Goal: Task Accomplishment & Management: Manage account settings

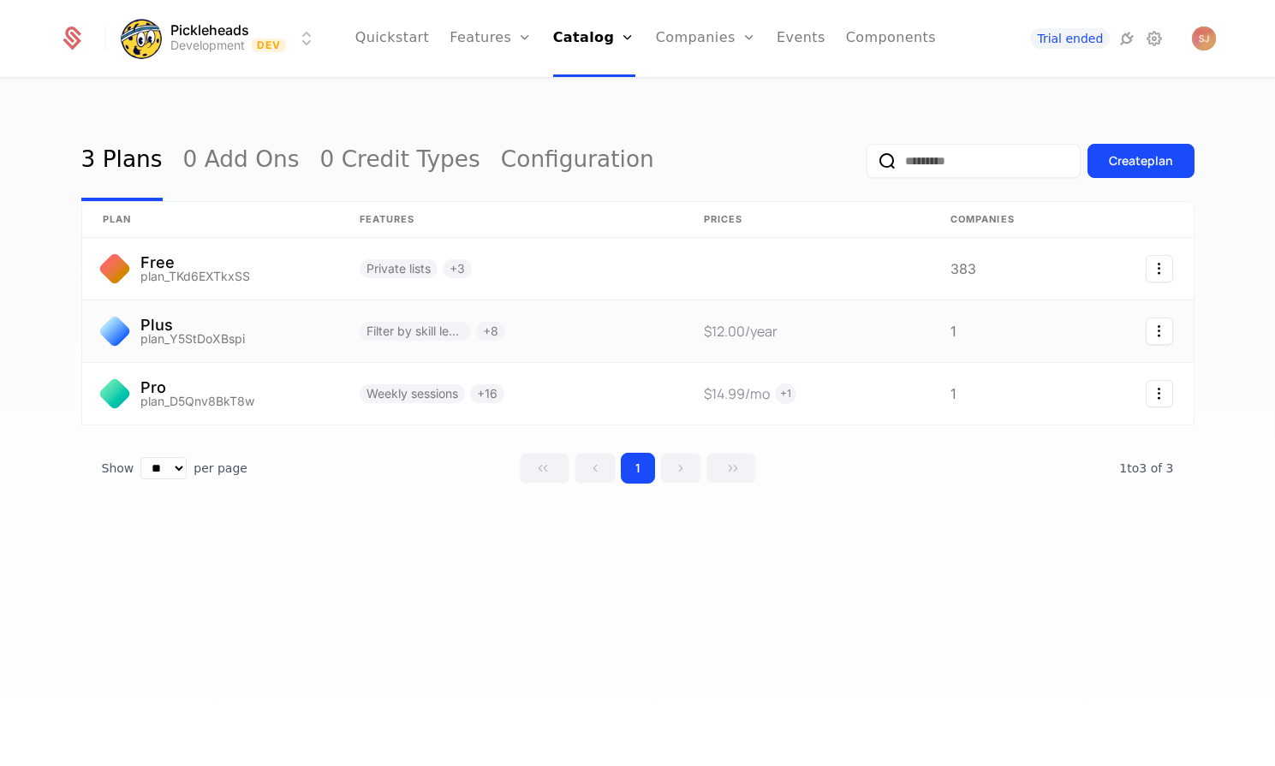
click at [188, 336] on link at bounding box center [210, 332] width 257 height 62
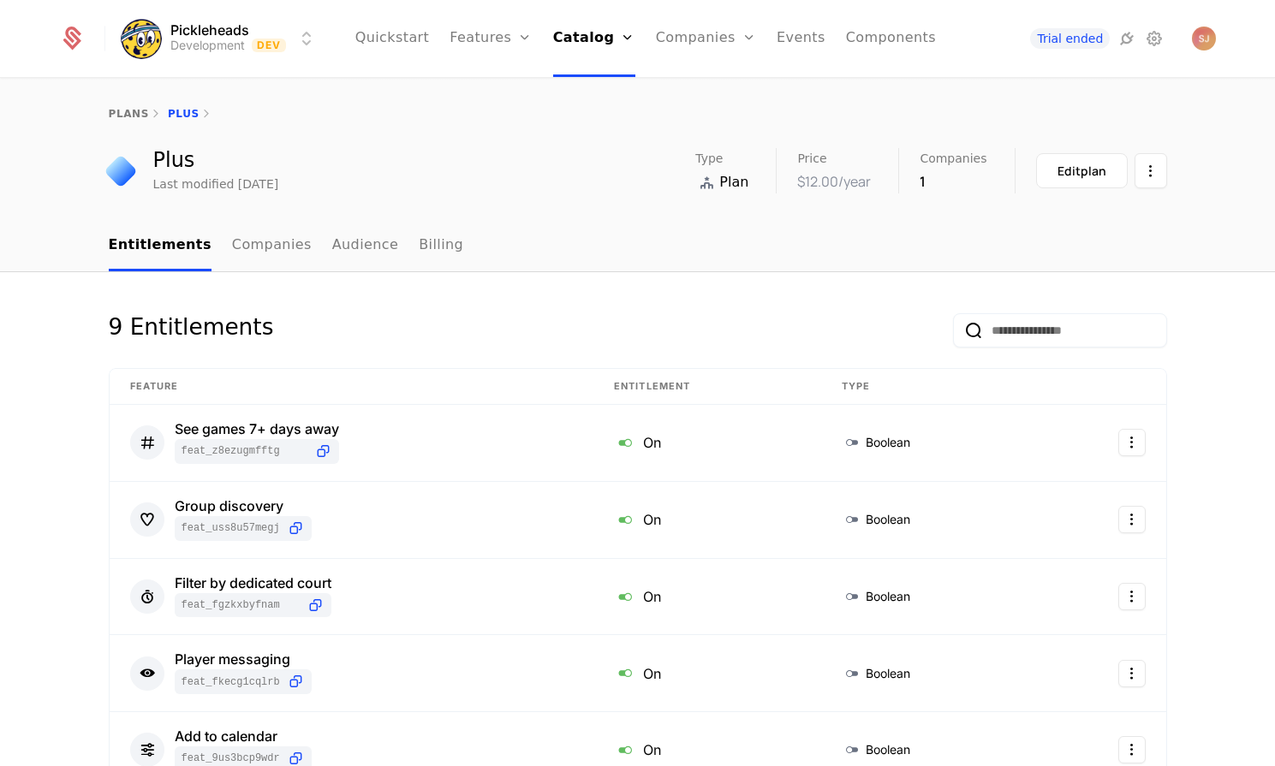
click at [709, 29] on link "Companies" at bounding box center [706, 38] width 100 height 77
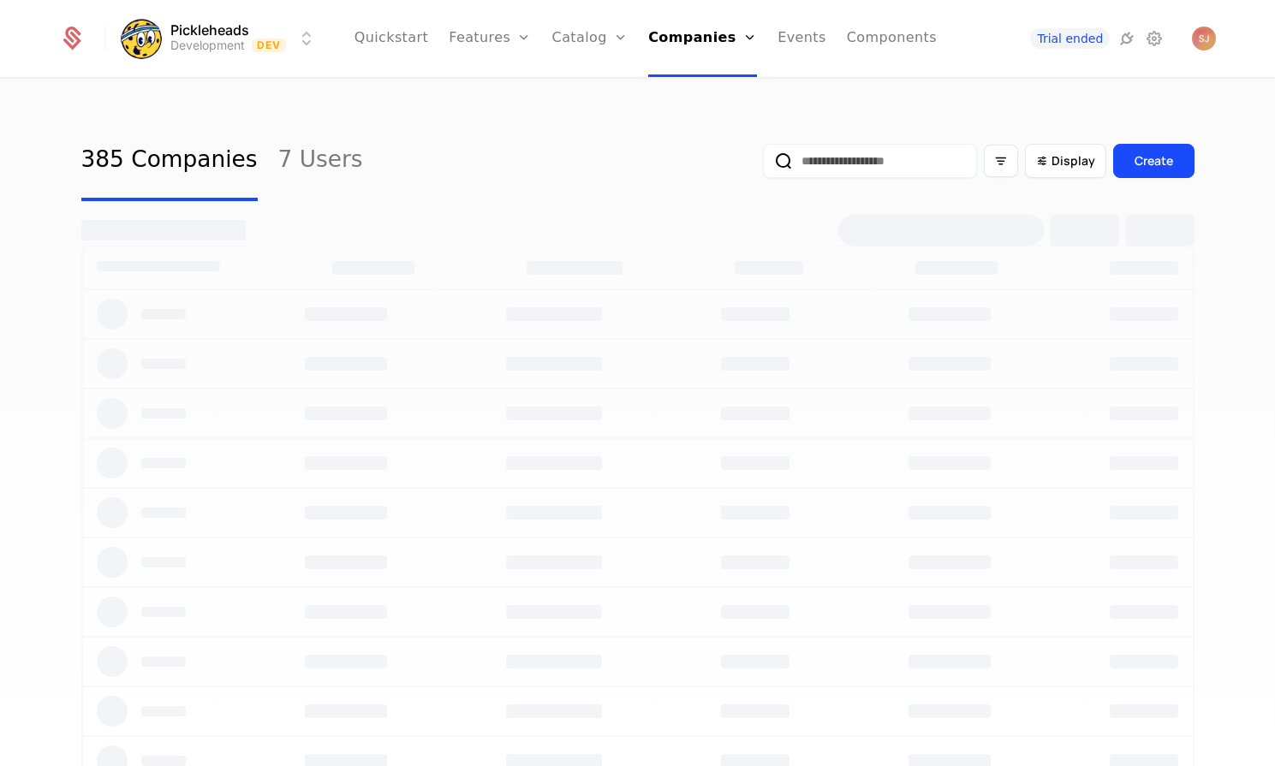
click at [713, 89] on link "Companies" at bounding box center [708, 84] width 79 height 14
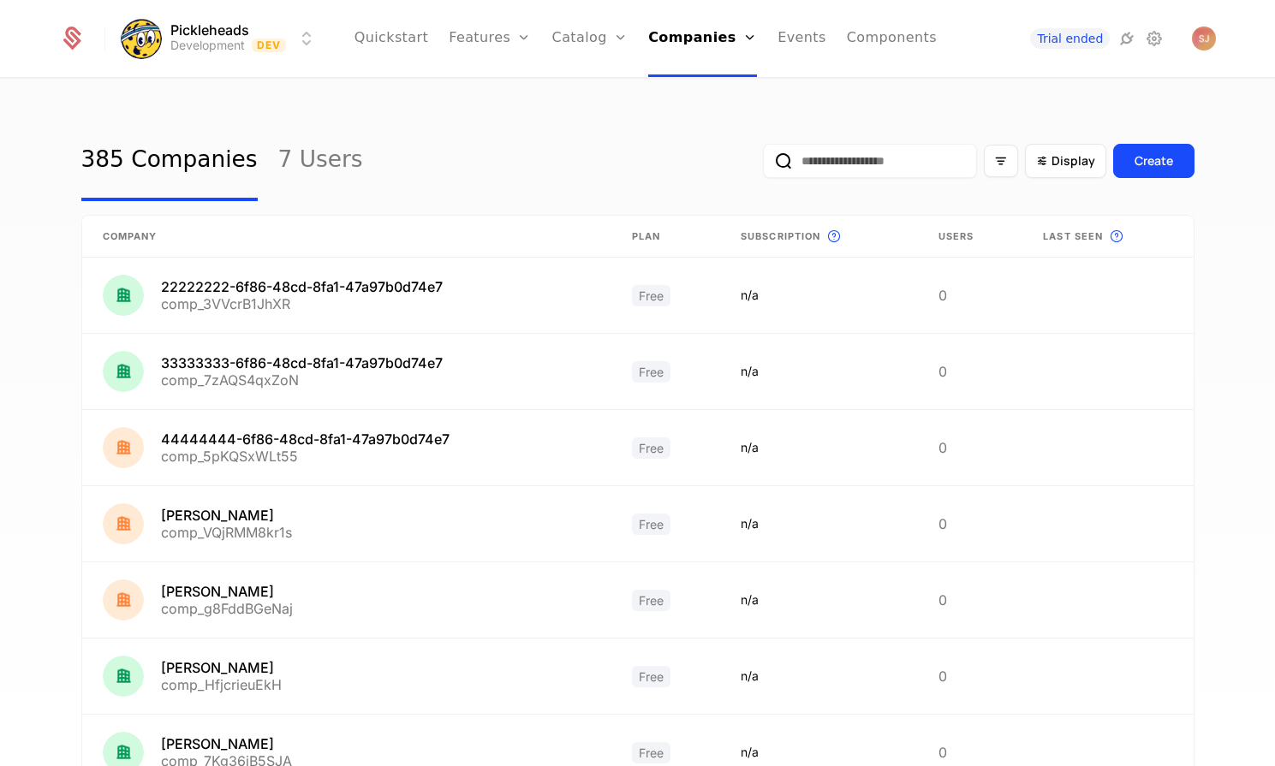
click at [817, 156] on input "email" at bounding box center [870, 161] width 214 height 34
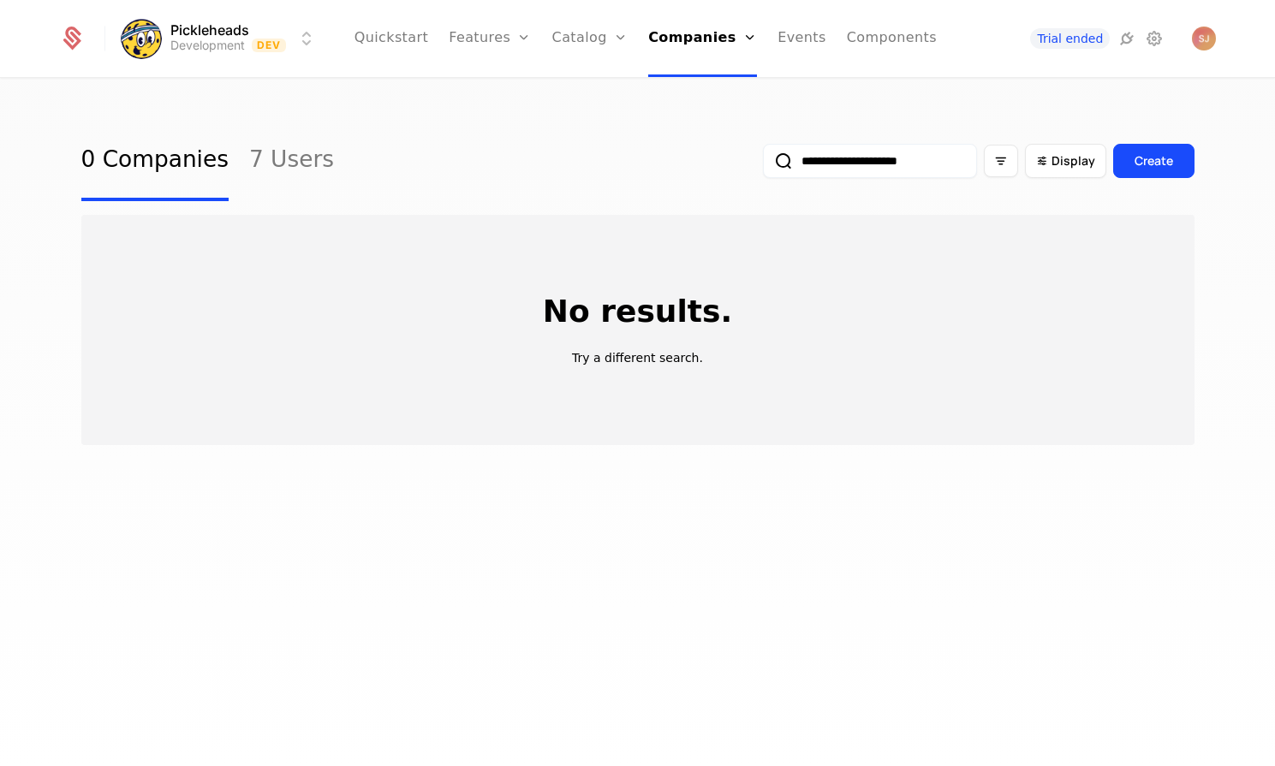
scroll to position [0, 8]
type input "**********"
click at [749, 164] on button "submit" at bounding box center [749, 164] width 0 height 0
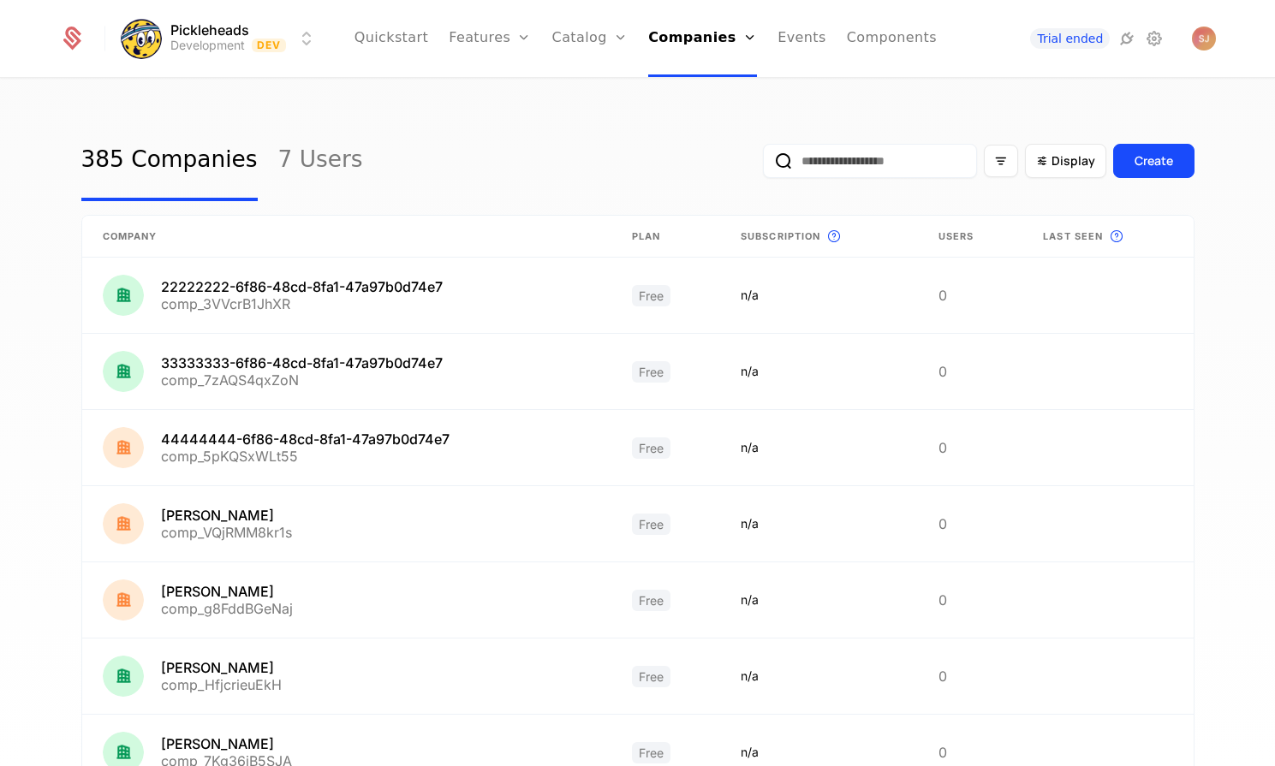
click at [332, 160] on link "7 Users" at bounding box center [320, 161] width 85 height 80
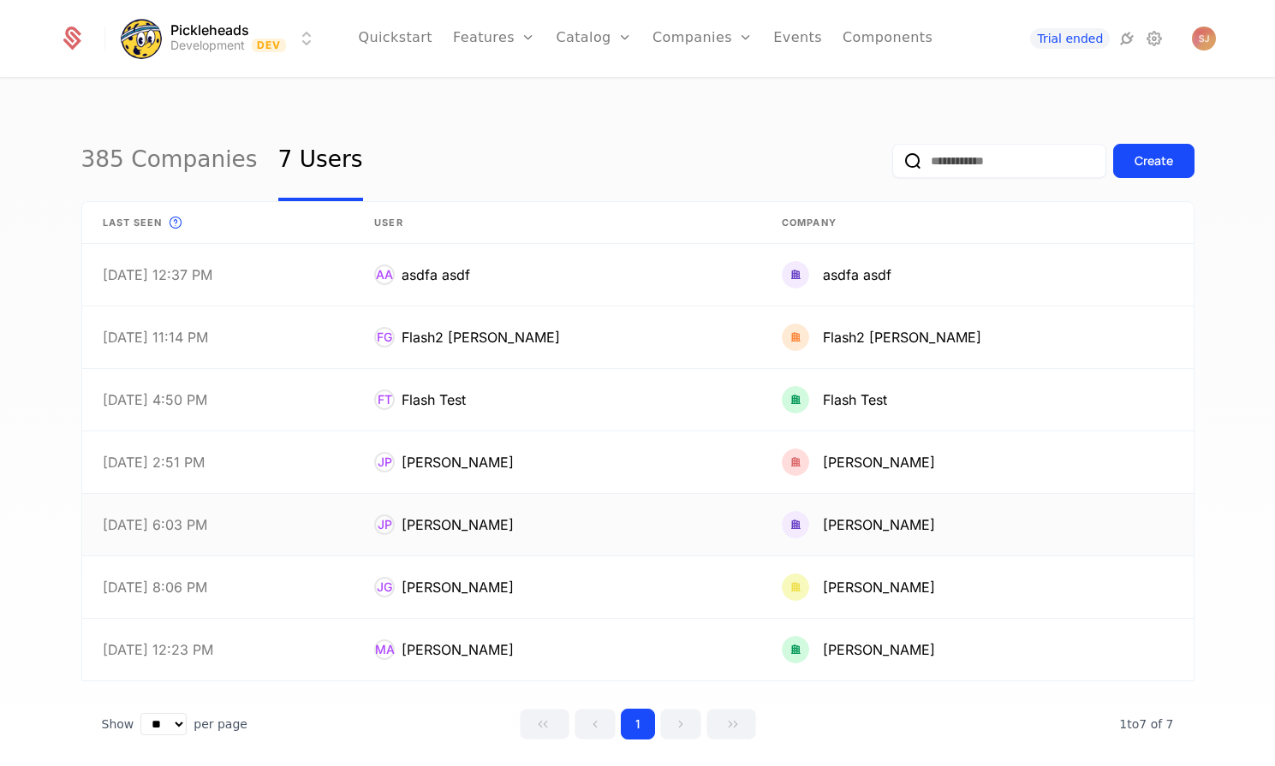
click at [347, 518] on link at bounding box center [218, 525] width 272 height 62
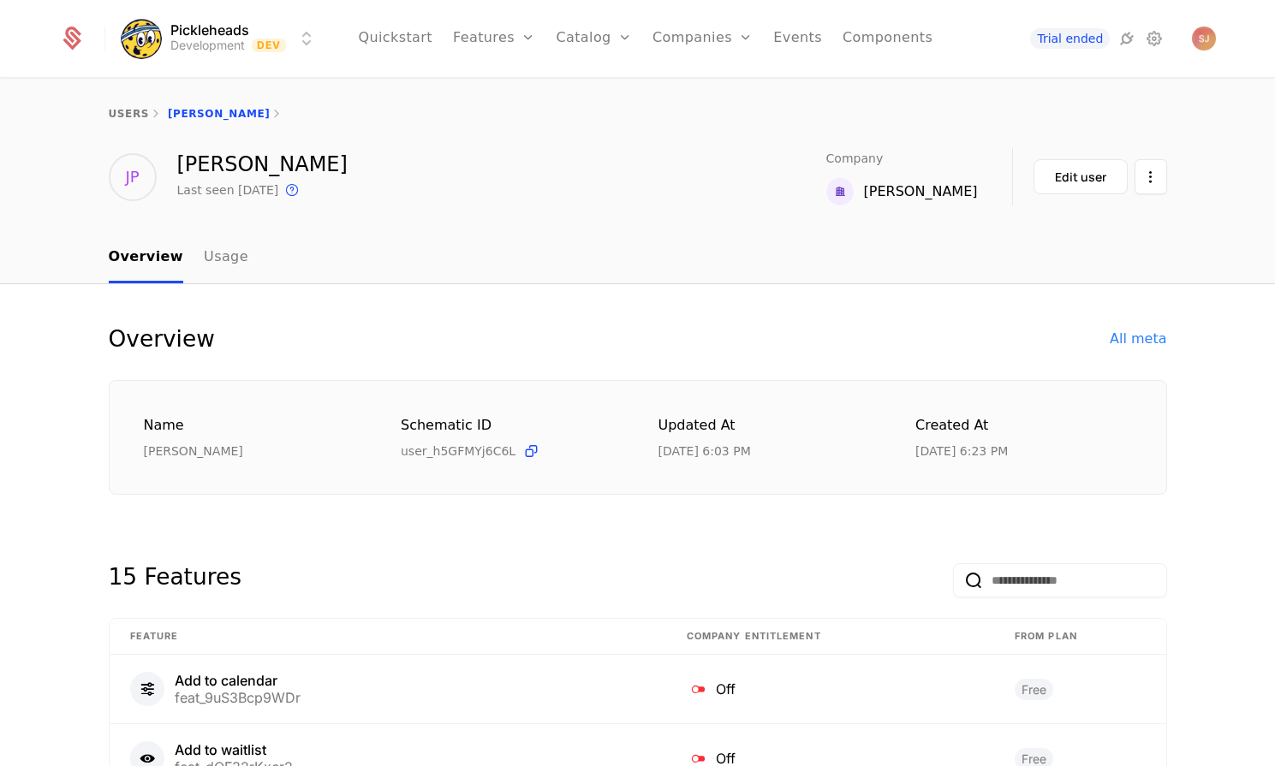
click at [966, 193] on div "Jasand Pereza" at bounding box center [921, 192] width 114 height 21
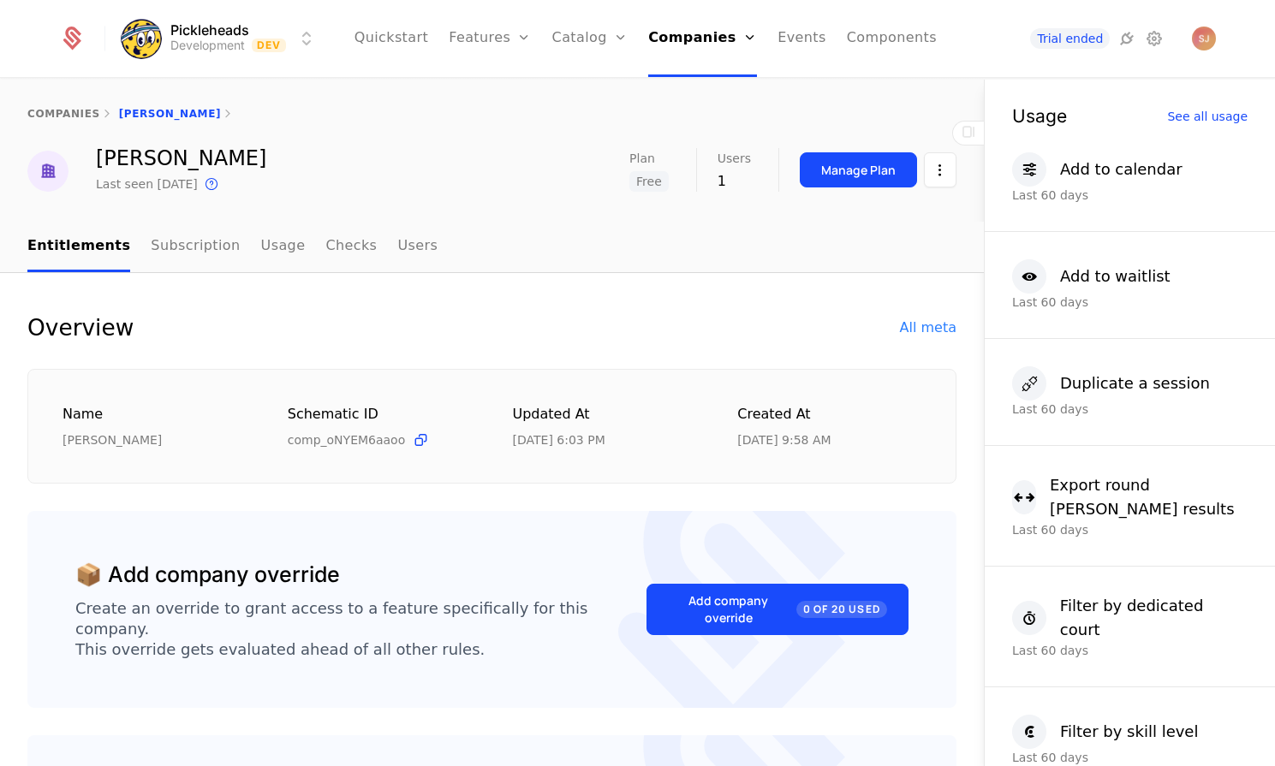
click at [867, 174] on div "Manage Plan" at bounding box center [858, 170] width 74 height 17
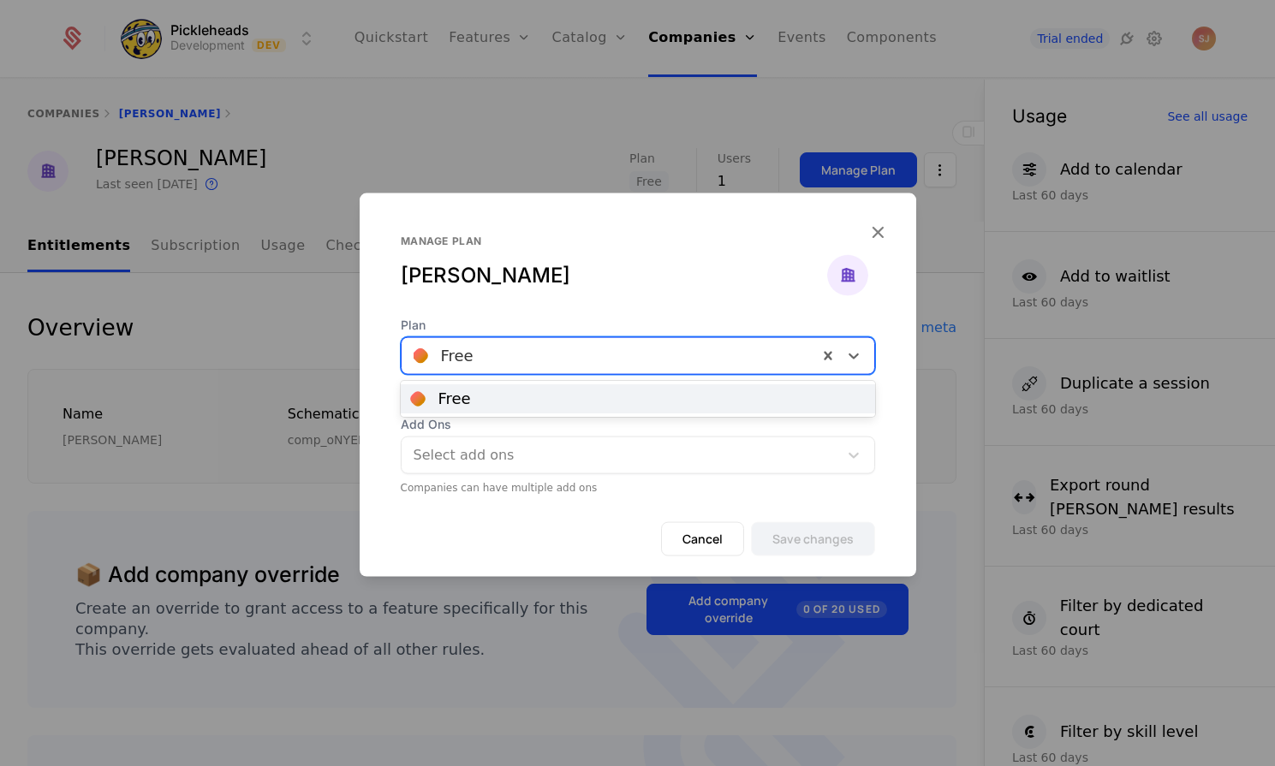
click at [619, 345] on div at bounding box center [610, 355] width 392 height 24
click at [617, 288] on div "[PERSON_NAME]" at bounding box center [614, 274] width 426 height 27
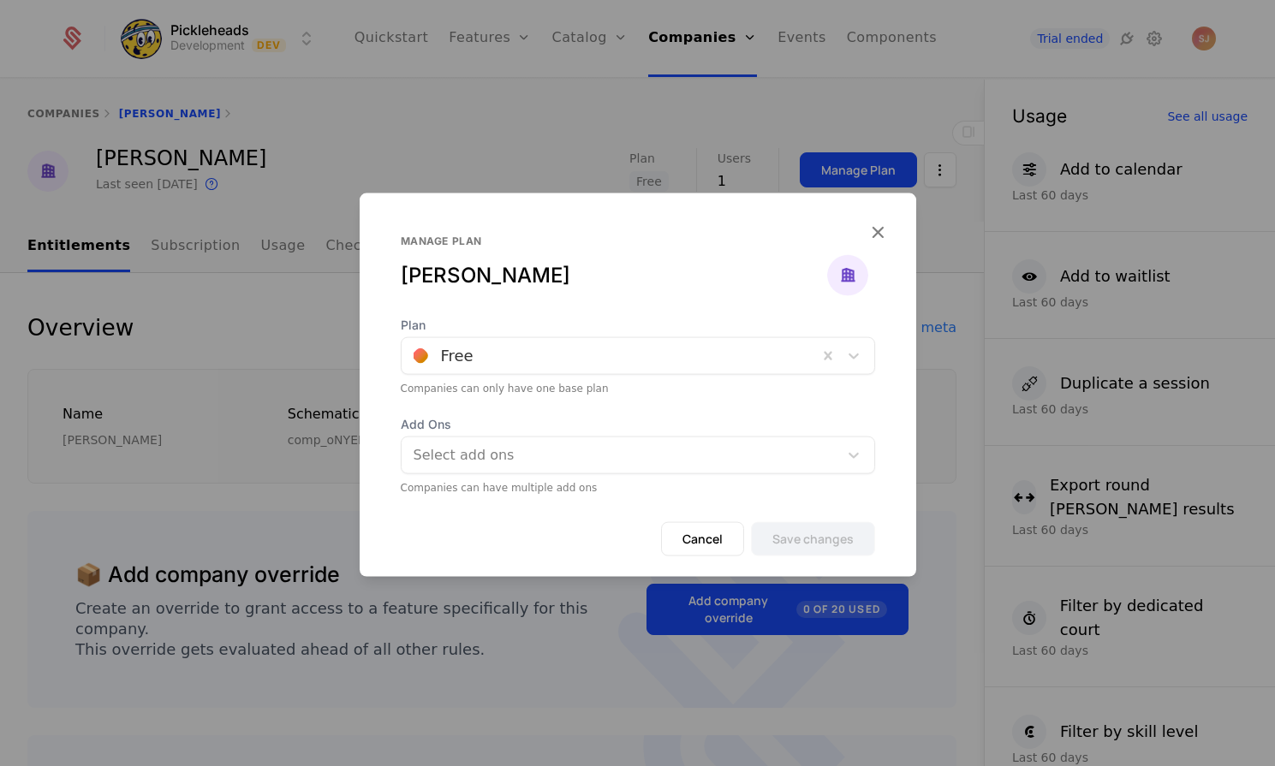
click at [877, 229] on icon "button" at bounding box center [878, 231] width 22 height 22
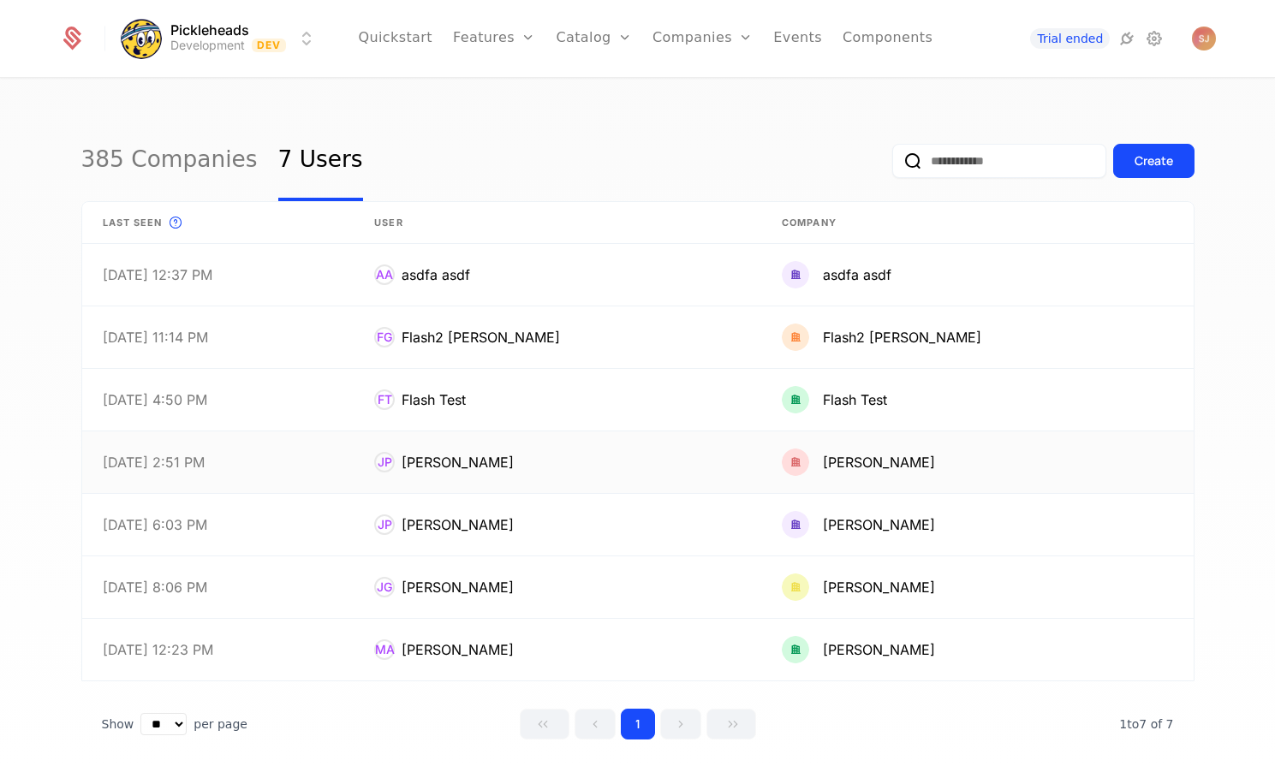
click at [575, 468] on link at bounding box center [558, 463] width 408 height 62
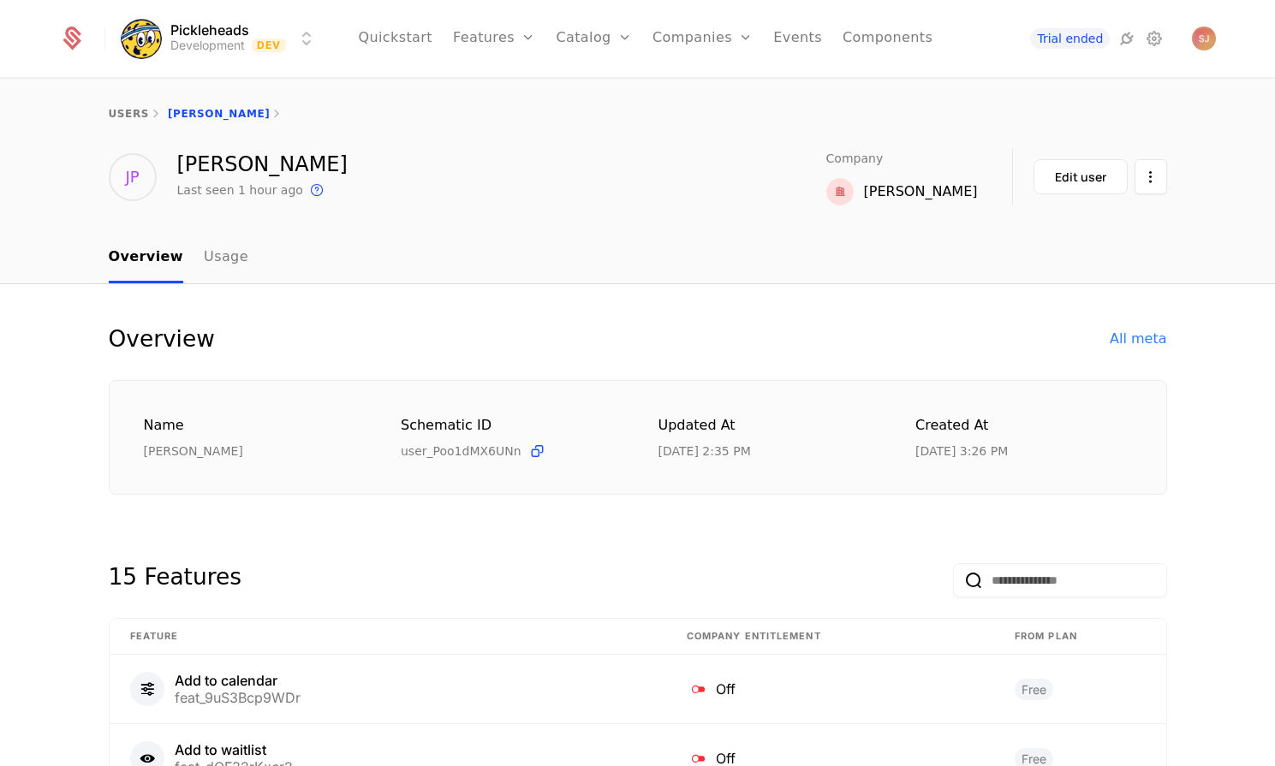
click at [214, 259] on link "Usage" at bounding box center [226, 258] width 45 height 51
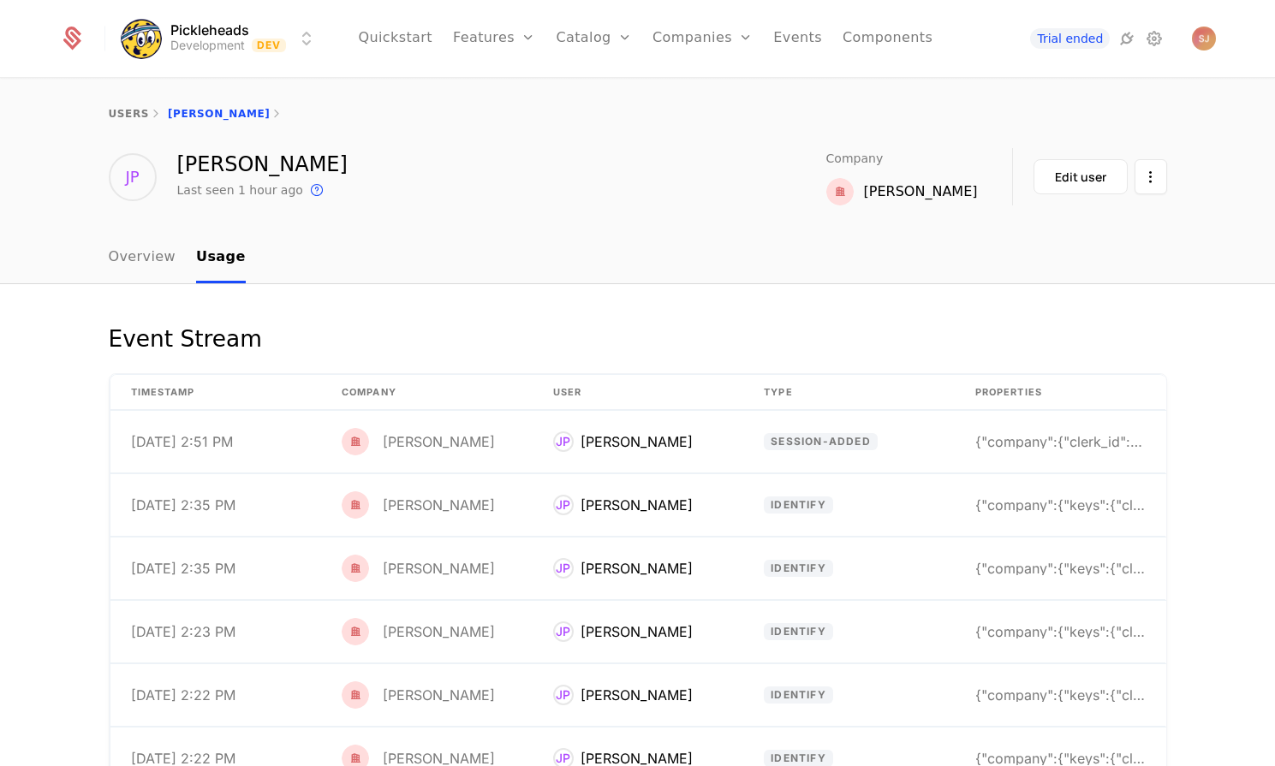
click at [148, 259] on link "Overview" at bounding box center [143, 258] width 68 height 51
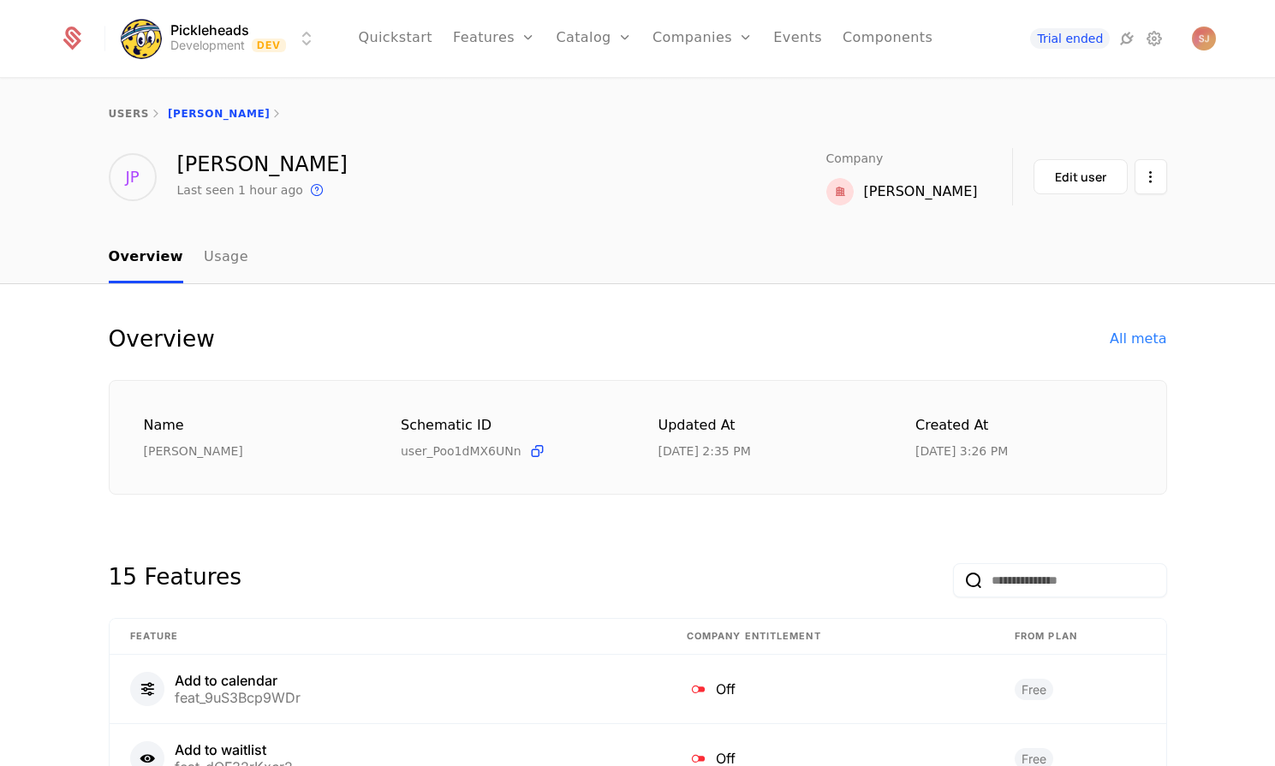
click at [1075, 170] on div "Edit user" at bounding box center [1080, 177] width 51 height 17
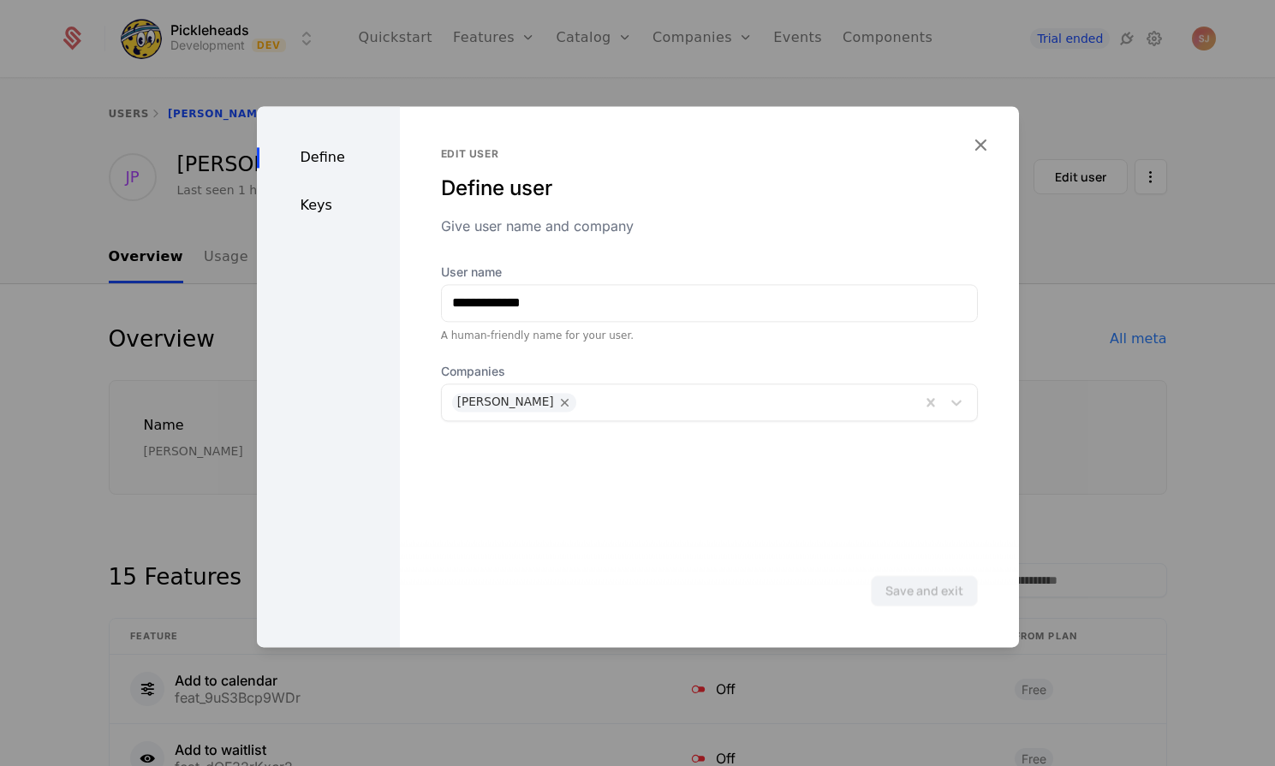
click at [983, 140] on icon "button" at bounding box center [980, 145] width 22 height 22
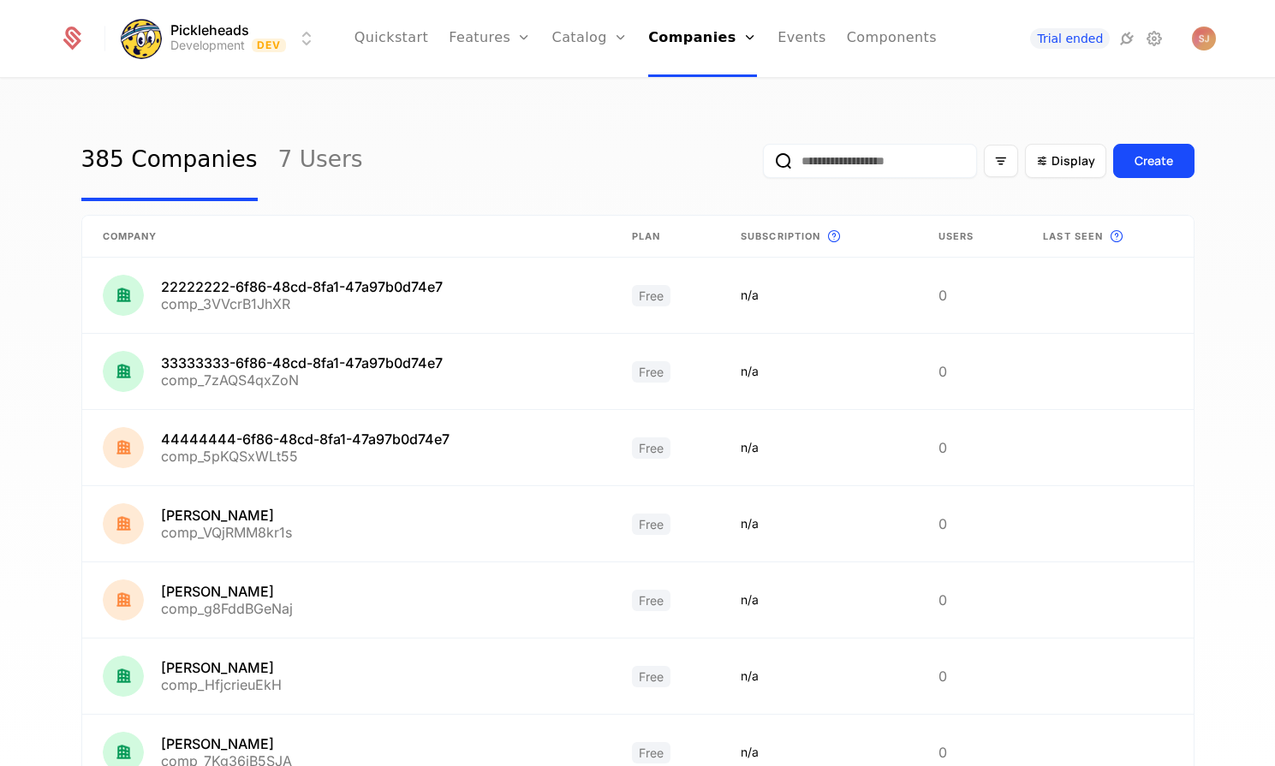
click at [323, 156] on link "7 Users" at bounding box center [320, 161] width 85 height 80
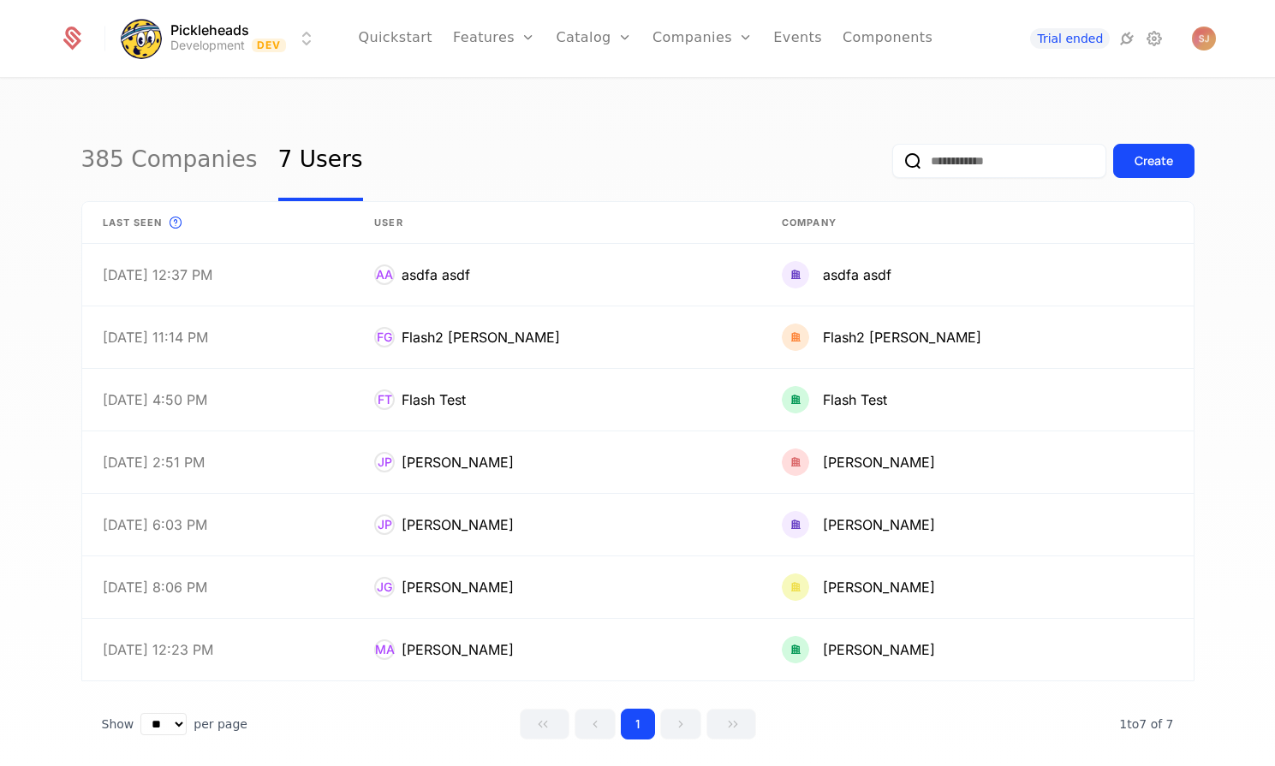
click at [216, 165] on link "385 Companies" at bounding box center [169, 161] width 176 height 80
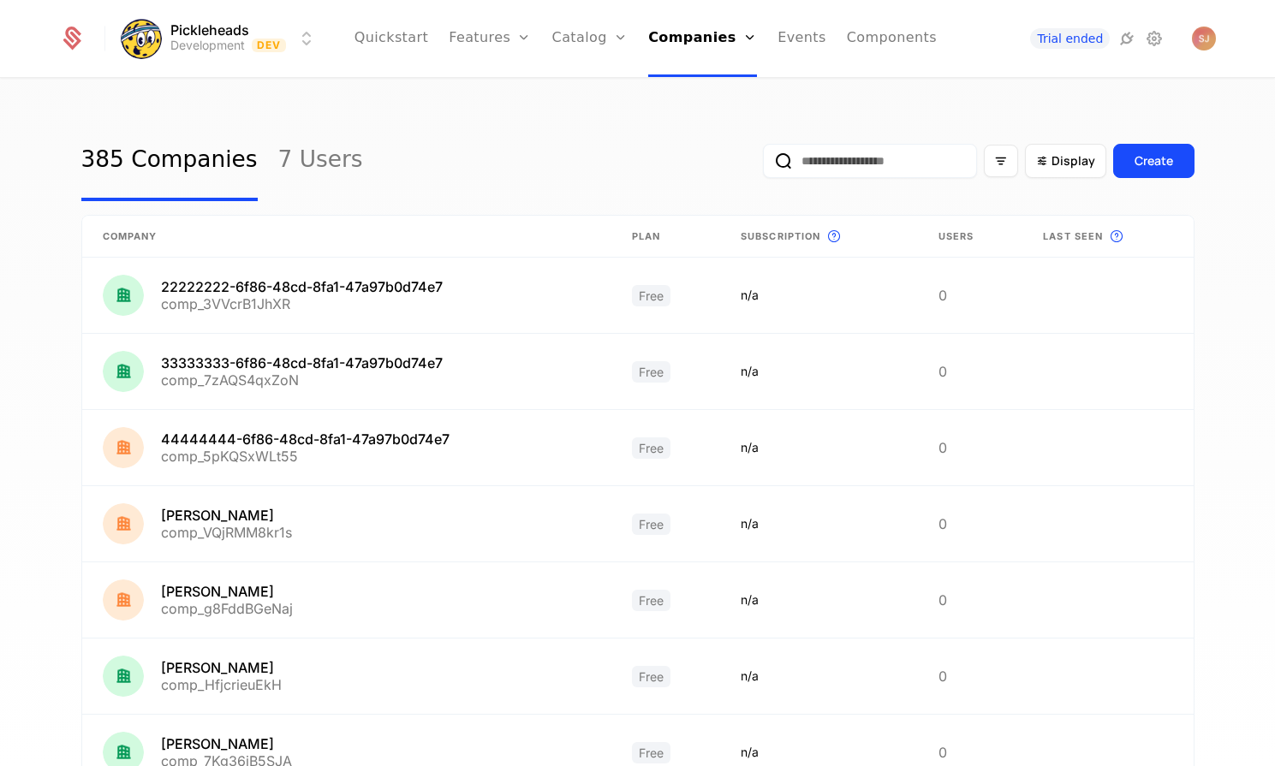
click at [920, 161] on input "email" at bounding box center [870, 161] width 214 height 34
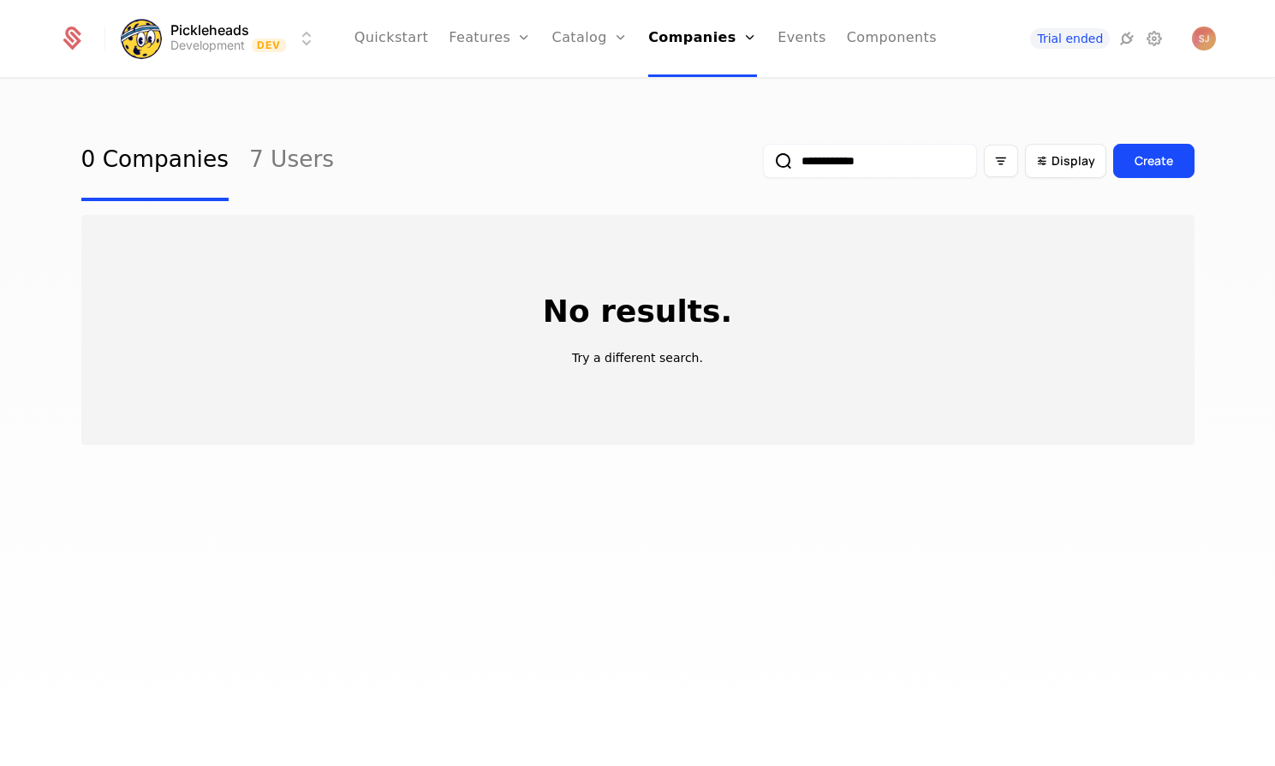
type input "**********"
click at [763, 164] on button "submit" at bounding box center [763, 164] width 0 height 0
click at [315, 156] on div "**********" at bounding box center [637, 161] width 1113 height 80
click at [292, 162] on link "7 Users" at bounding box center [291, 161] width 85 height 80
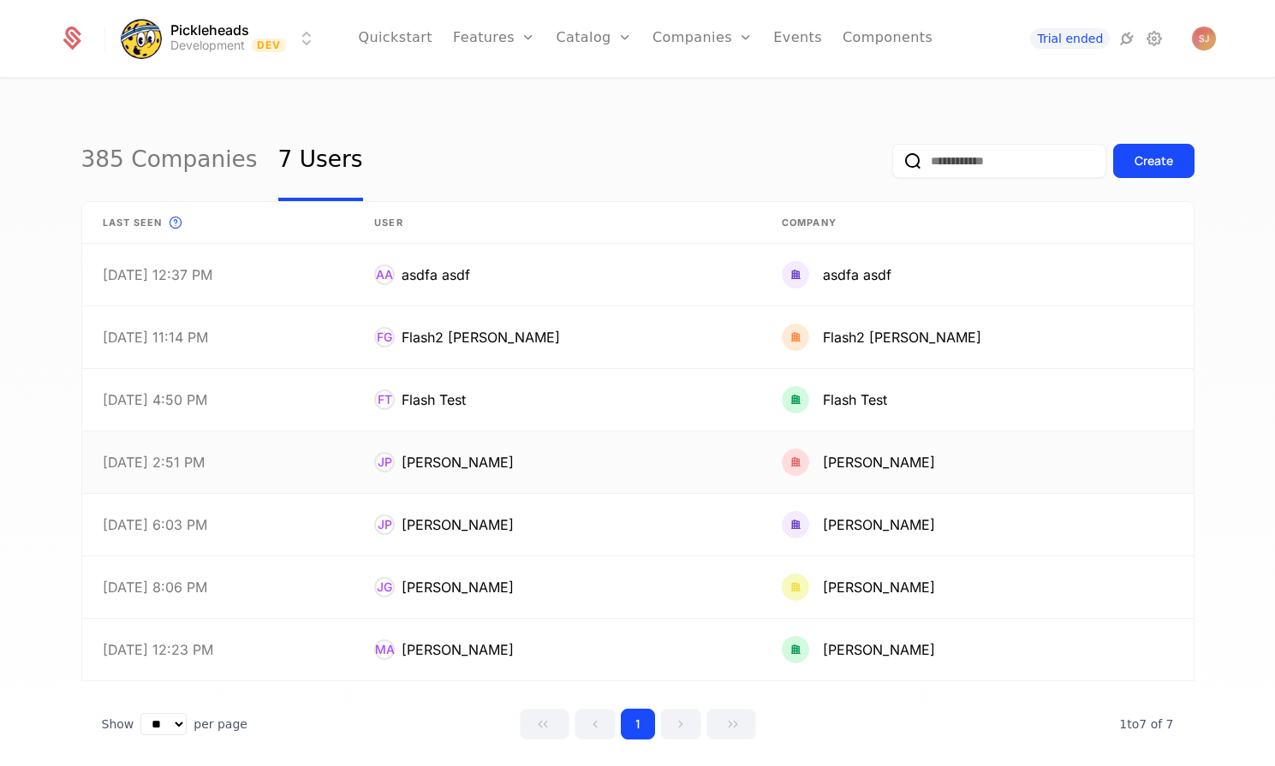
click at [830, 466] on link at bounding box center [977, 463] width 432 height 62
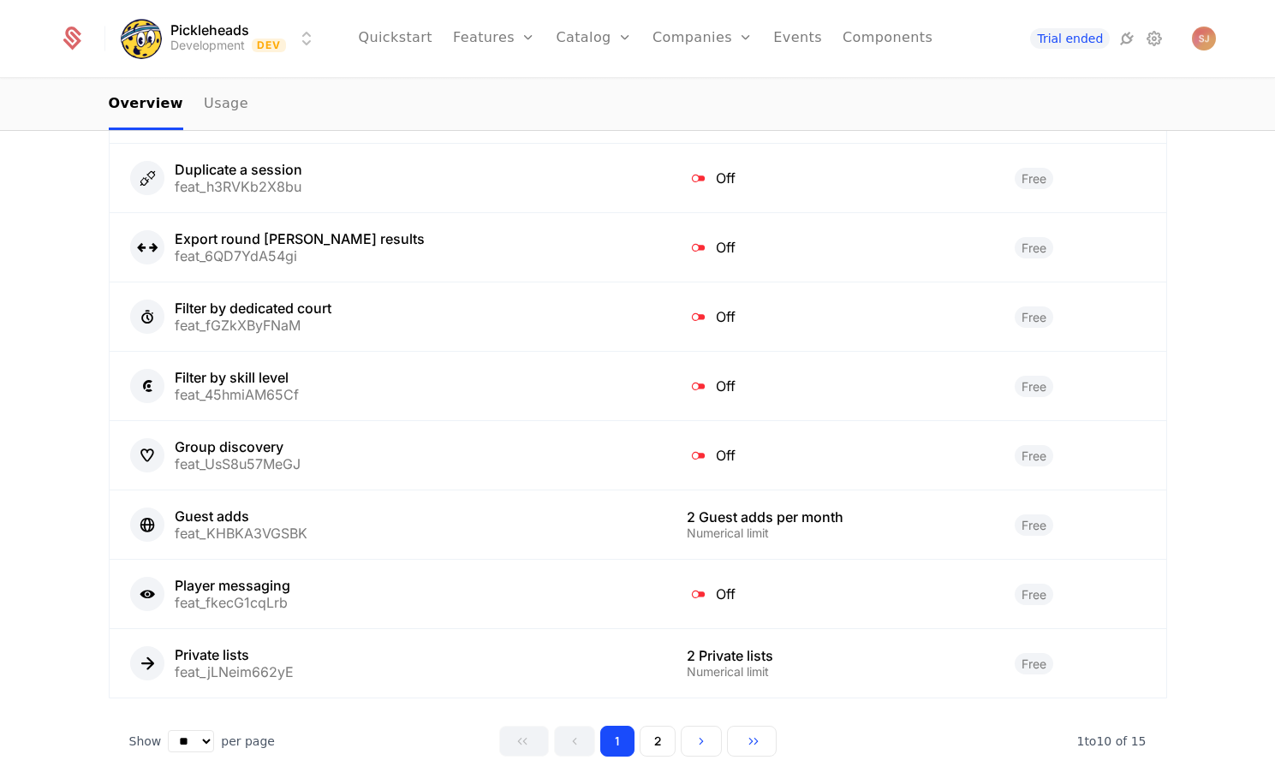
scroll to position [649, 0]
click at [687, 597] on div "Off" at bounding box center [830, 595] width 287 height 22
click at [687, 597] on icon at bounding box center [698, 595] width 22 height 22
click at [249, 592] on div "Player messaging" at bounding box center [233, 587] width 116 height 14
click at [147, 598] on icon at bounding box center [147, 595] width 22 height 22
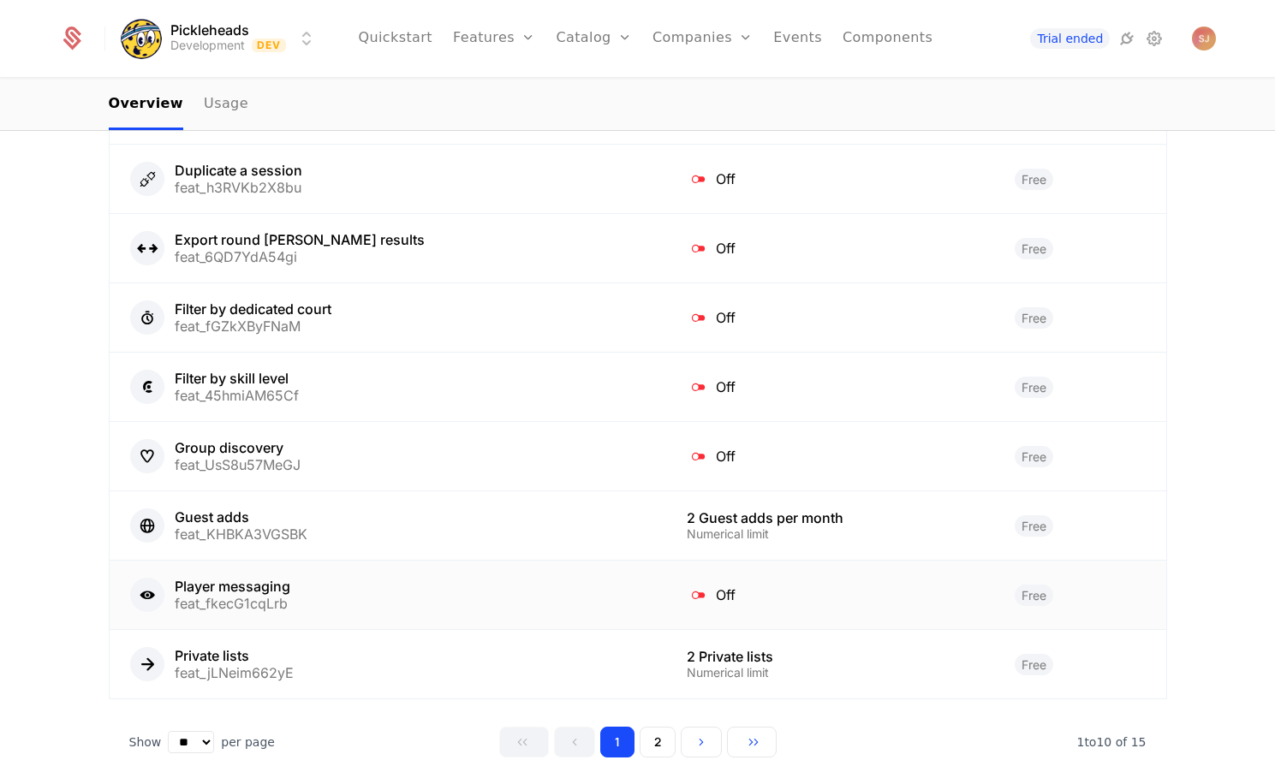
click at [687, 596] on icon at bounding box center [698, 595] width 22 height 22
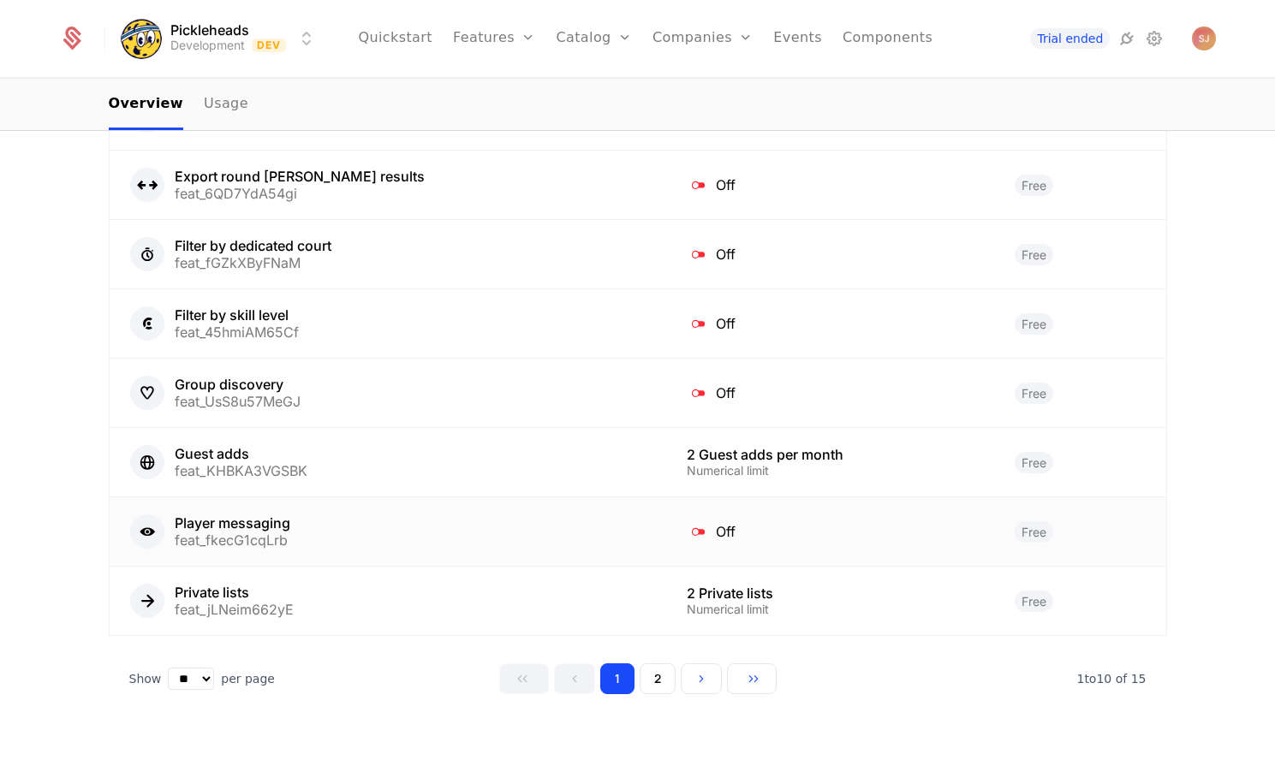
scroll to position [708, 0]
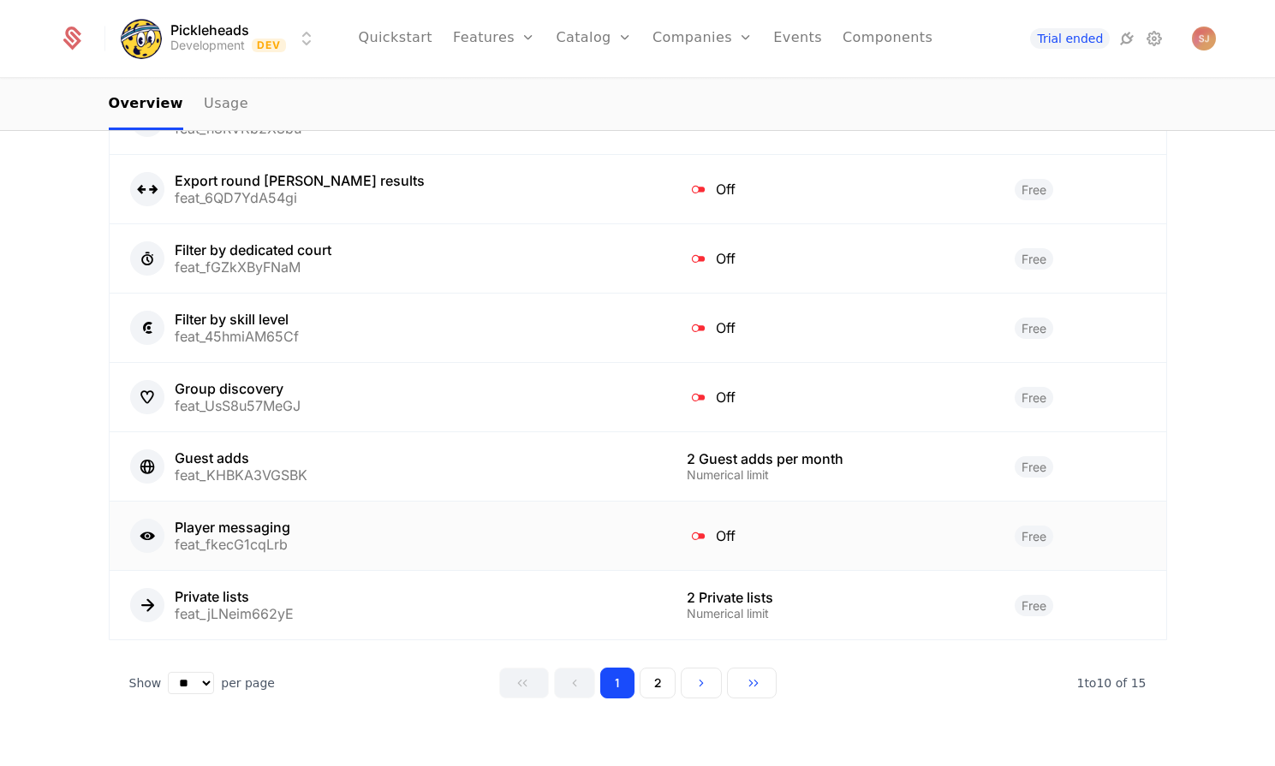
click at [687, 533] on div "Off" at bounding box center [830, 536] width 287 height 22
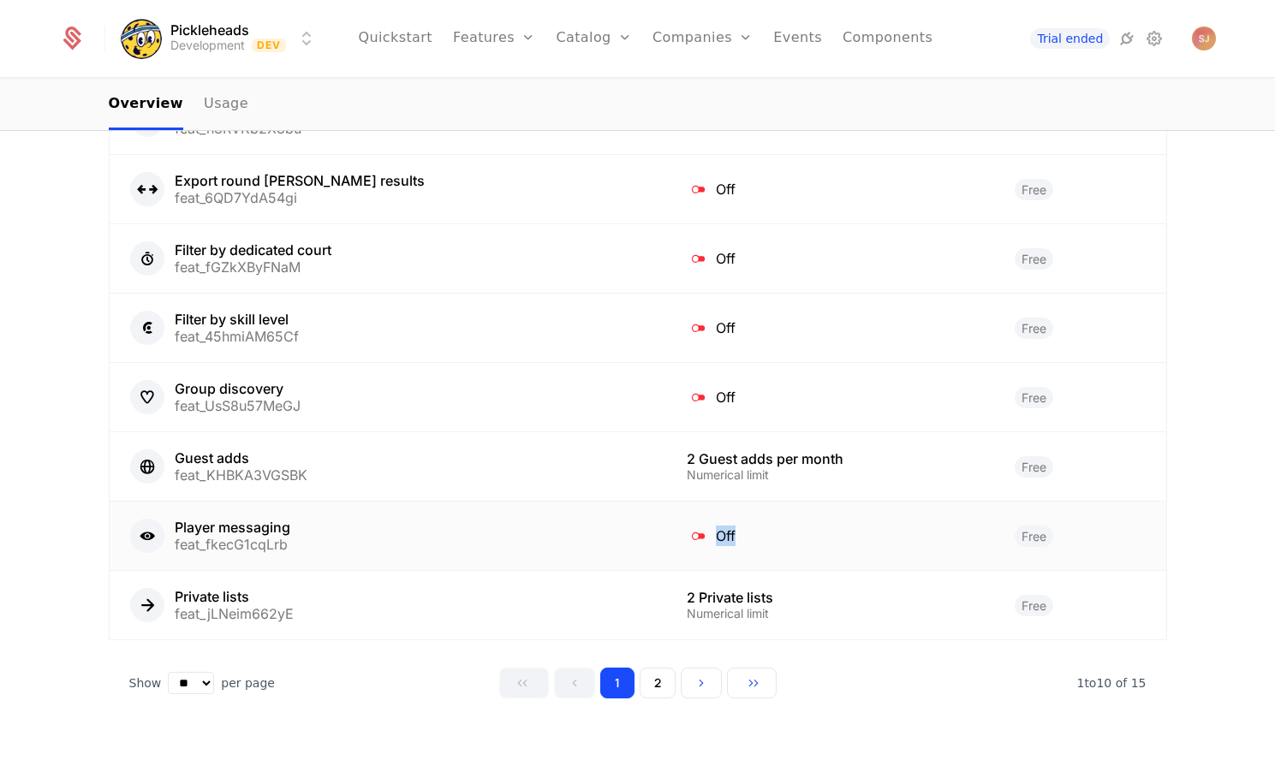
click at [687, 533] on div "Off" at bounding box center [830, 536] width 287 height 22
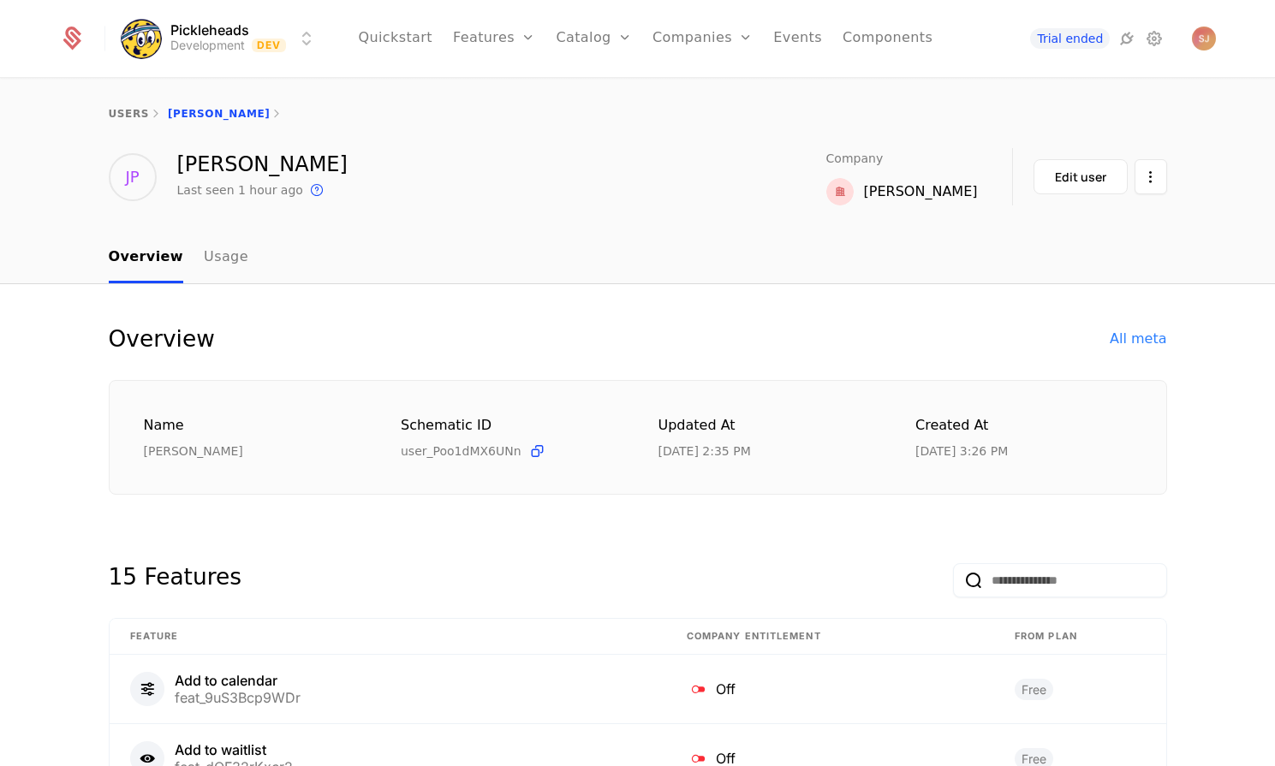
click at [1154, 168] on html "Pickleheads Development Dev Quickstart Features Features Flags Catalog Plans Ad…" at bounding box center [637, 383] width 1275 height 766
click at [1198, 97] on html "Pickleheads Development Dev Quickstart Features Features Flags Catalog Plans Ad…" at bounding box center [637, 383] width 1275 height 766
click at [219, 255] on link "Usage" at bounding box center [226, 258] width 45 height 51
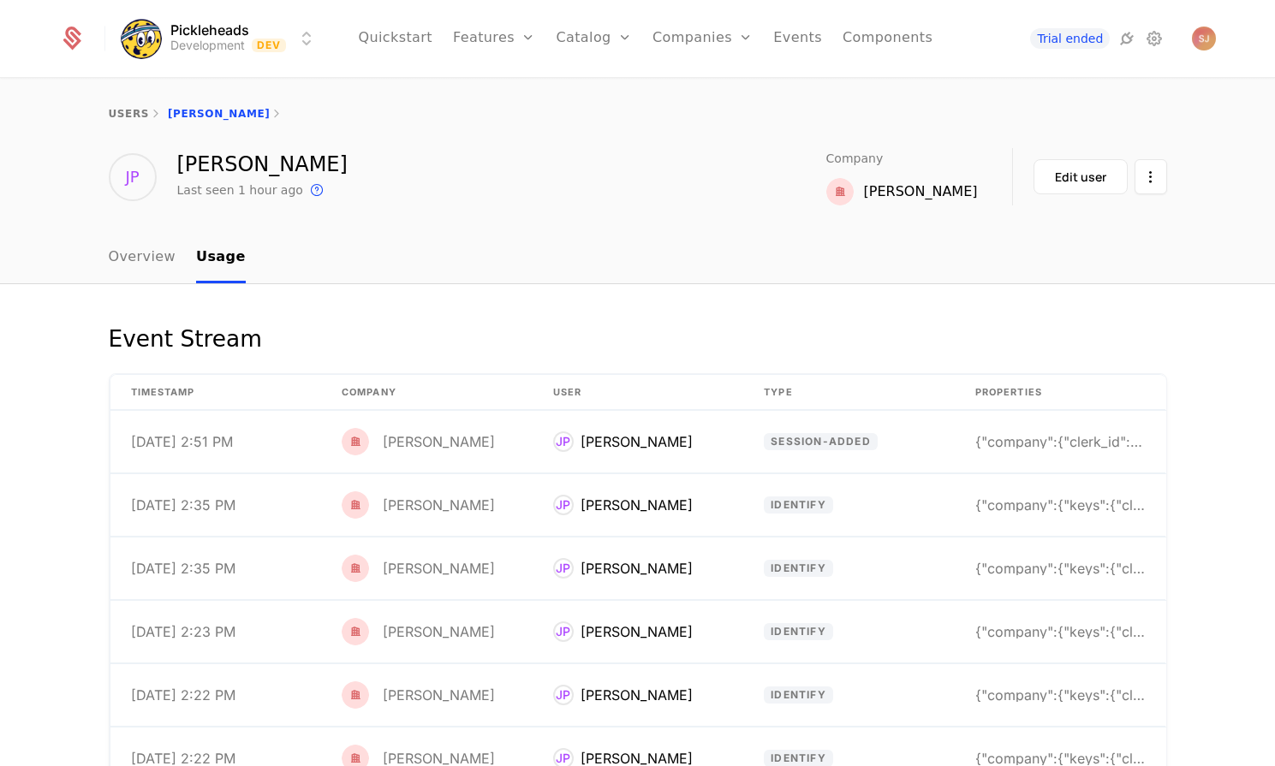
click at [600, 85] on link "Plans" at bounding box center [620, 84] width 88 height 14
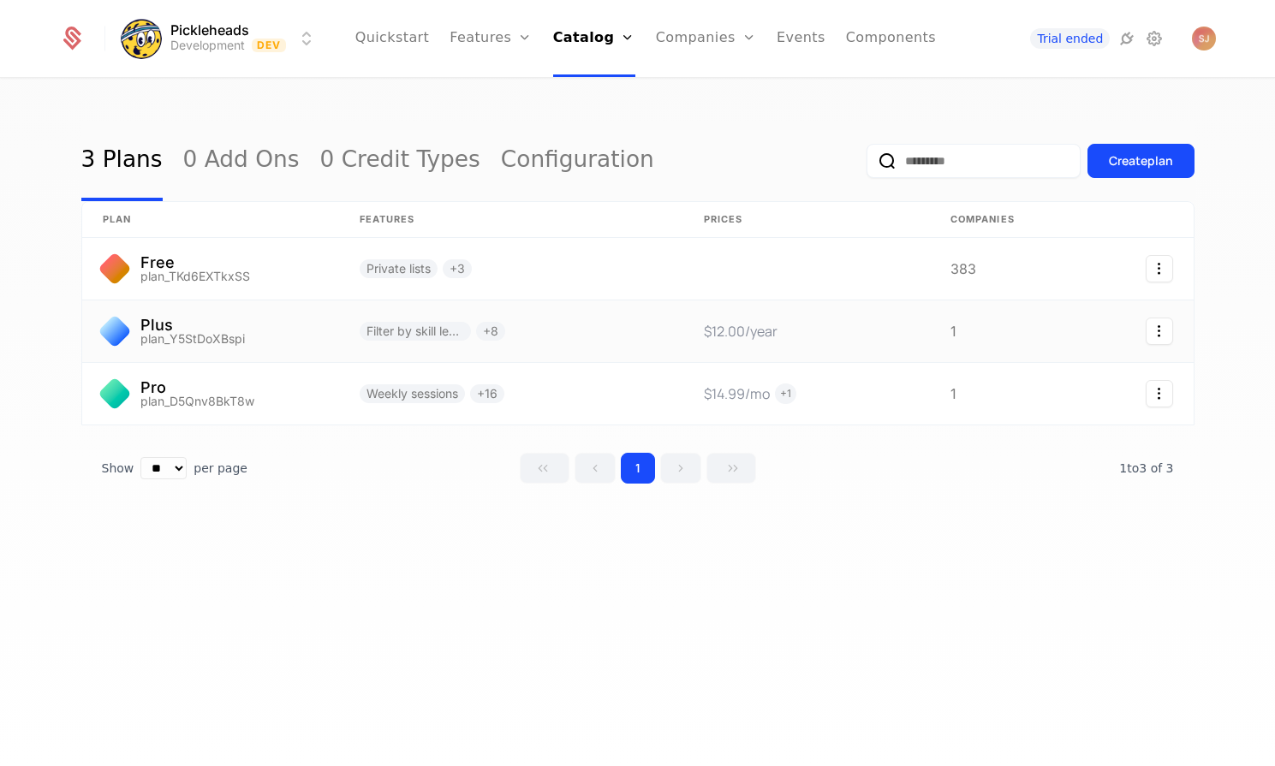
click at [147, 338] on link at bounding box center [210, 332] width 257 height 62
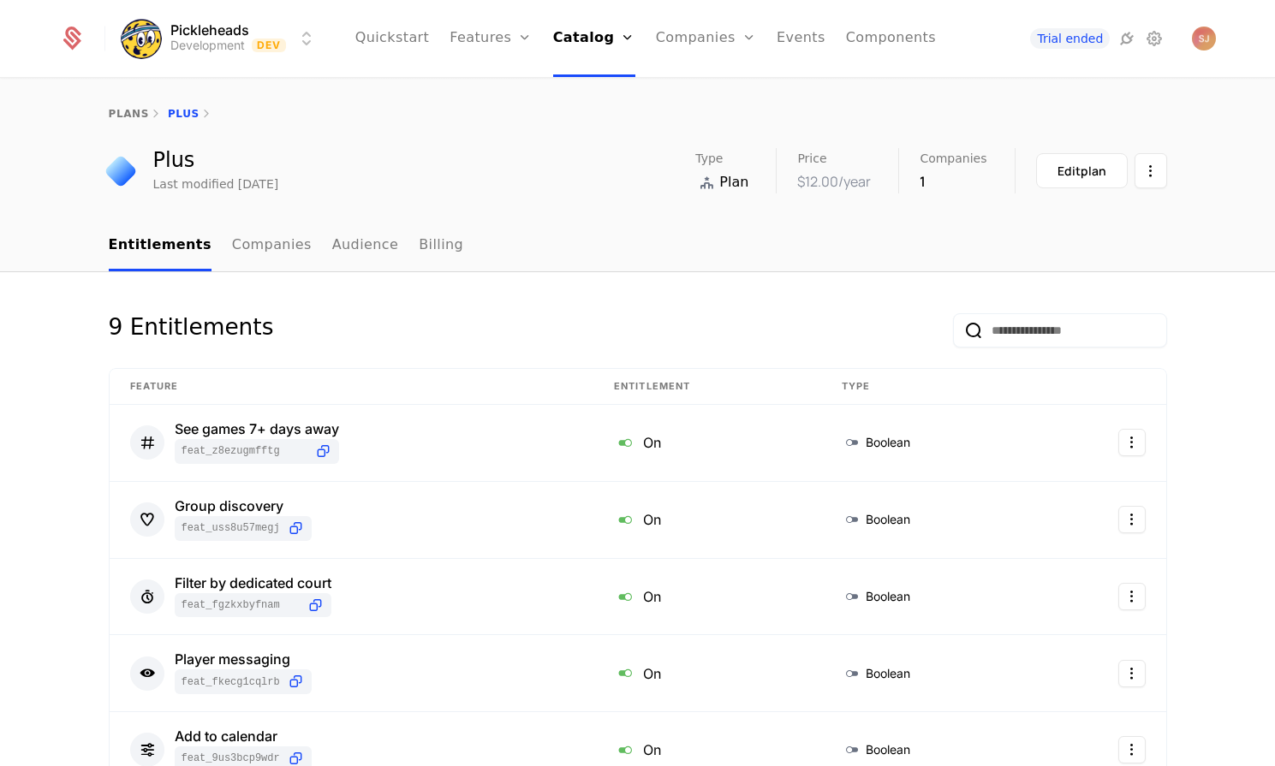
click at [279, 247] on link "Companies" at bounding box center [272, 246] width 80 height 51
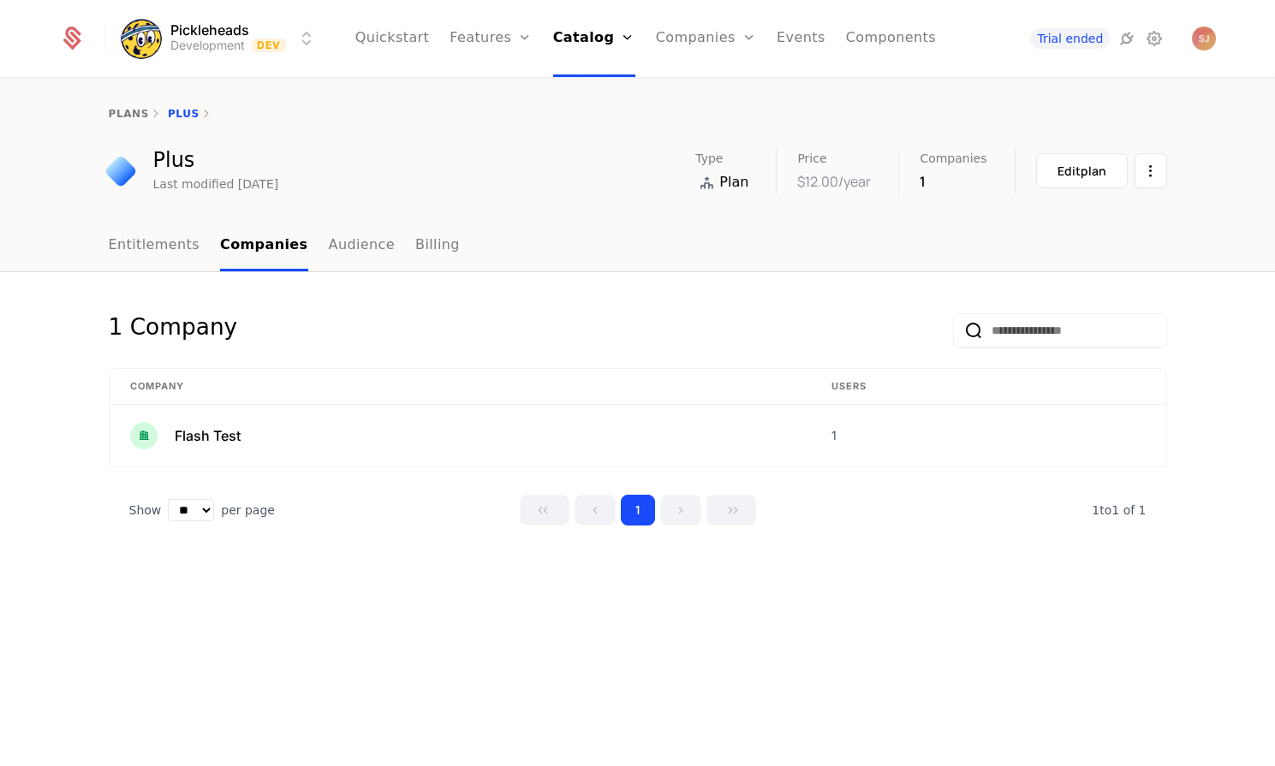
click at [1142, 173] on html "Pickleheads Development Dev Quickstart Features Features Flags Catalog Plans Ad…" at bounding box center [637, 383] width 1275 height 766
click at [1026, 114] on html "Pickleheads Development Dev Quickstart Features Features Flags Catalog Plans Ad…" at bounding box center [637, 383] width 1275 height 766
click at [1044, 327] on input "email" at bounding box center [1060, 330] width 214 height 34
click at [789, 285] on div "1 Company Company Users Flash Test 1 Show ** ** ** *** *** per page per page 1 …" at bounding box center [637, 519] width 1275 height 495
click at [141, 236] on link "Entitlements" at bounding box center [155, 246] width 92 height 51
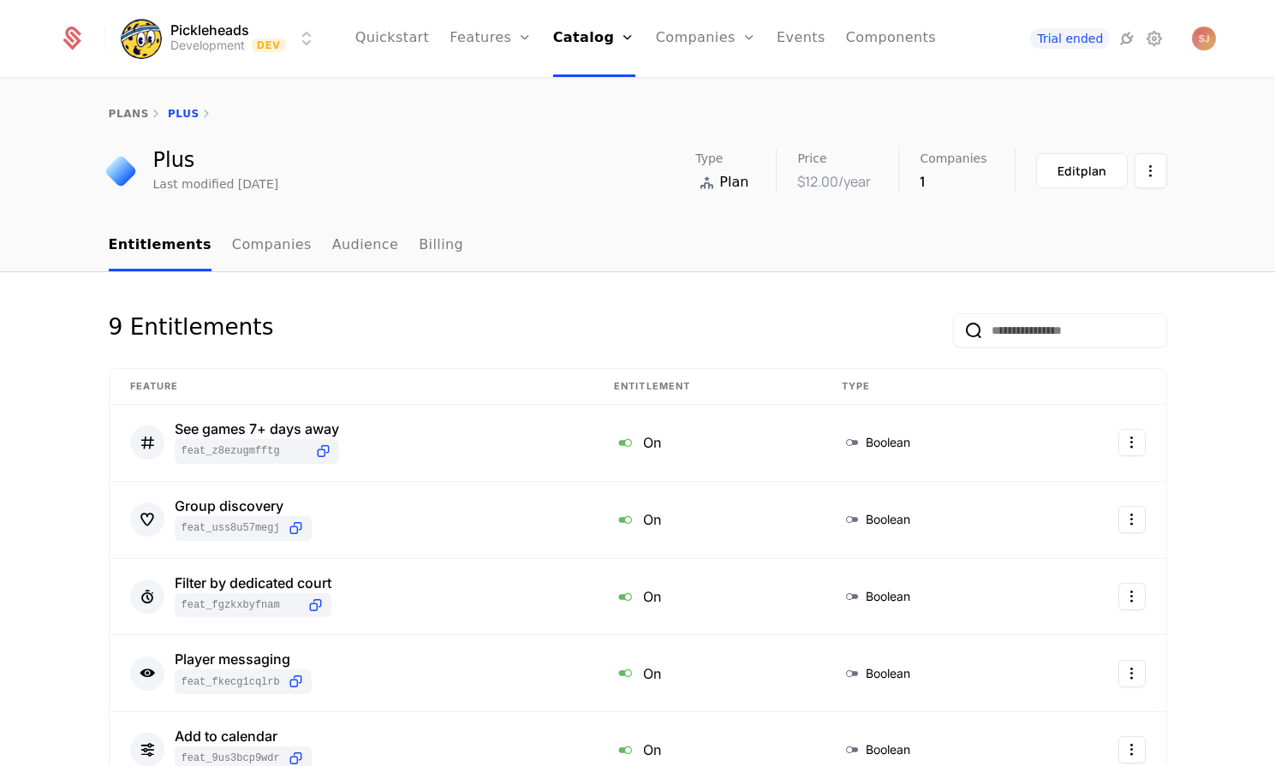
click at [253, 248] on link "Companies" at bounding box center [272, 246] width 80 height 51
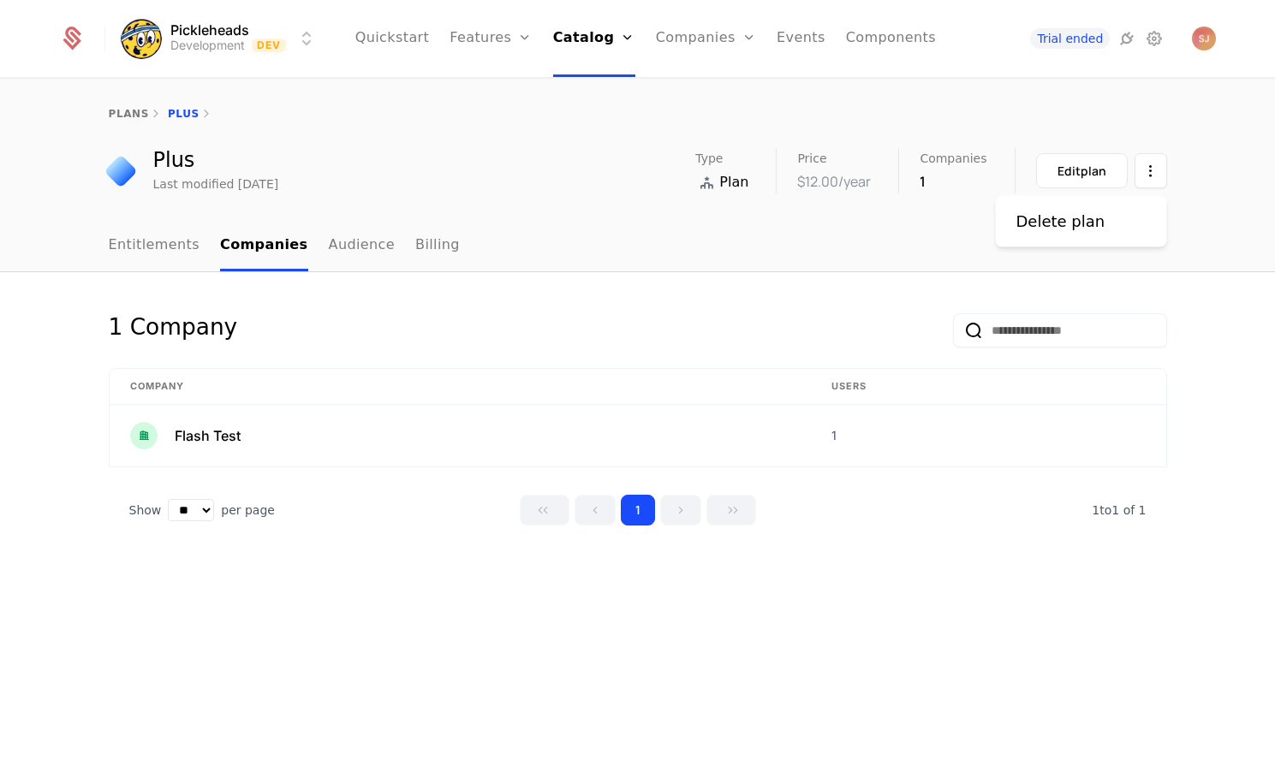
click at [1151, 171] on html "Pickleheads Development Dev Quickstart Features Features Flags Catalog Plans Ad…" at bounding box center [637, 383] width 1275 height 766
click at [949, 111] on html "Pickleheads Development Dev Quickstart Features Features Flags Catalog Plans Ad…" at bounding box center [637, 383] width 1275 height 766
click at [339, 250] on link "Audience" at bounding box center [362, 246] width 67 height 51
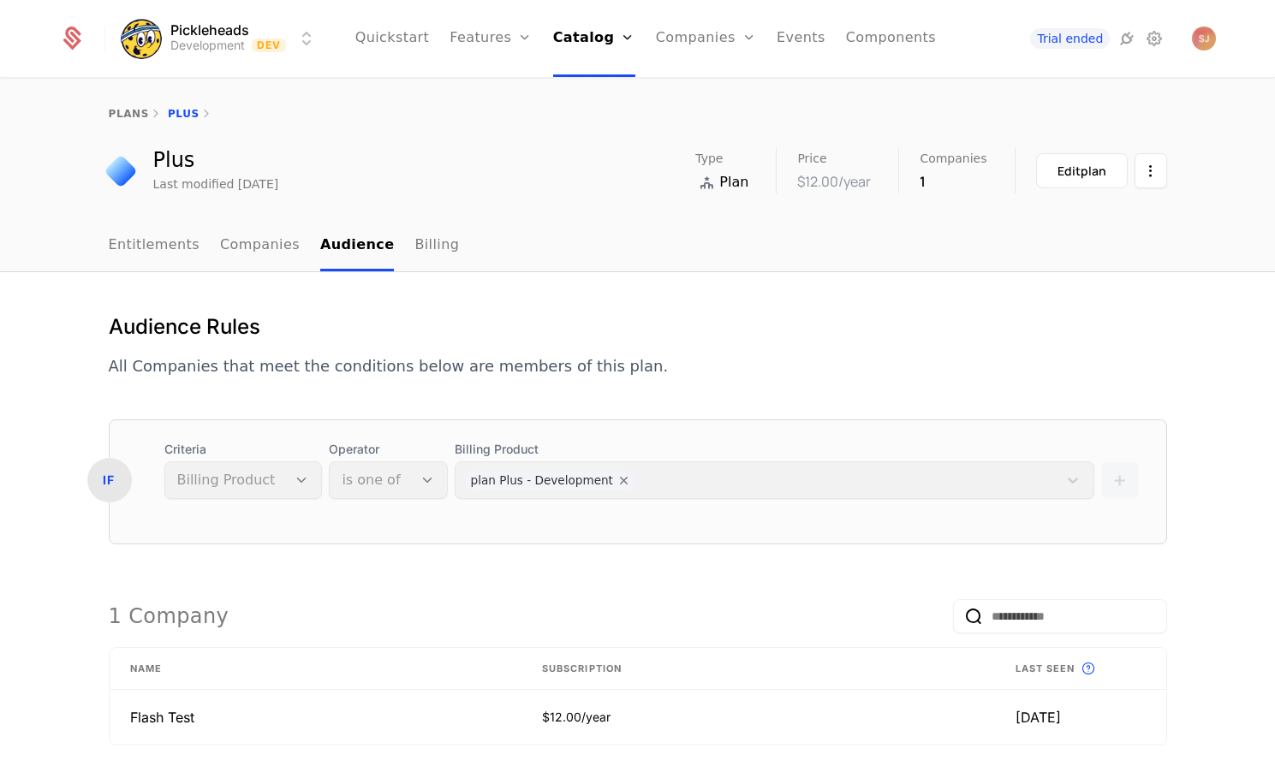
click at [123, 241] on link "Entitlements" at bounding box center [155, 246] width 92 height 51
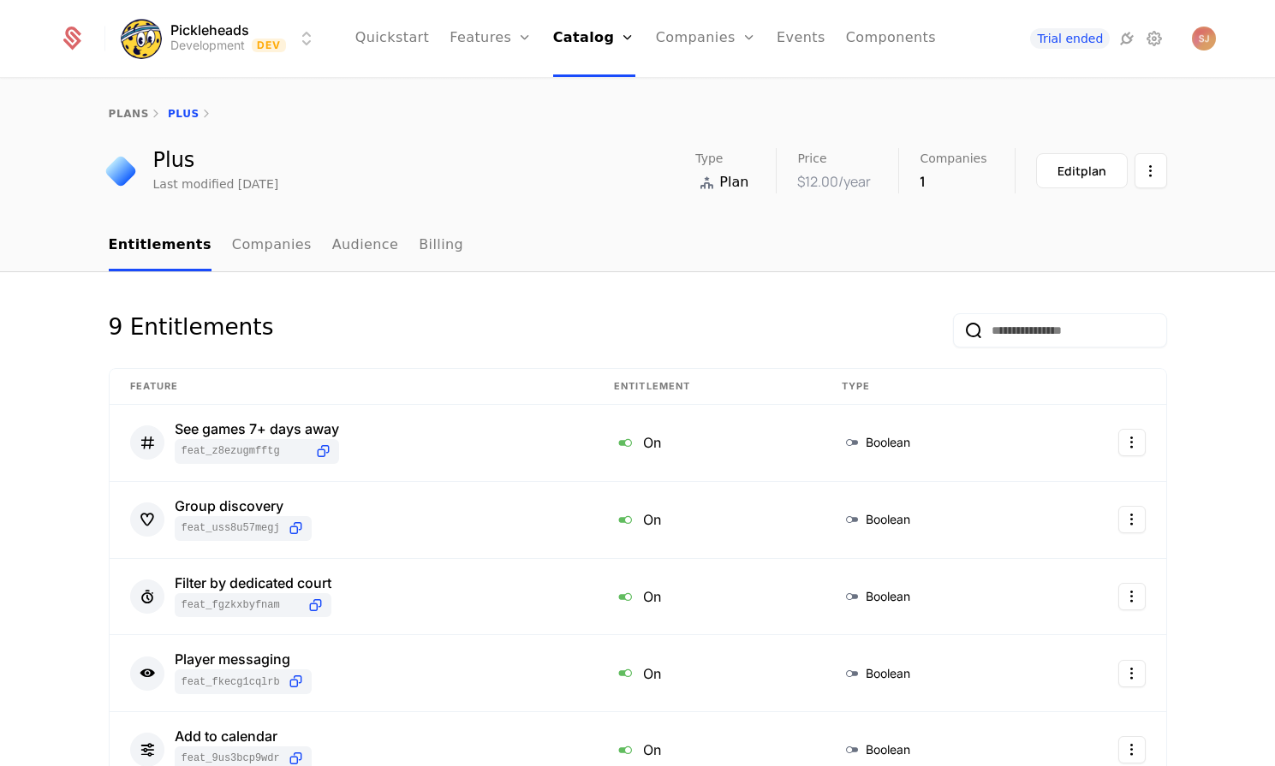
click at [122, 104] on div "plans Plus" at bounding box center [637, 114] width 1275 height 69
click at [122, 111] on link "plans" at bounding box center [129, 114] width 40 height 12
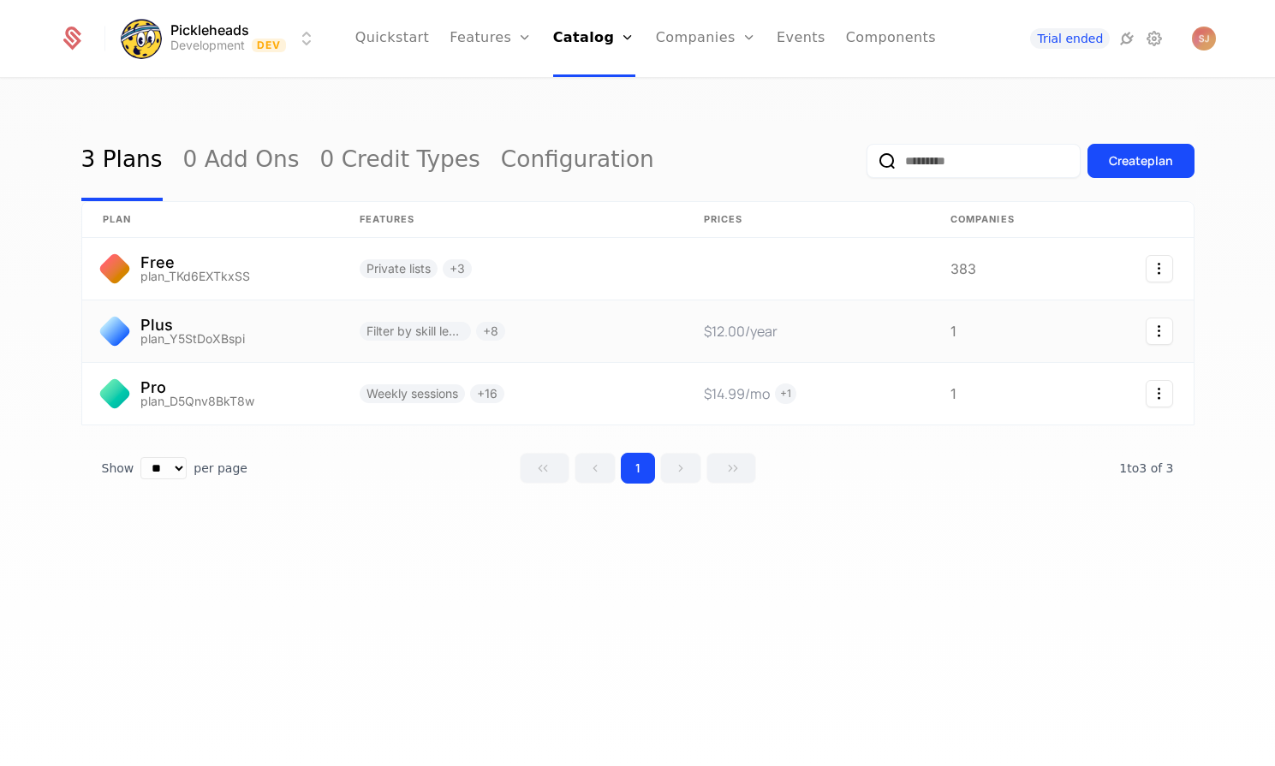
click at [1158, 334] on icon "Select action" at bounding box center [1159, 331] width 27 height 27
click at [1077, 684] on html "Pickleheads Development Dev Quickstart Features Features Flags Catalog Plans Ad…" at bounding box center [637, 383] width 1275 height 766
click at [210, 337] on link at bounding box center [210, 332] width 257 height 62
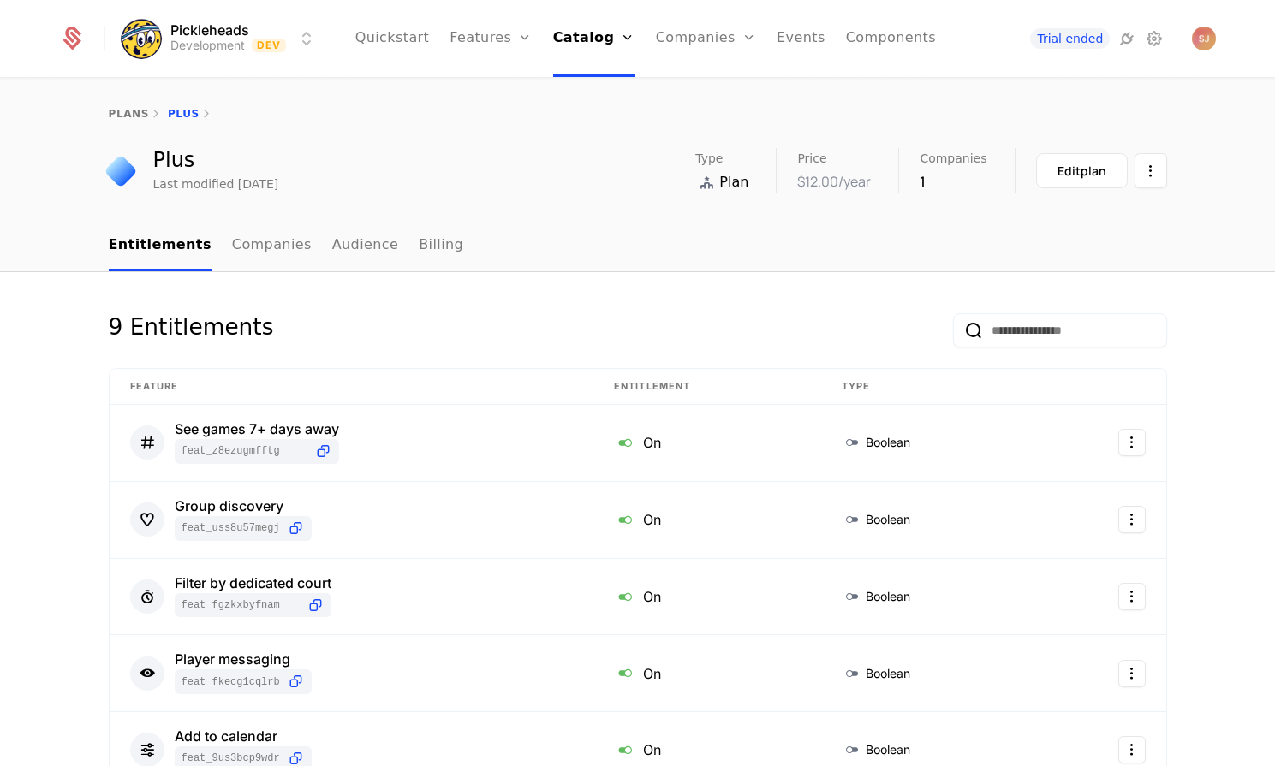
click at [253, 257] on link "Companies" at bounding box center [272, 246] width 80 height 51
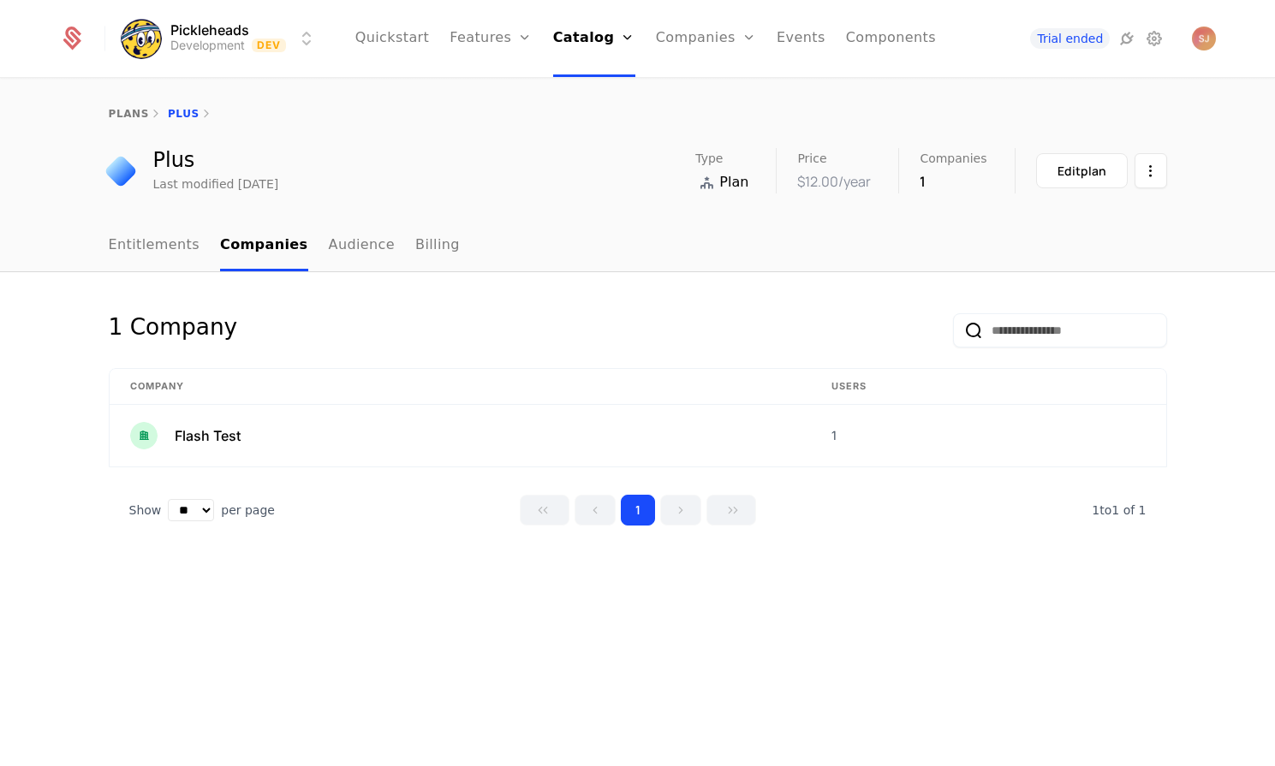
click at [252, 513] on span "per page" at bounding box center [248, 510] width 54 height 17
click at [366, 593] on div "1 Company Company Users Flash Test 1 Show ** ** ** *** *** per page per page 1 …" at bounding box center [637, 519] width 1275 height 495
click at [203, 434] on span "Flash Test" at bounding box center [208, 436] width 66 height 21
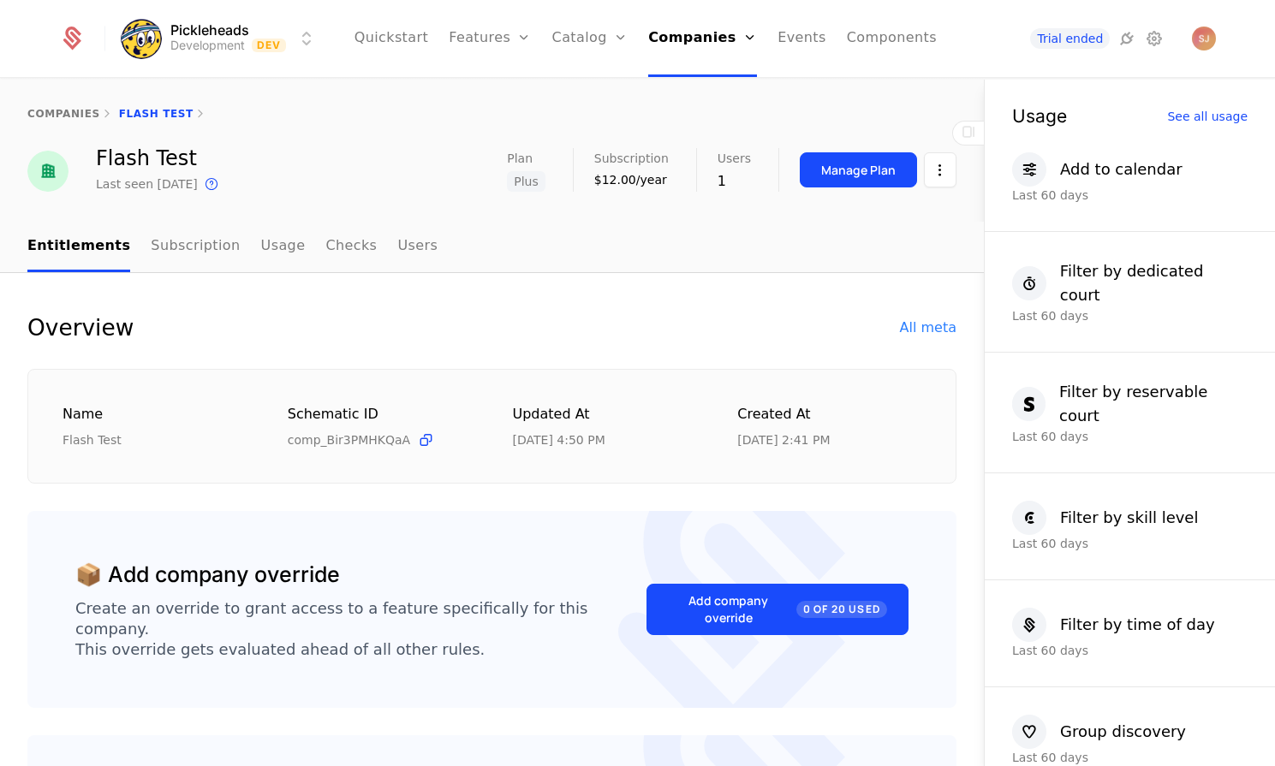
click at [677, 41] on link "Companies" at bounding box center [702, 38] width 109 height 77
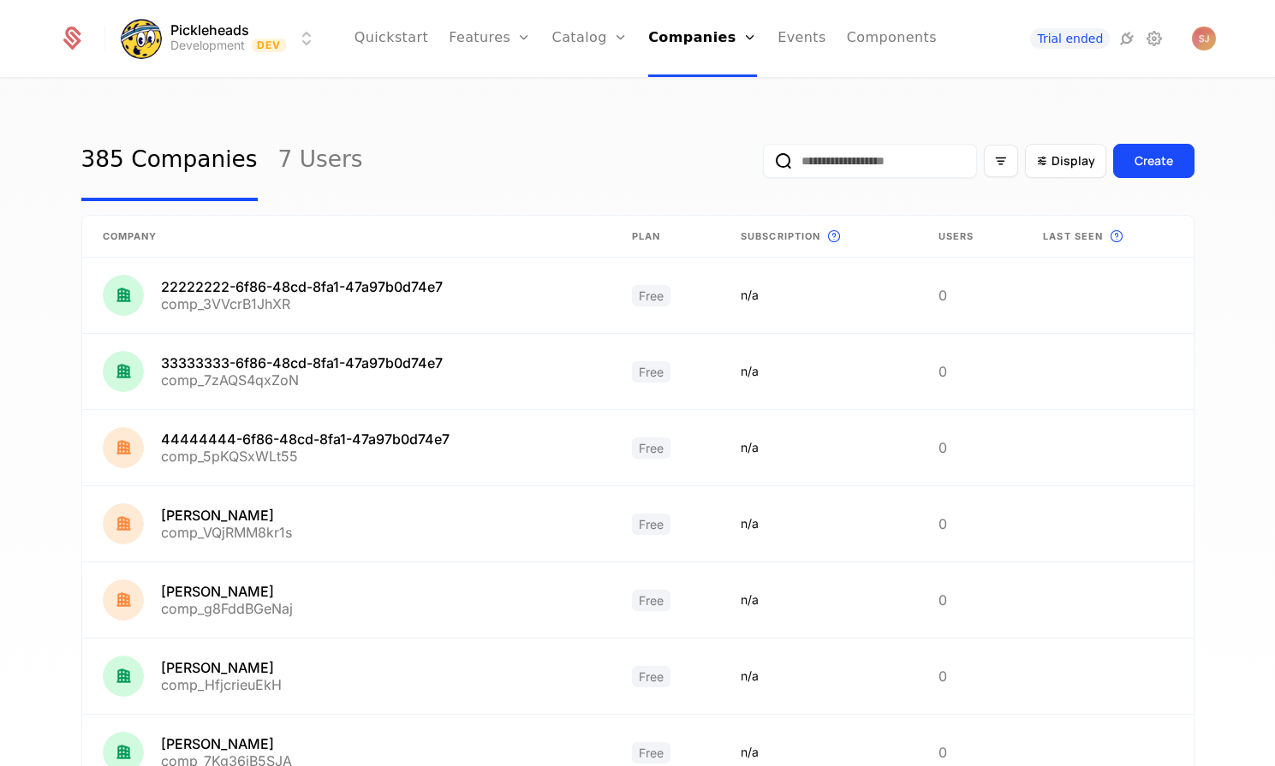
click at [847, 158] on input "email" at bounding box center [870, 161] width 214 height 34
type input "******"
click at [763, 164] on button "submit" at bounding box center [763, 164] width 0 height 0
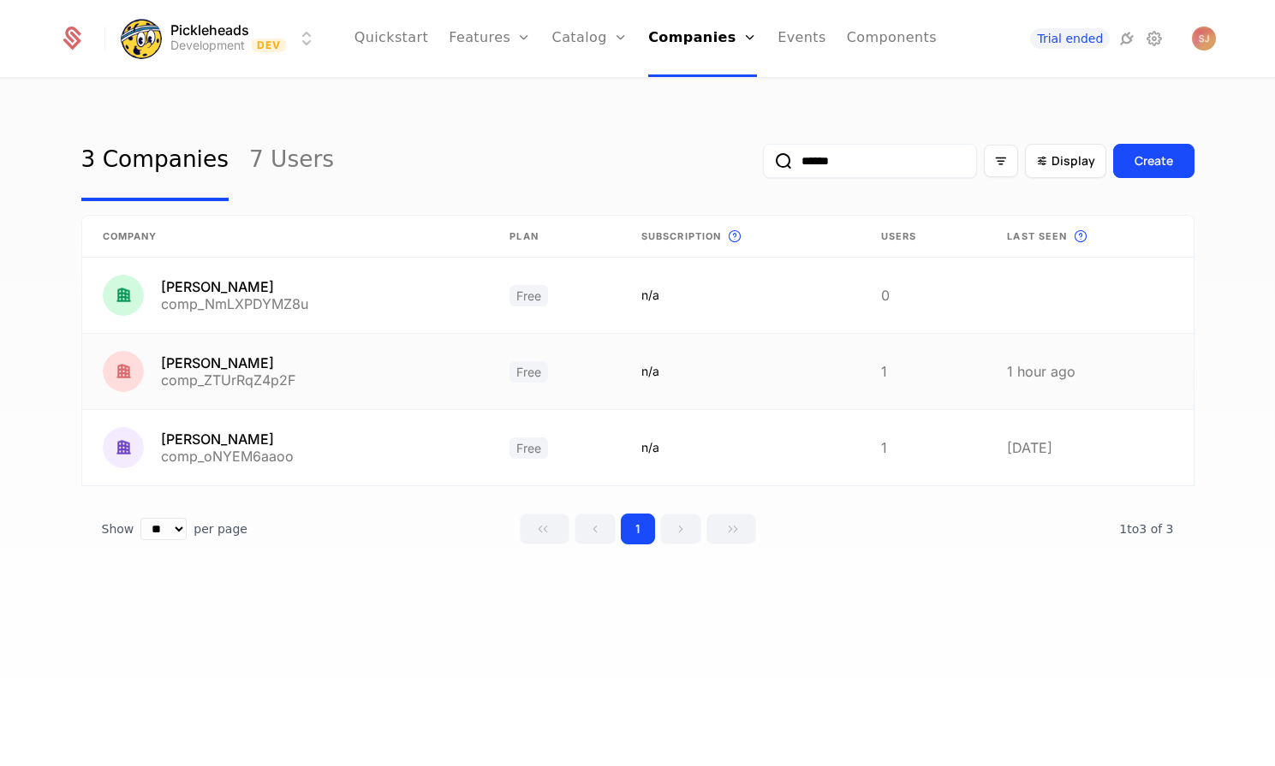
click at [390, 385] on link at bounding box center [286, 371] width 408 height 75
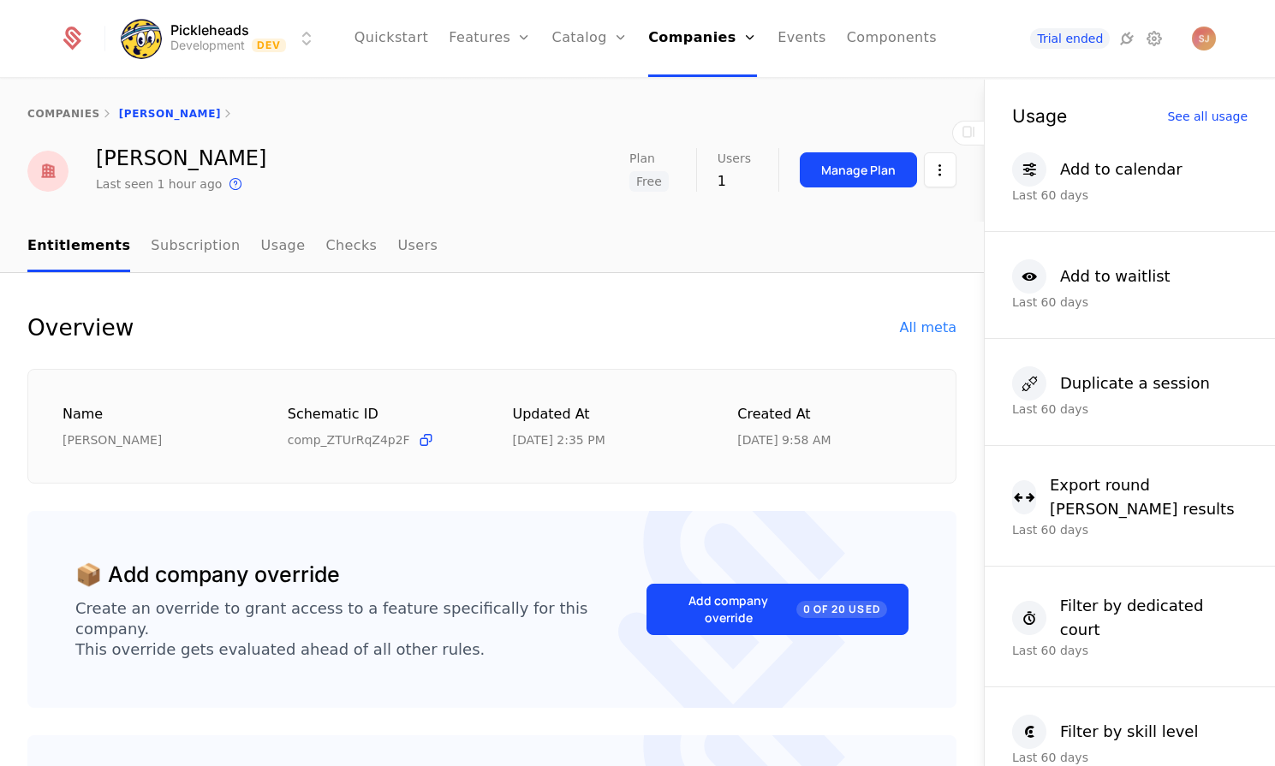
click at [194, 253] on link "Subscription" at bounding box center [195, 247] width 89 height 51
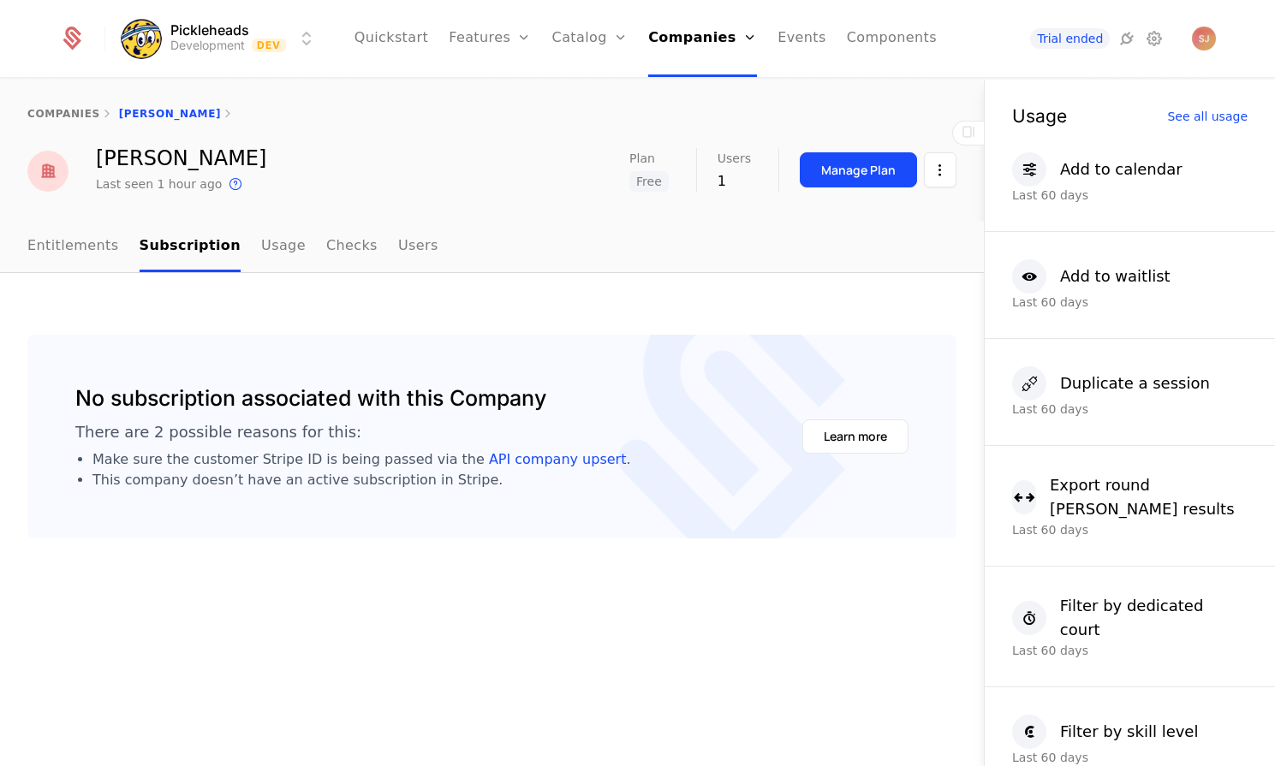
click at [948, 163] on html "Pickleheads Development Dev Quickstart Features Features Flags Catalog Plans Ad…" at bounding box center [637, 383] width 1275 height 766
click at [882, 214] on div "Edit company" at bounding box center [859, 221] width 106 height 24
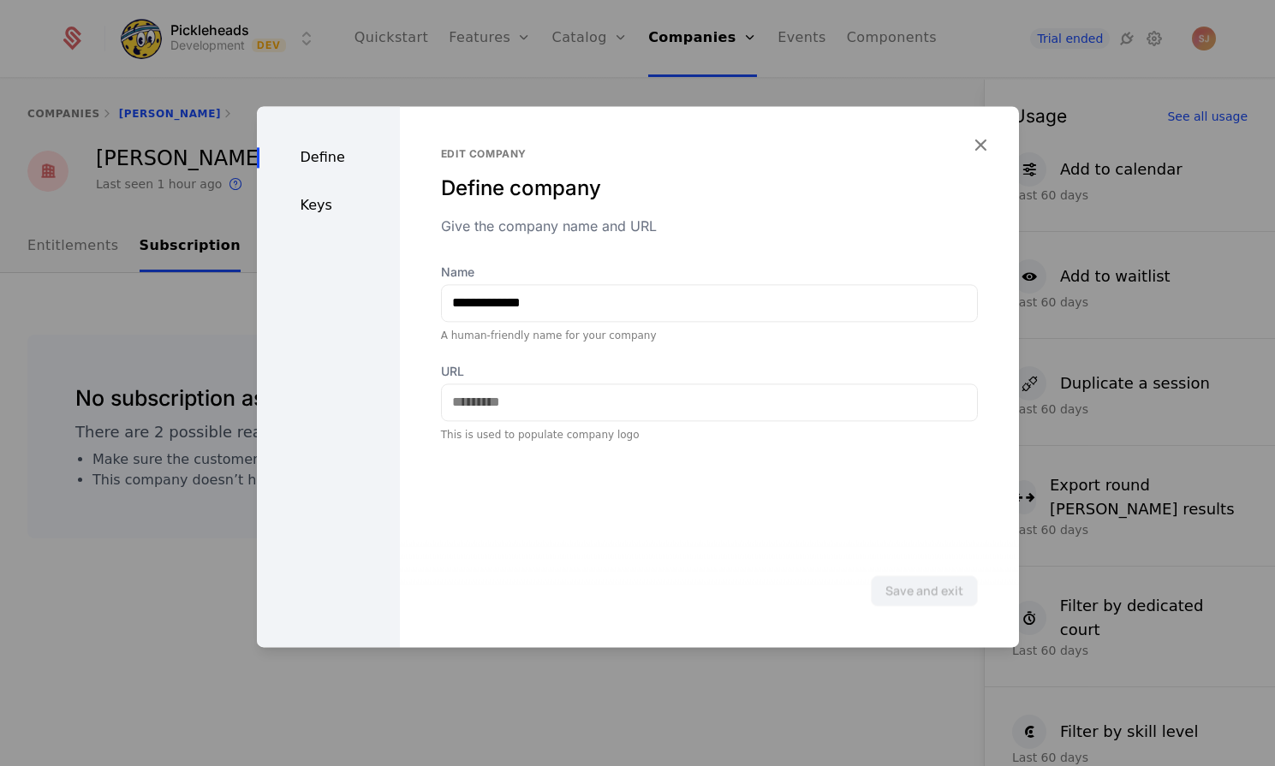
click at [980, 135] on icon "button" at bounding box center [980, 145] width 22 height 22
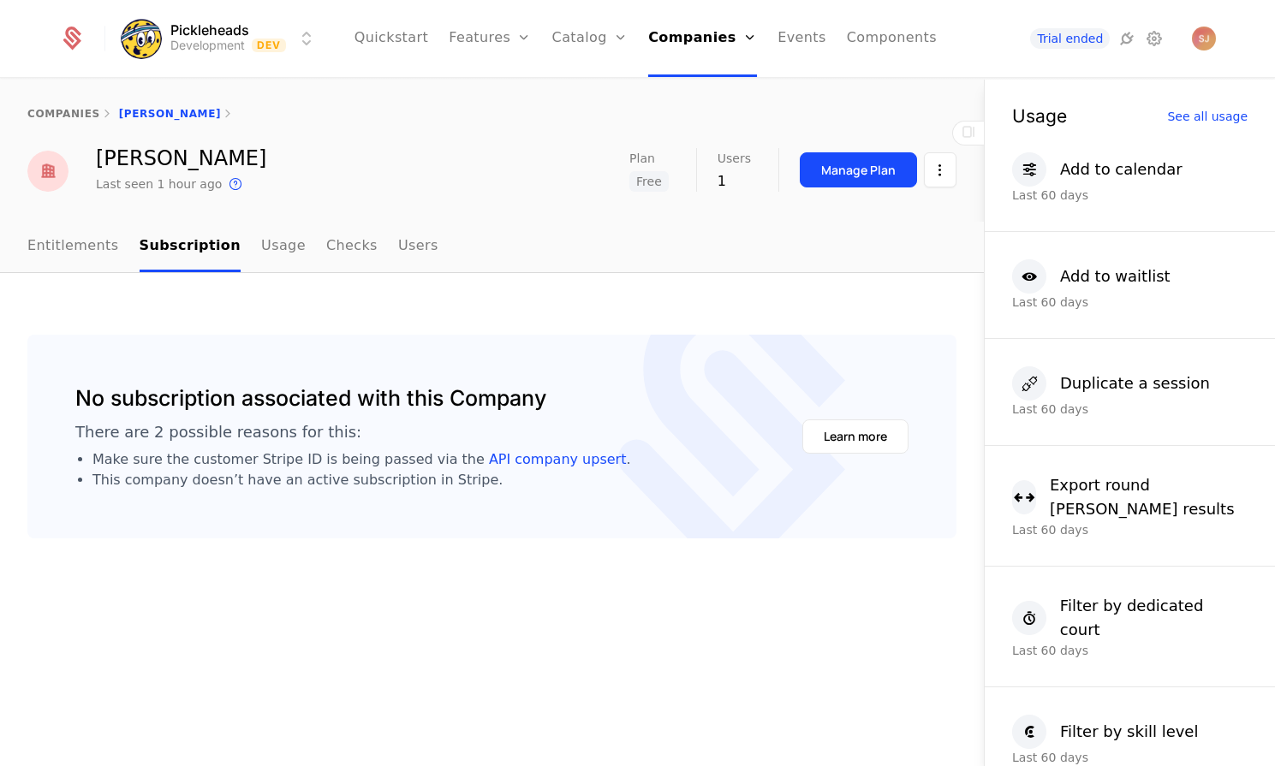
click at [277, 247] on link "Usage" at bounding box center [283, 247] width 45 height 51
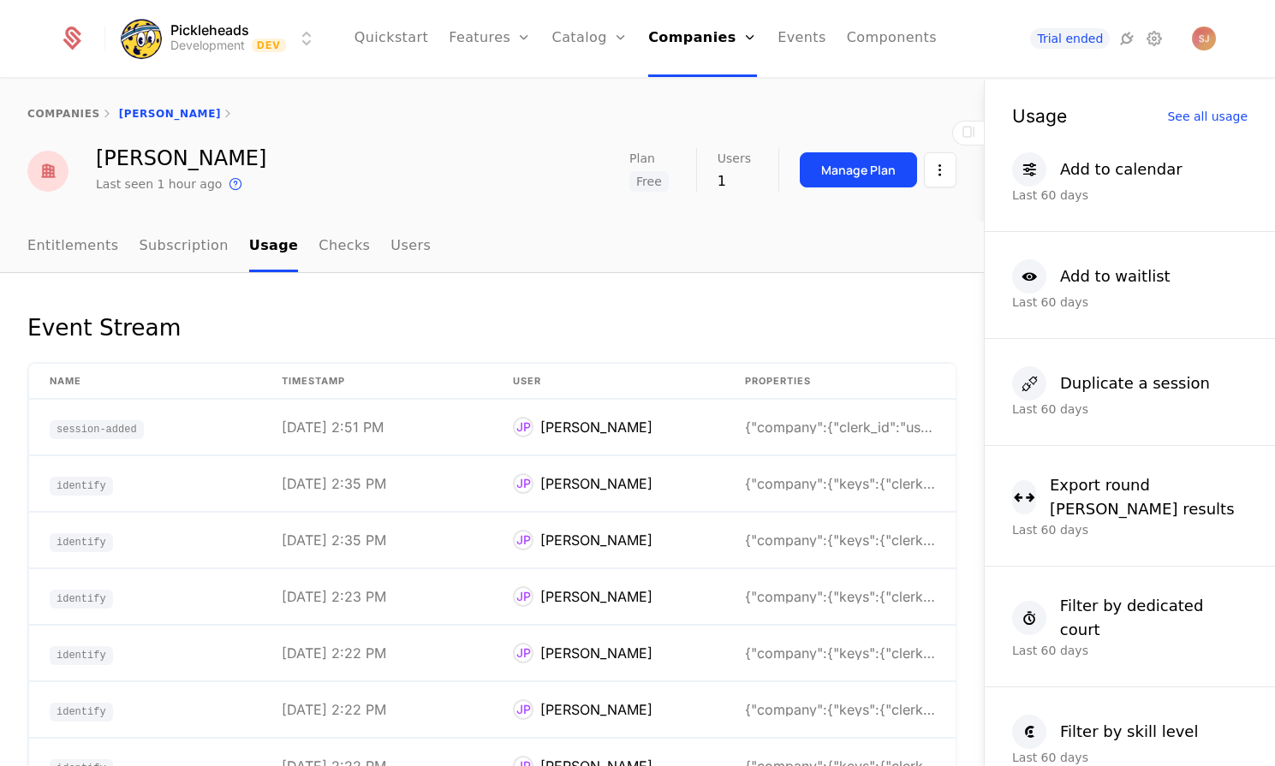
click at [319, 238] on link "Checks" at bounding box center [344, 247] width 51 height 51
click at [402, 248] on link "Users" at bounding box center [411, 247] width 40 height 51
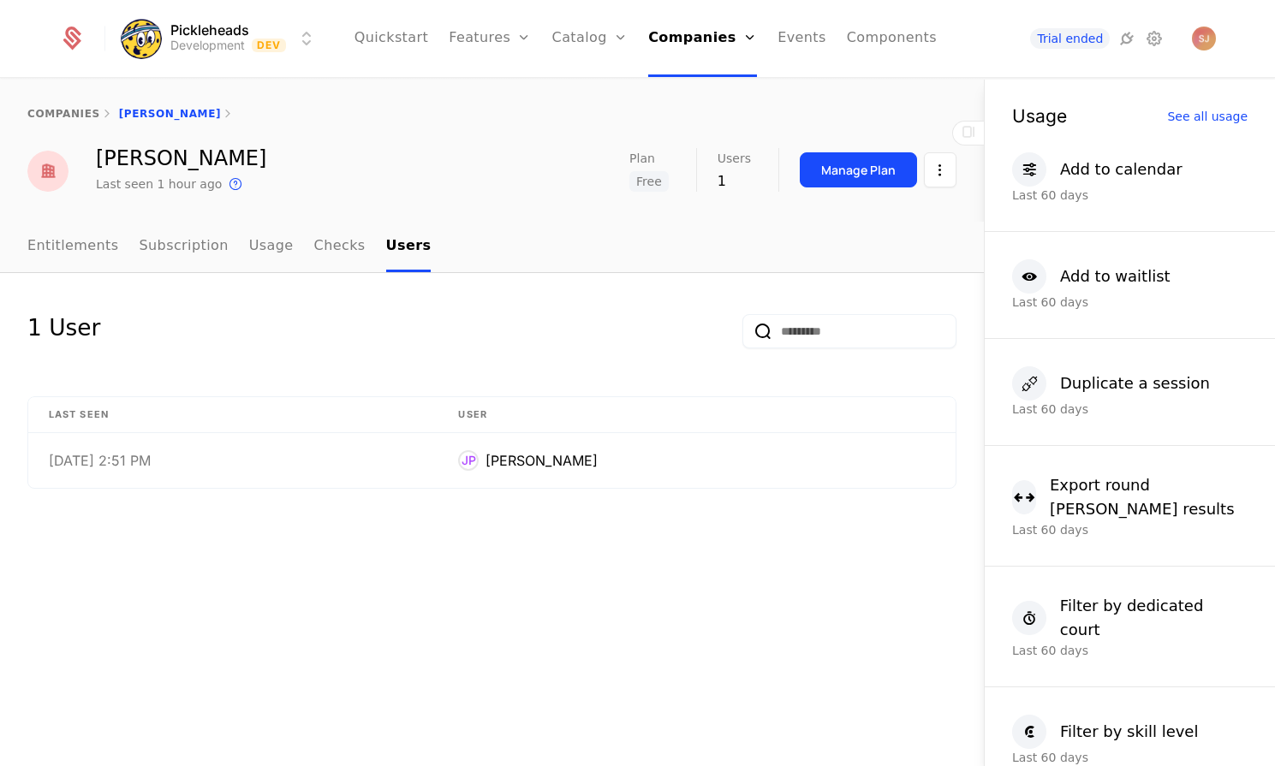
click at [83, 253] on link "Entitlements" at bounding box center [73, 247] width 92 height 51
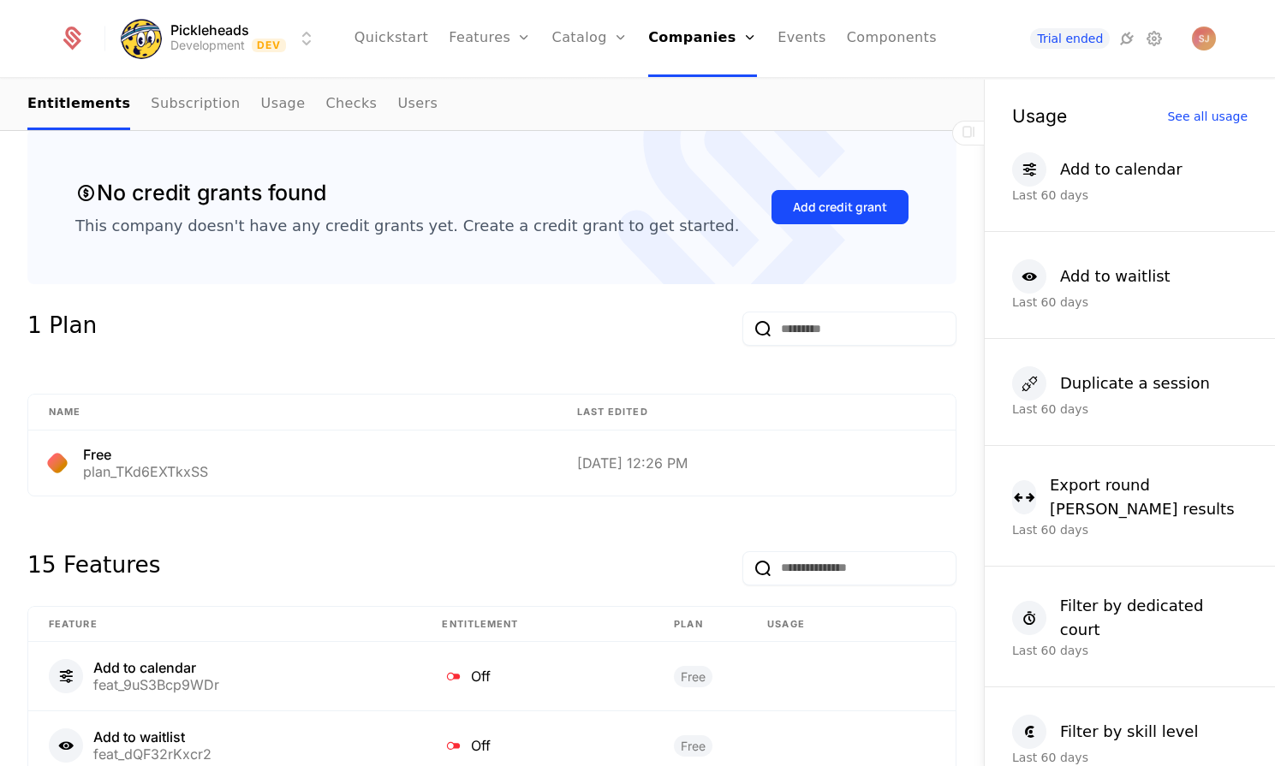
scroll to position [604, 0]
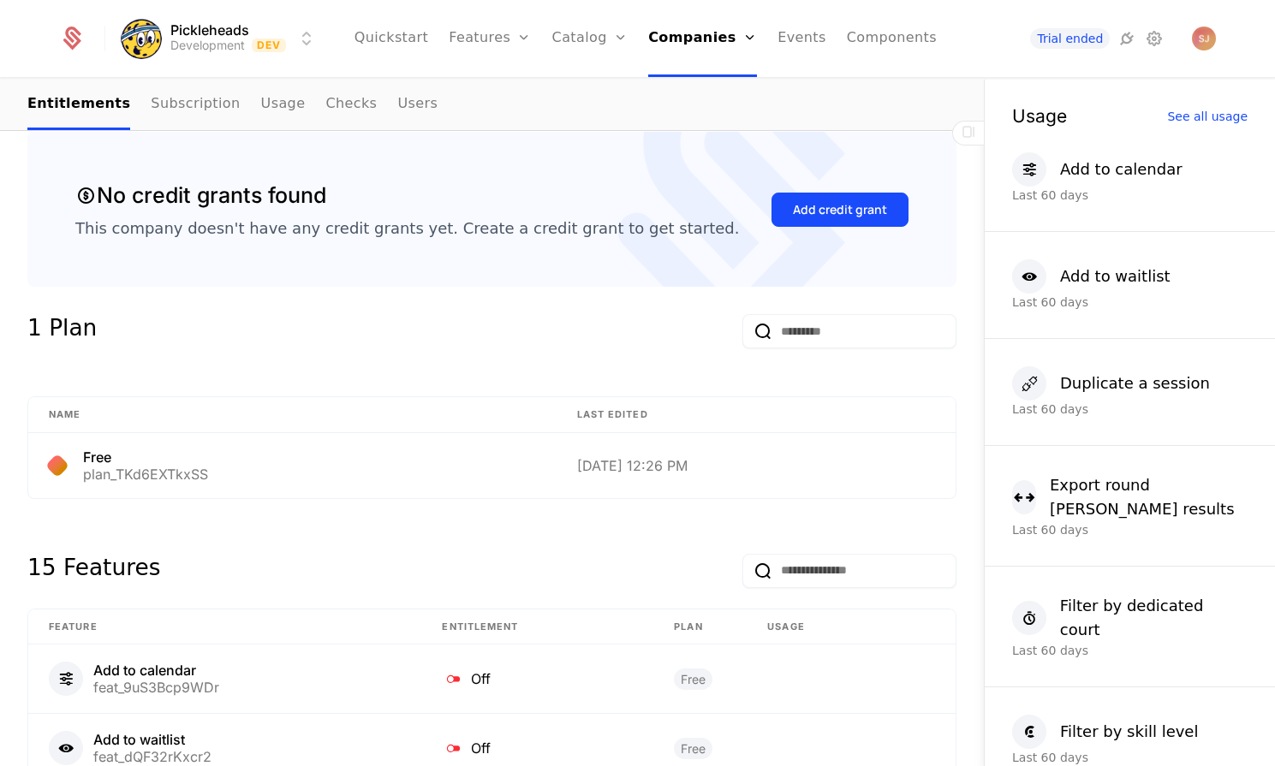
click at [837, 201] on div "Add credit grant" at bounding box center [840, 209] width 94 height 17
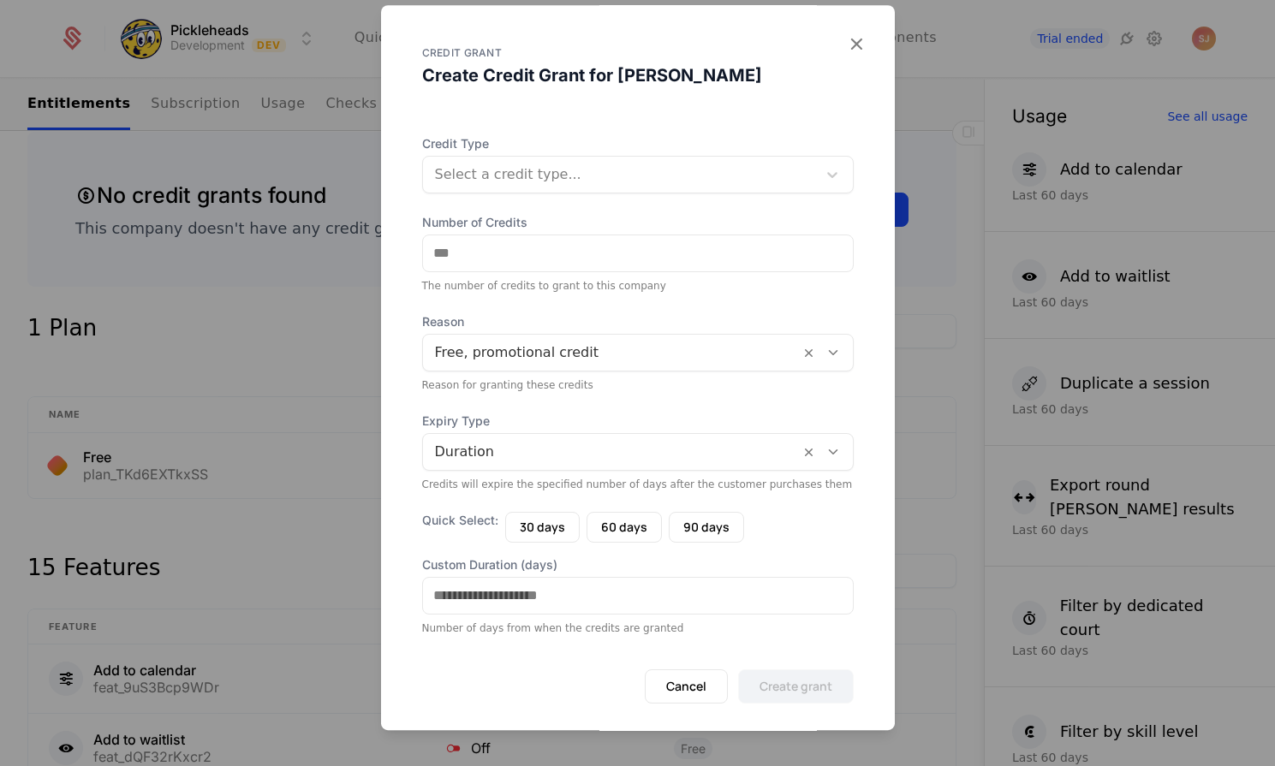
click at [774, 361] on div at bounding box center [611, 353] width 353 height 24
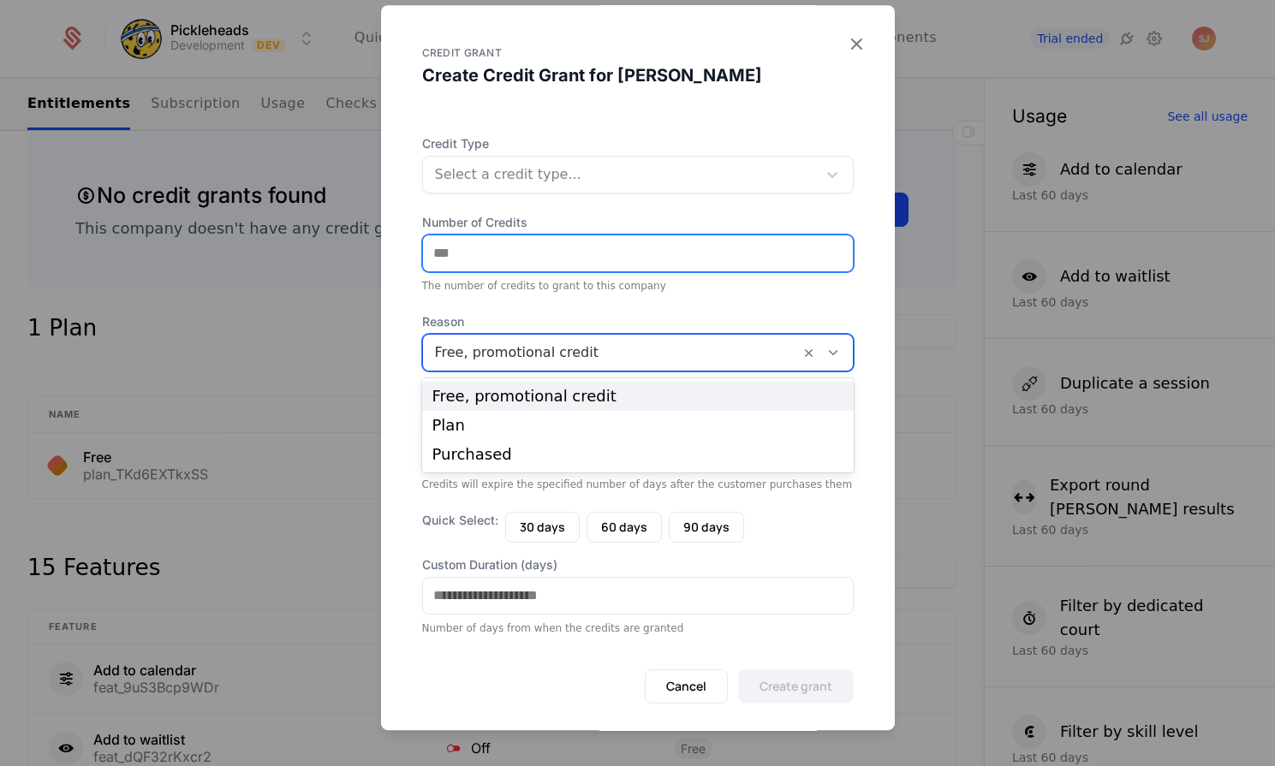
click at [842, 238] on input "Number of Credits" at bounding box center [638, 253] width 430 height 36
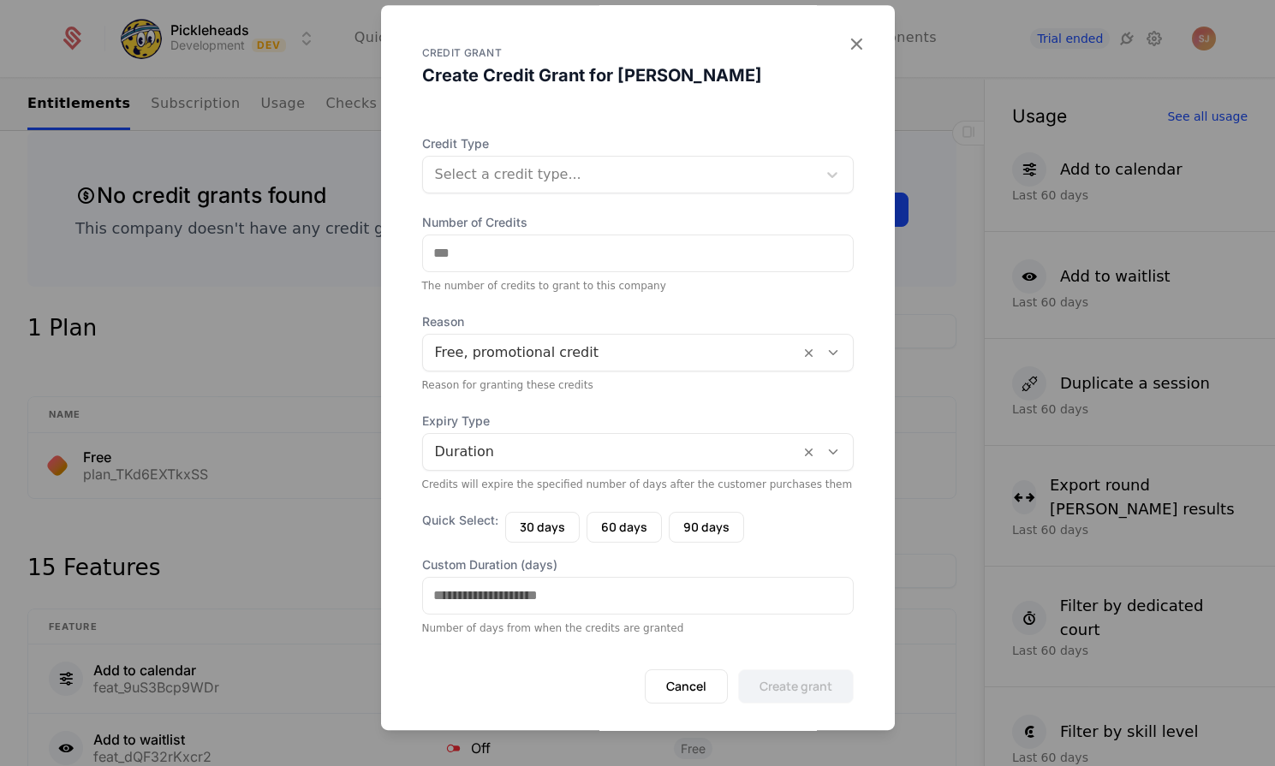
click at [807, 182] on div "Select a credit type..." at bounding box center [620, 174] width 394 height 31
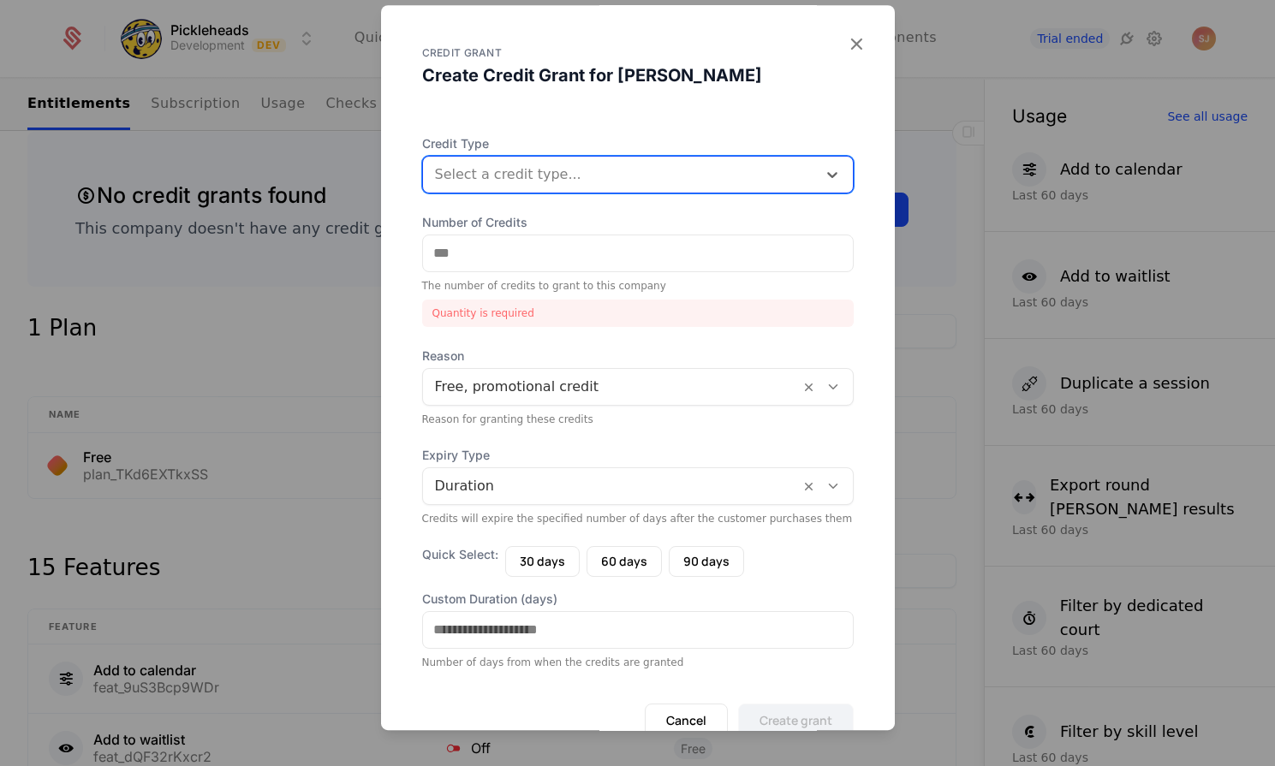
click at [799, 167] on div at bounding box center [620, 175] width 370 height 24
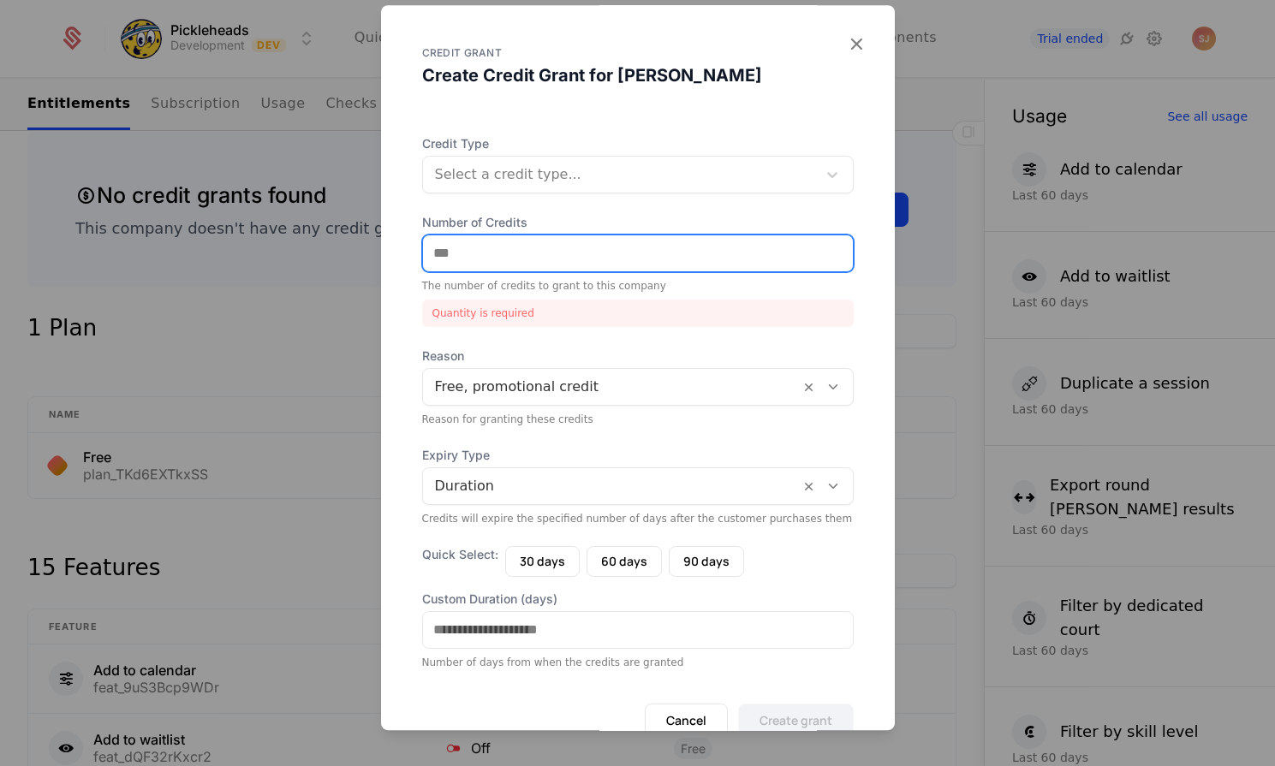
click at [779, 257] on input "Number of Credits" at bounding box center [638, 253] width 430 height 36
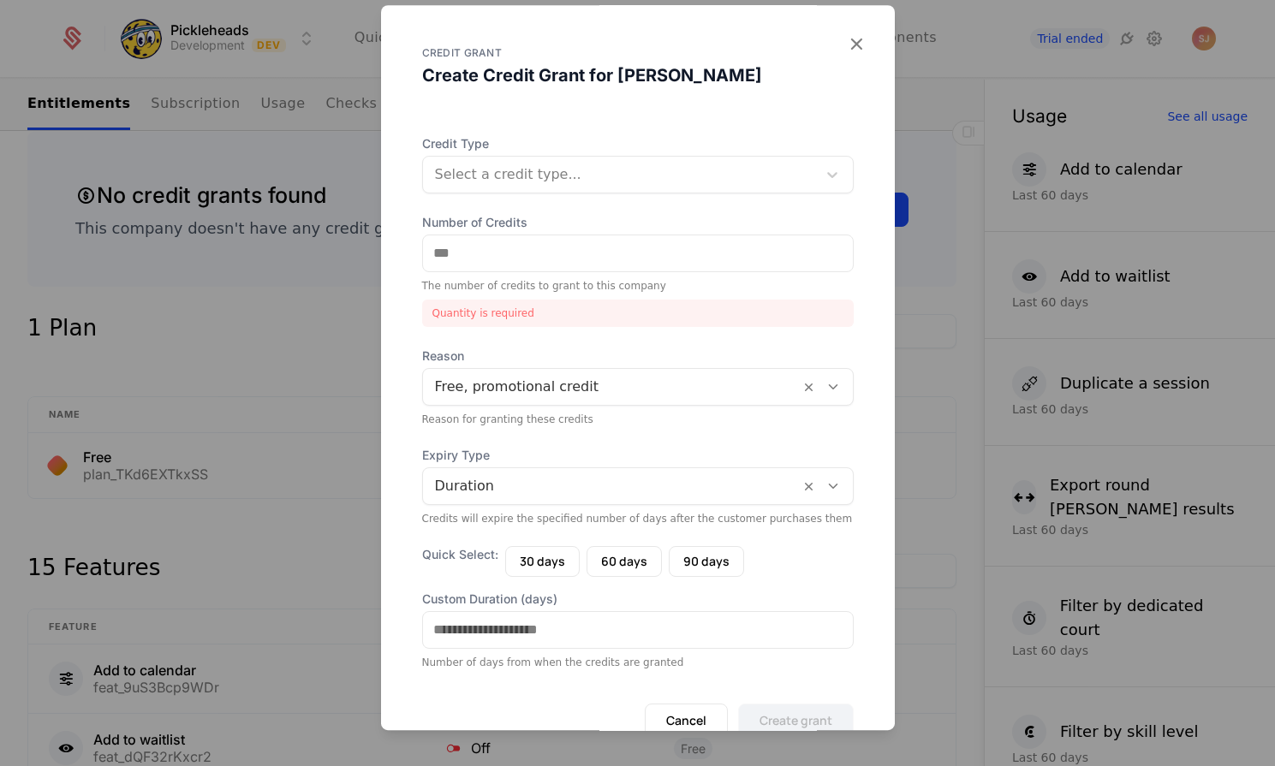
click at [662, 394] on div at bounding box center [611, 387] width 353 height 24
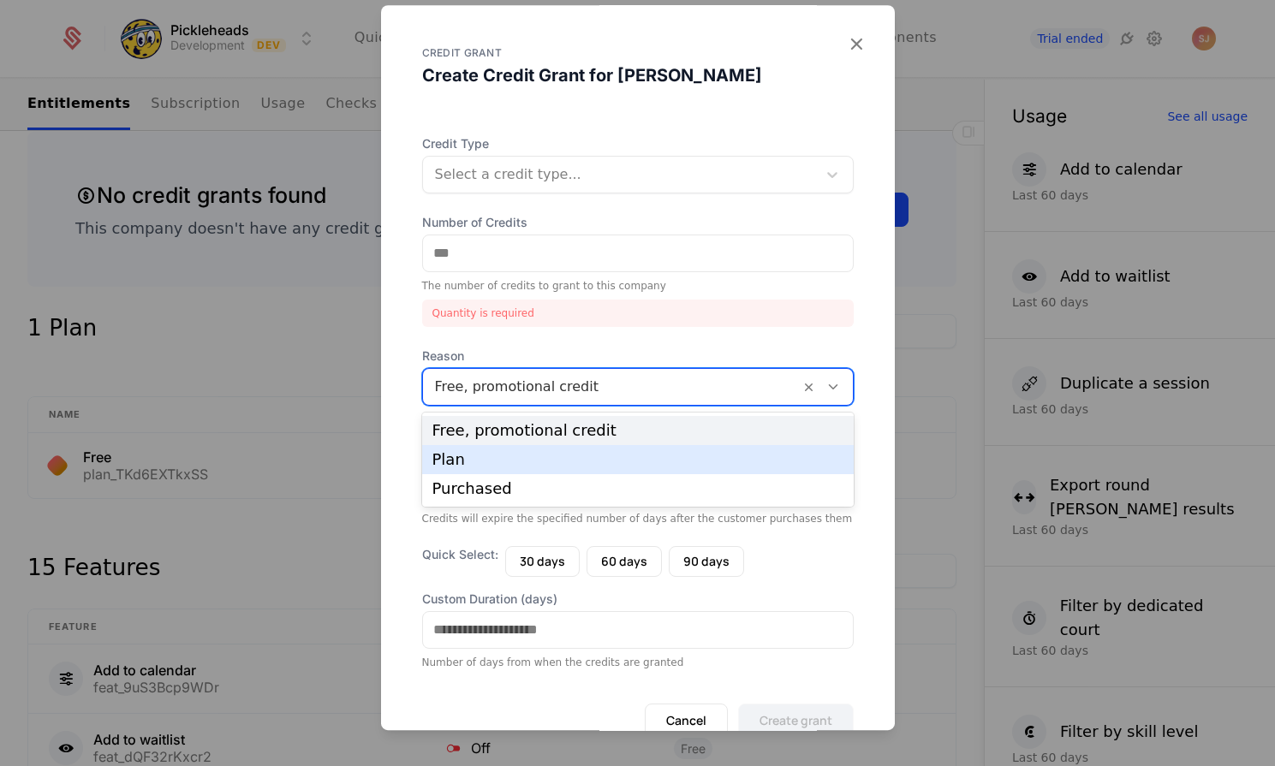
click at [609, 462] on div "Plan" at bounding box center [637, 459] width 411 height 15
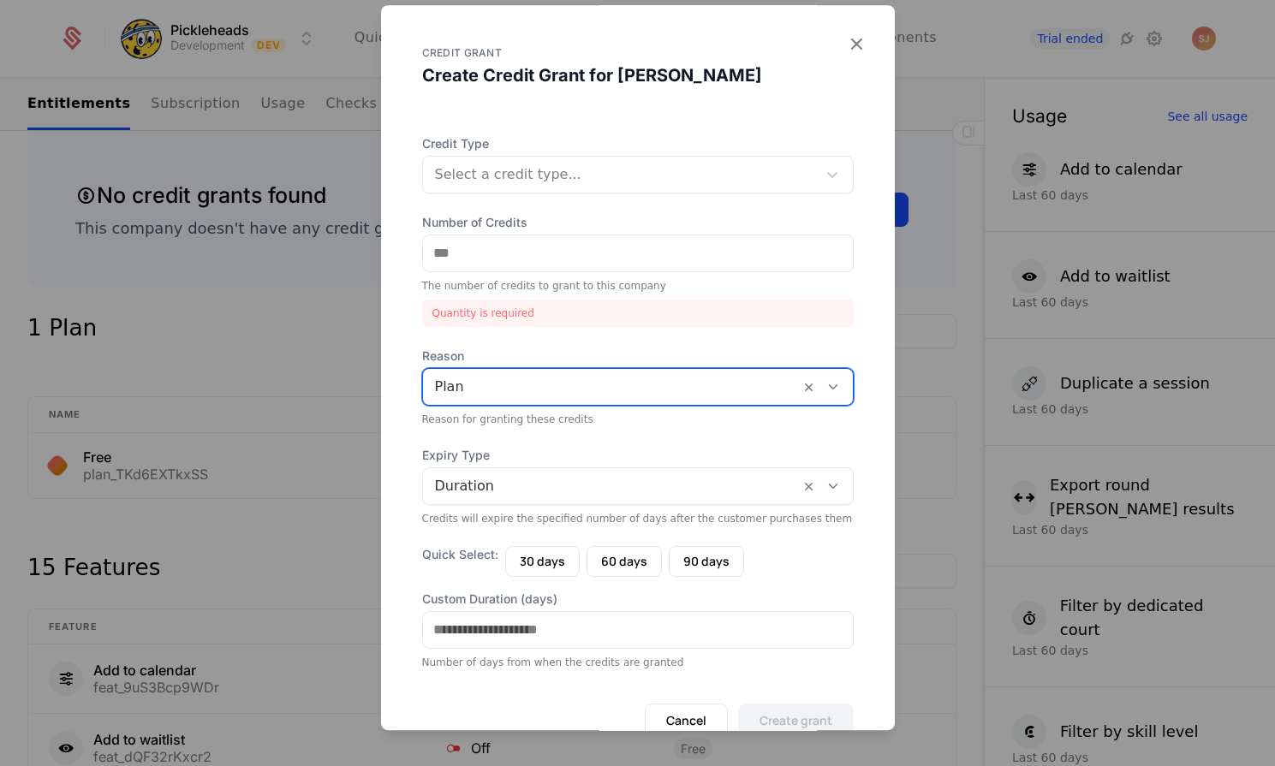
click at [608, 477] on div at bounding box center [611, 486] width 353 height 24
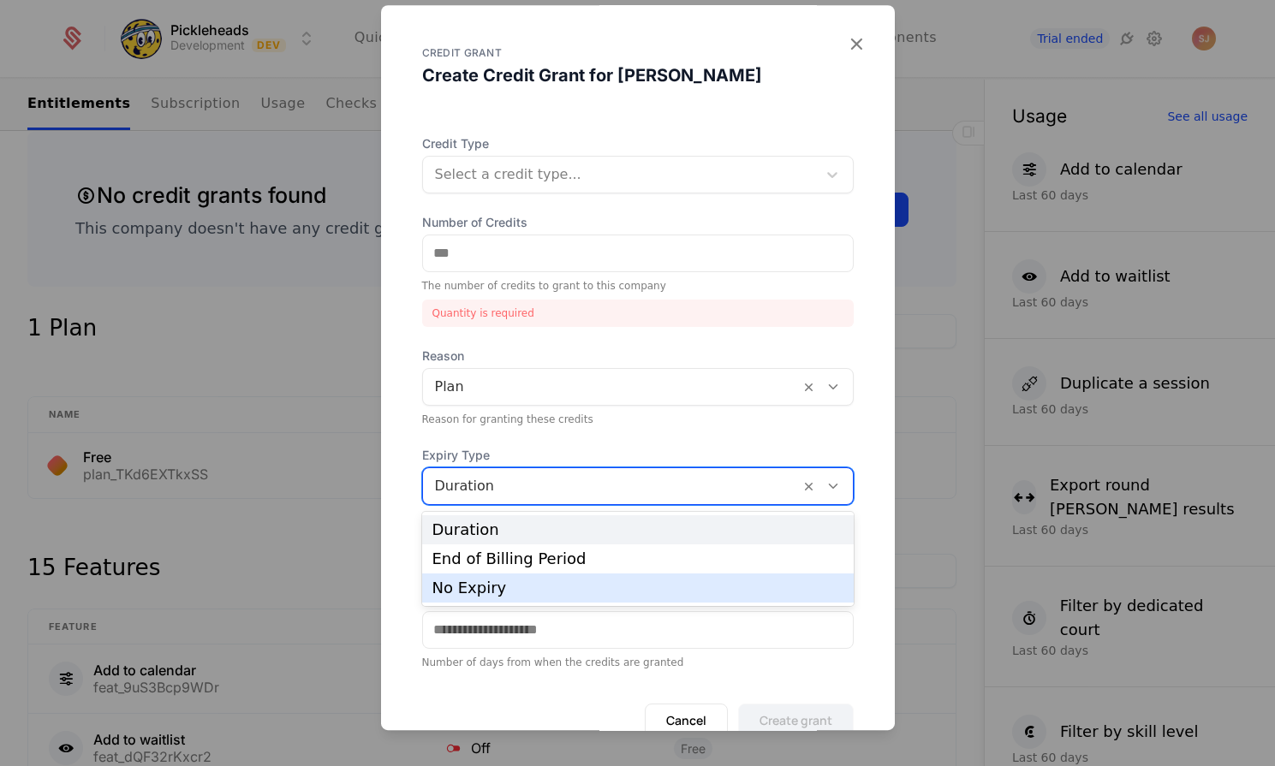
click at [616, 581] on div "No Expiry" at bounding box center [637, 588] width 411 height 15
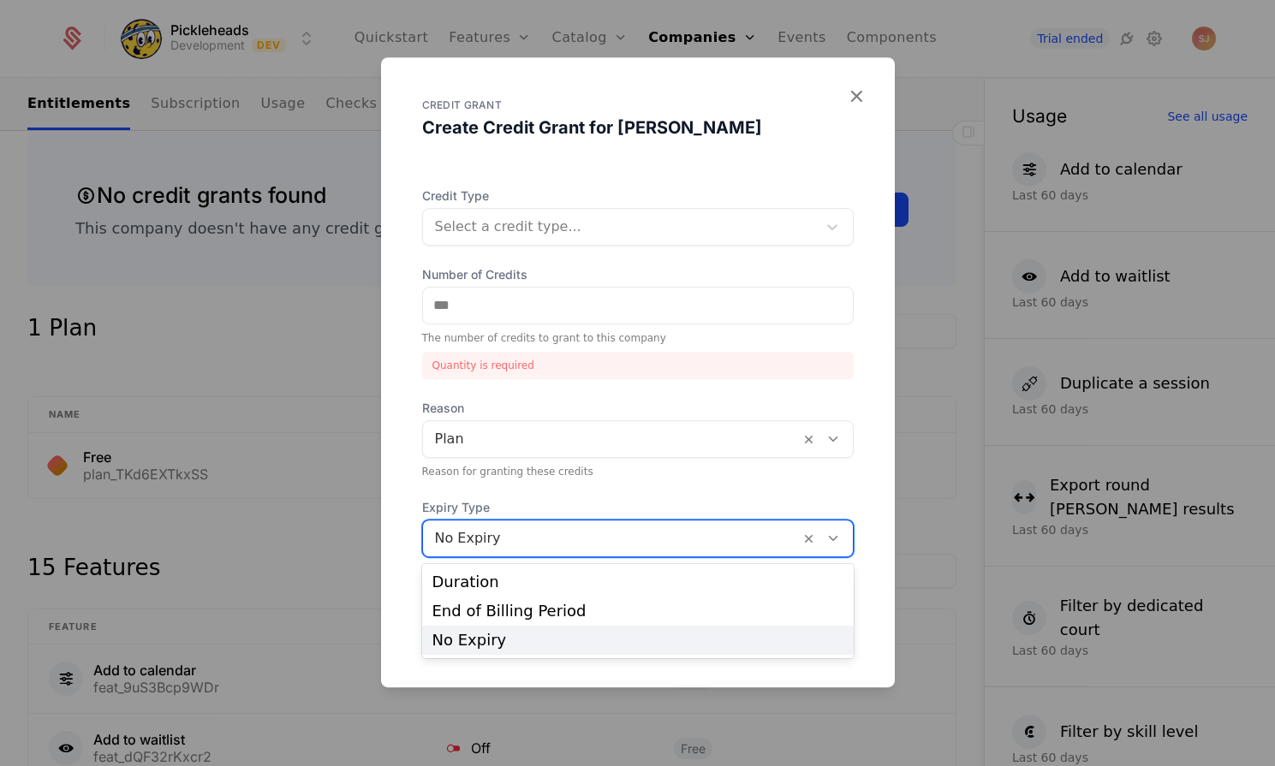
click at [628, 532] on div at bounding box center [611, 539] width 353 height 24
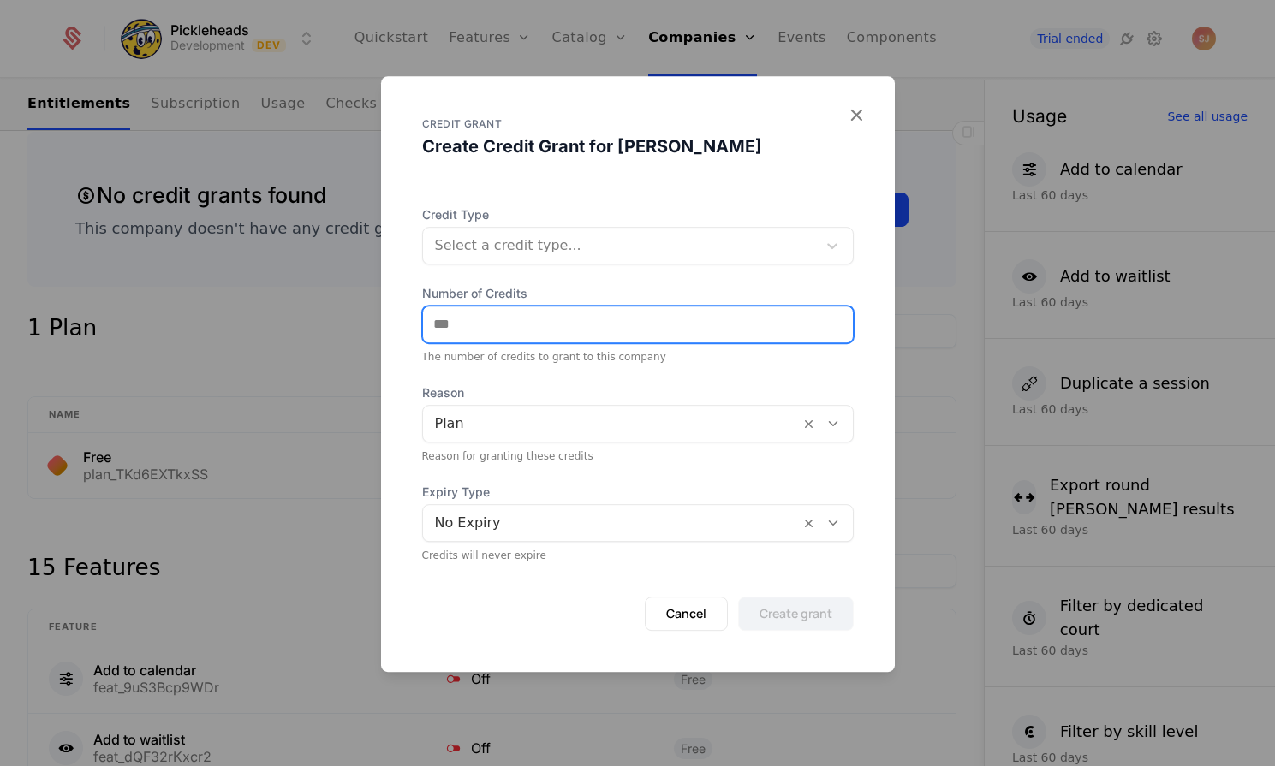
type input "*"
click at [830, 307] on input "*" at bounding box center [638, 325] width 430 height 36
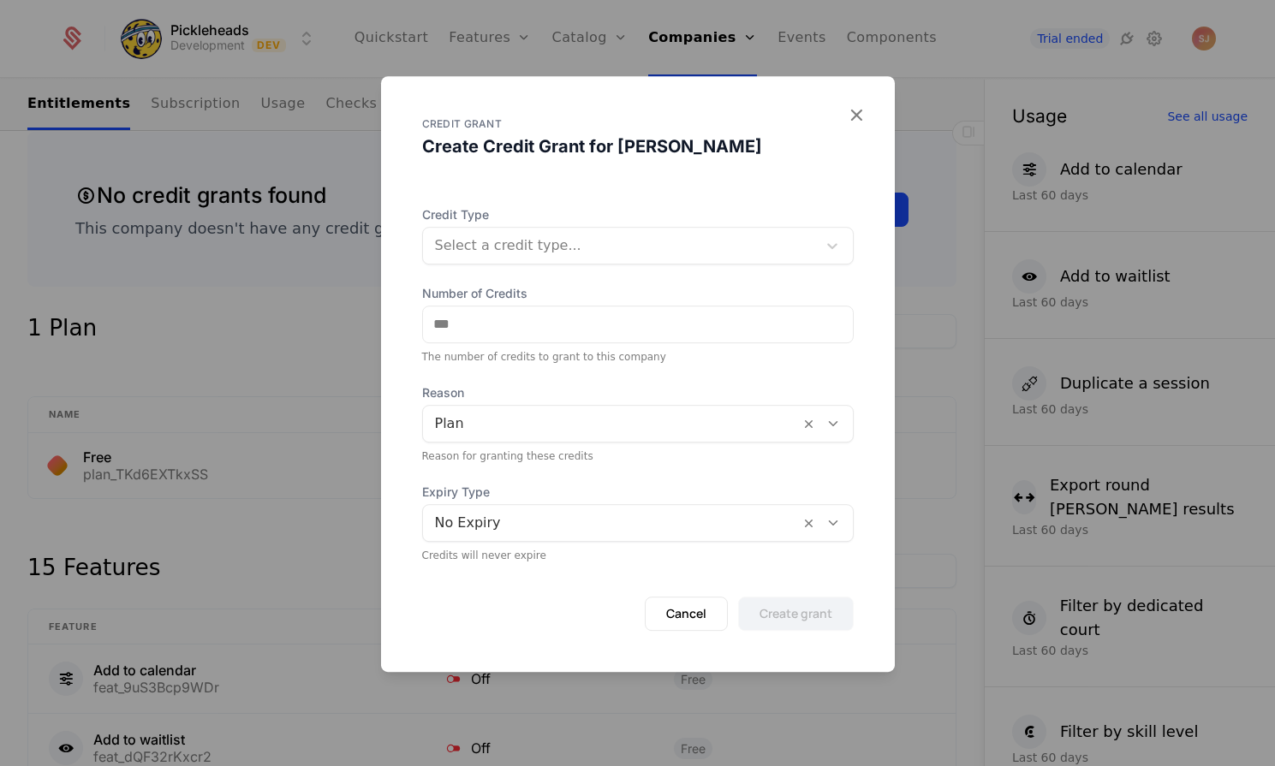
click at [816, 257] on div "Select a credit type..." at bounding box center [620, 245] width 394 height 31
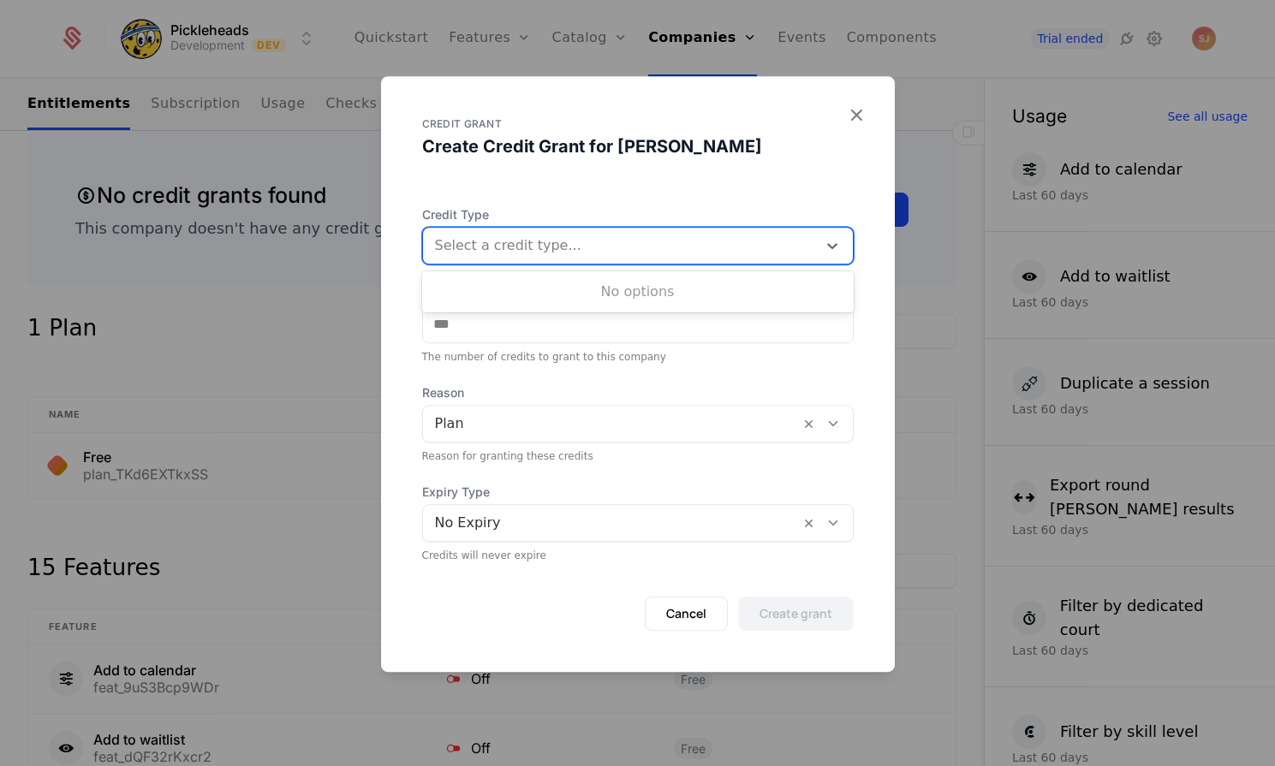
click at [809, 249] on div "Select a credit type..." at bounding box center [620, 245] width 394 height 31
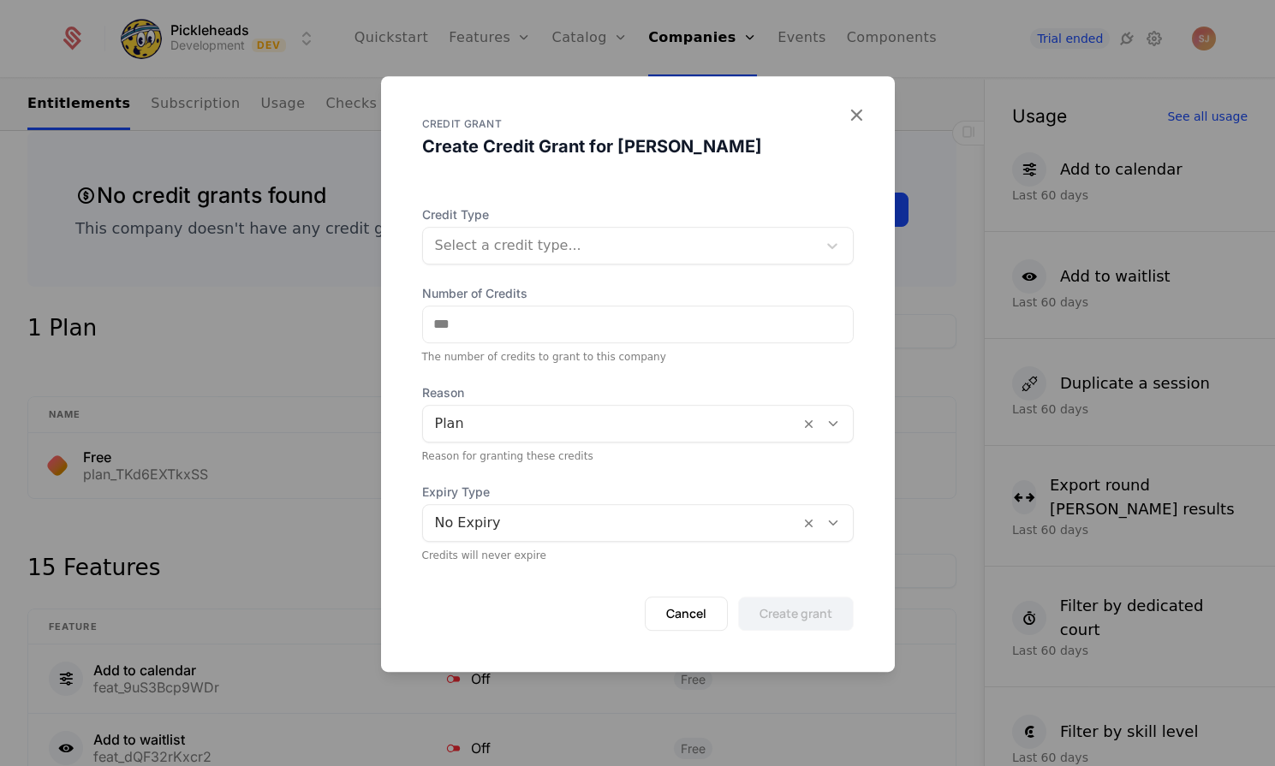
click at [665, 626] on button "Cancel" at bounding box center [686, 614] width 83 height 34
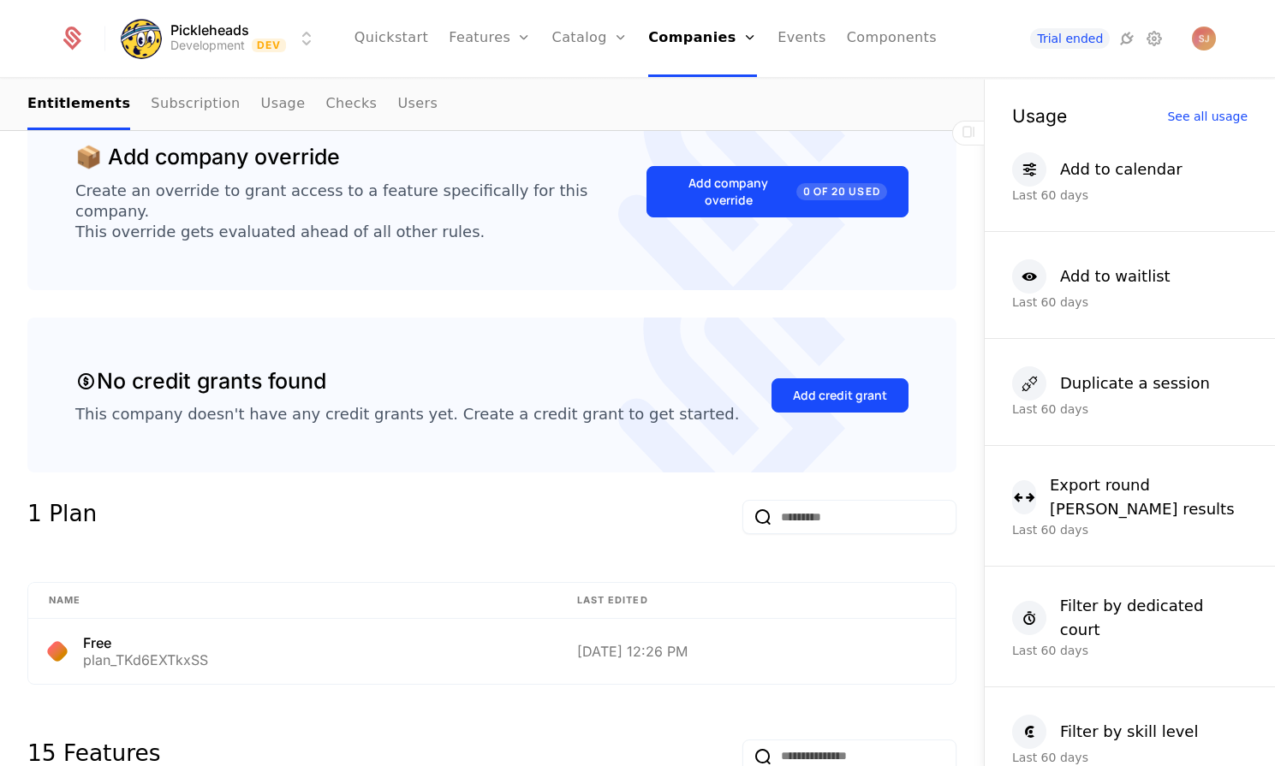
scroll to position [226, 0]
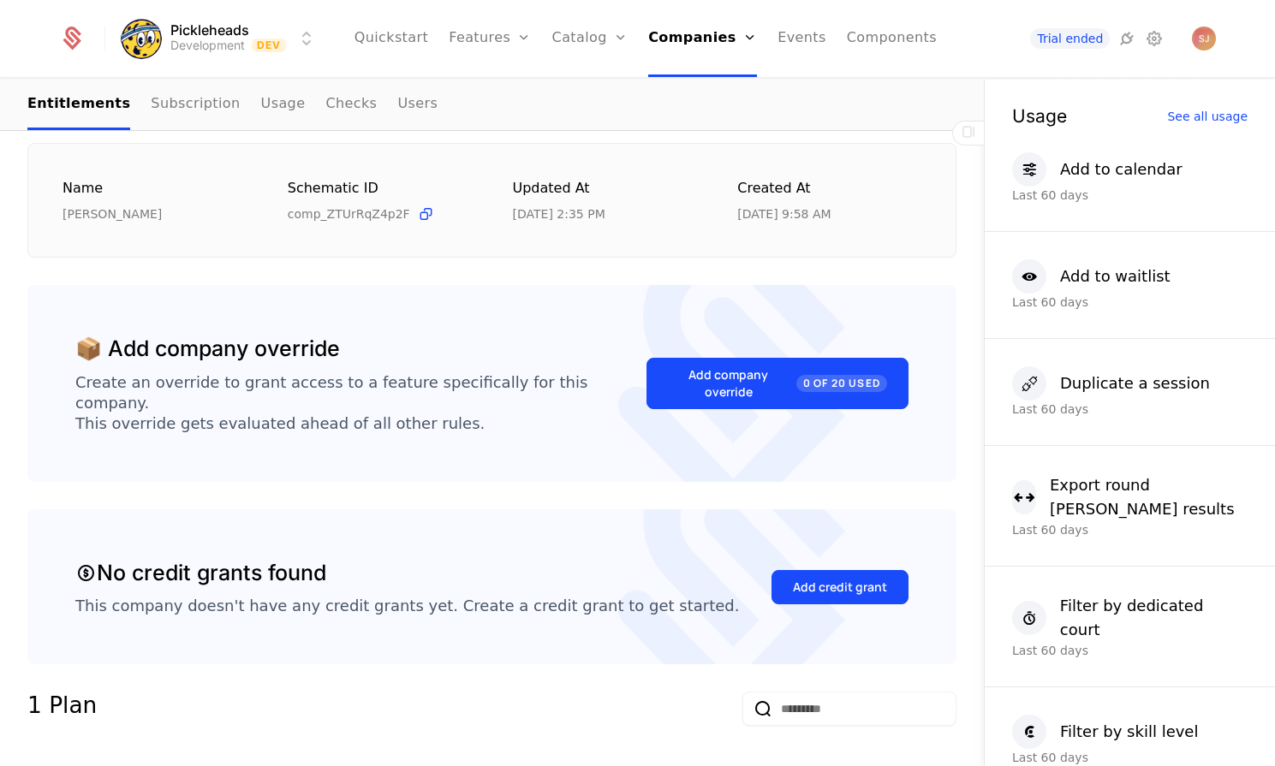
click at [668, 378] on div "Add company override 0 of 20 Used" at bounding box center [777, 383] width 219 height 34
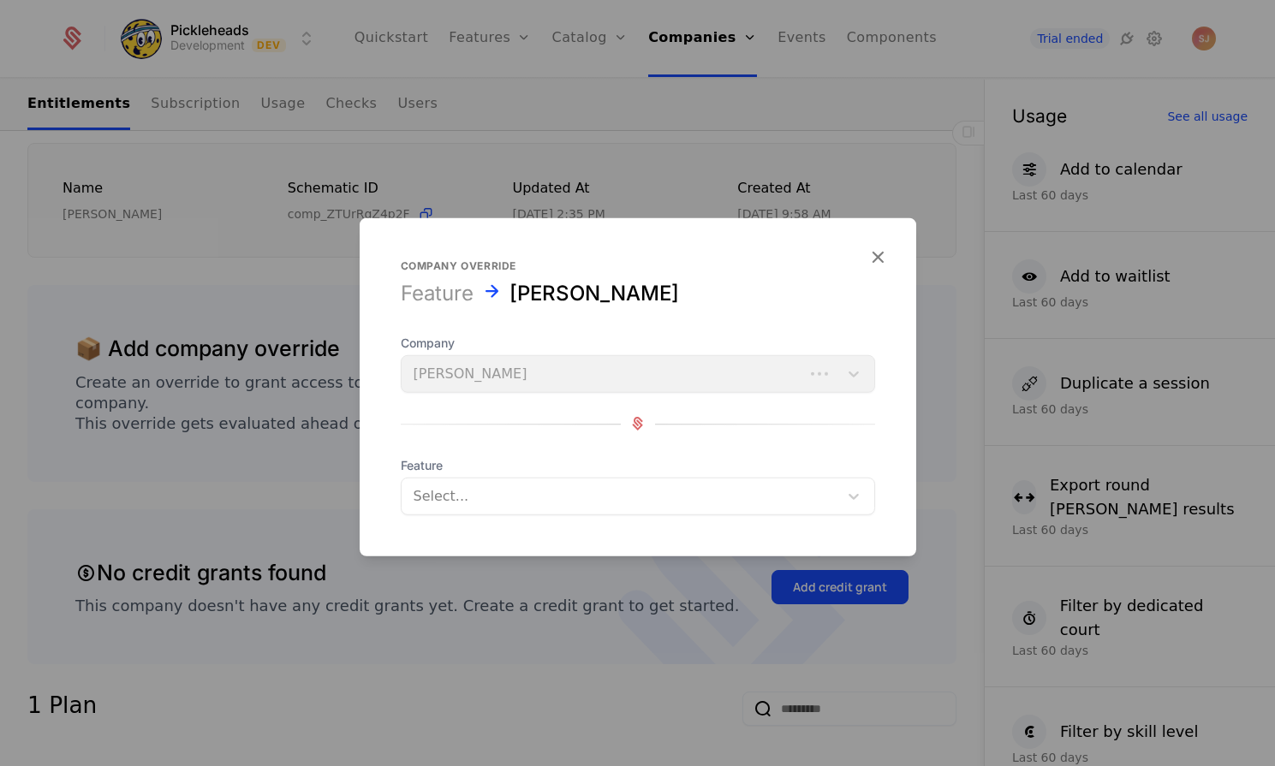
click at [564, 515] on form "Company override Feature Jasand Pereza Company Jasand Pereza Feature Select..." at bounding box center [638, 386] width 557 height 338
click at [565, 494] on div at bounding box center [620, 496] width 413 height 24
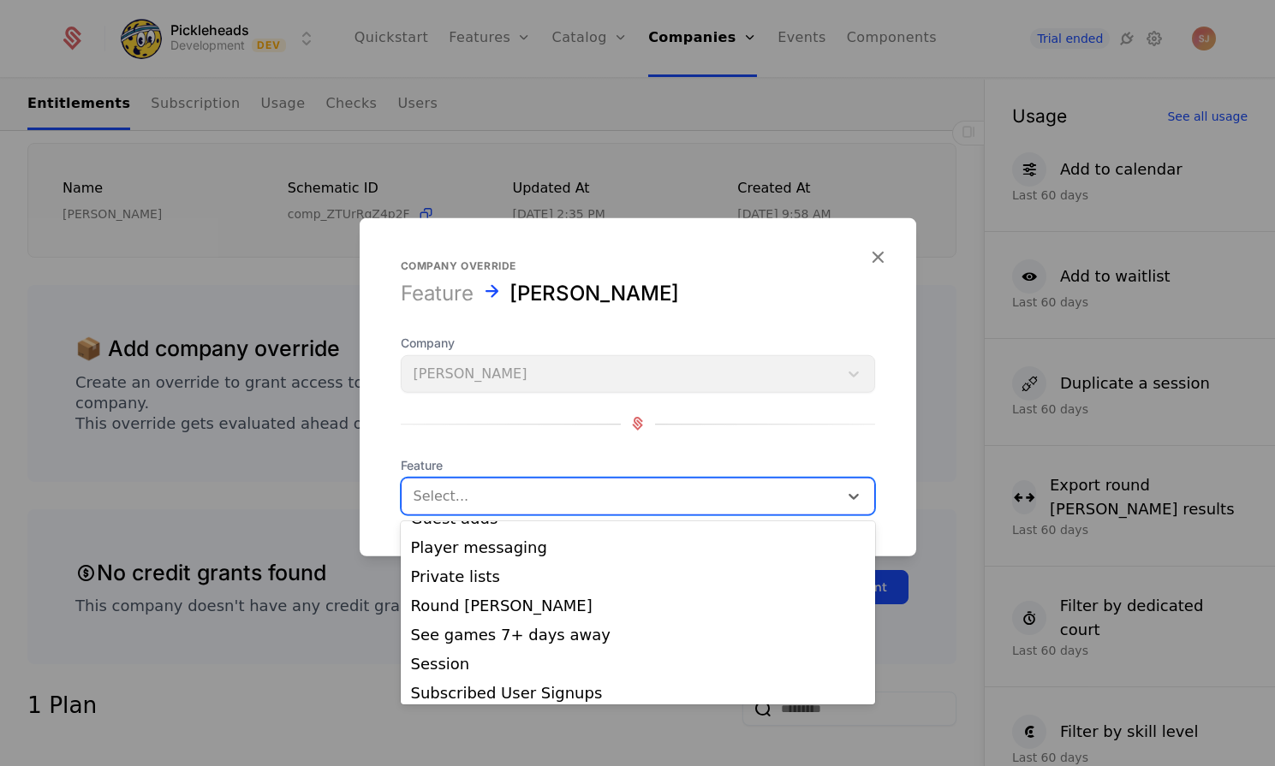
scroll to position [282, 0]
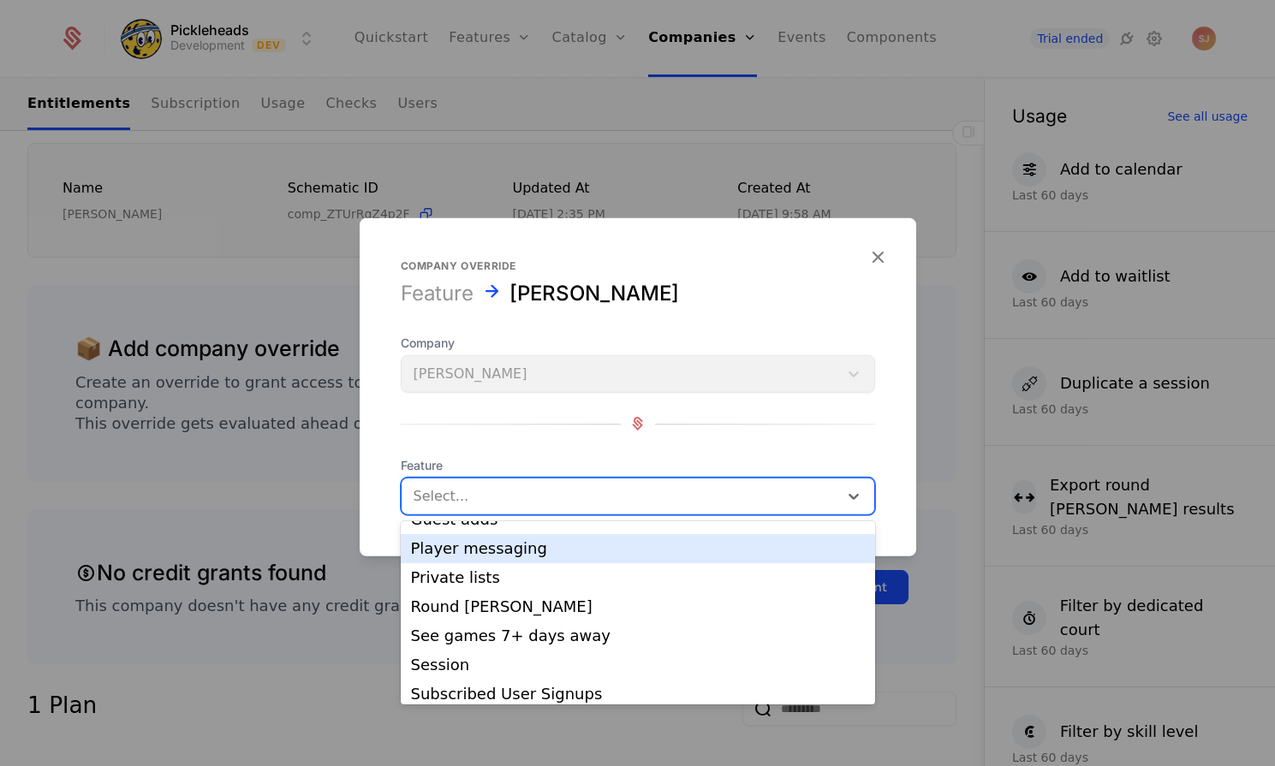
click at [496, 545] on div "Player messaging" at bounding box center [638, 548] width 454 height 15
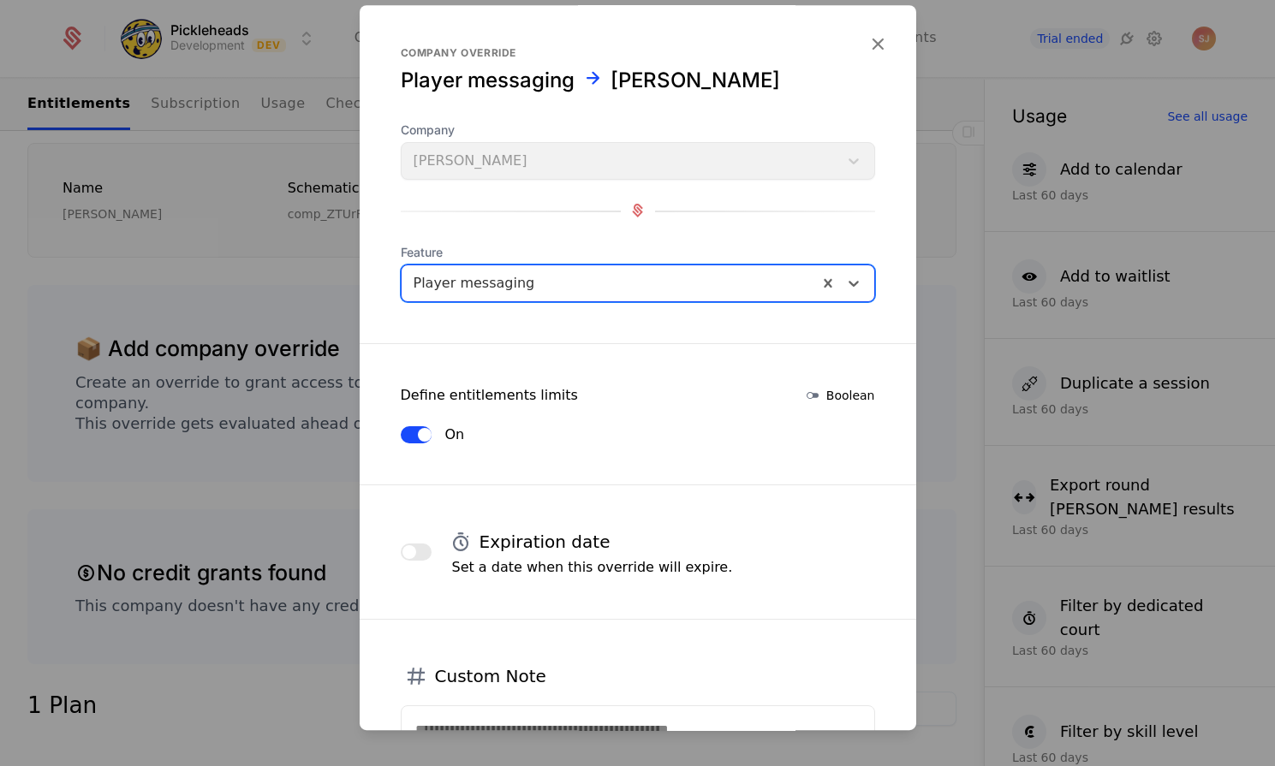
scroll to position [185, 0]
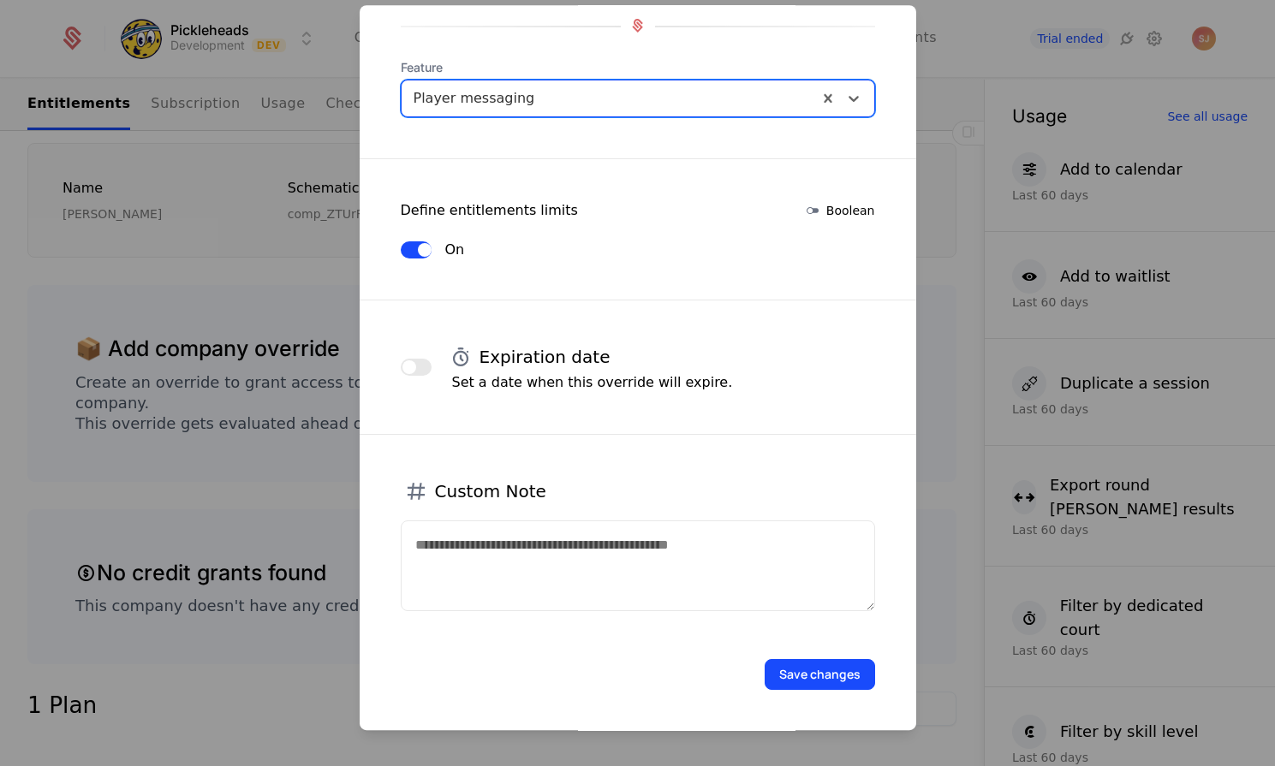
click at [808, 676] on button "Save changes" at bounding box center [820, 674] width 110 height 31
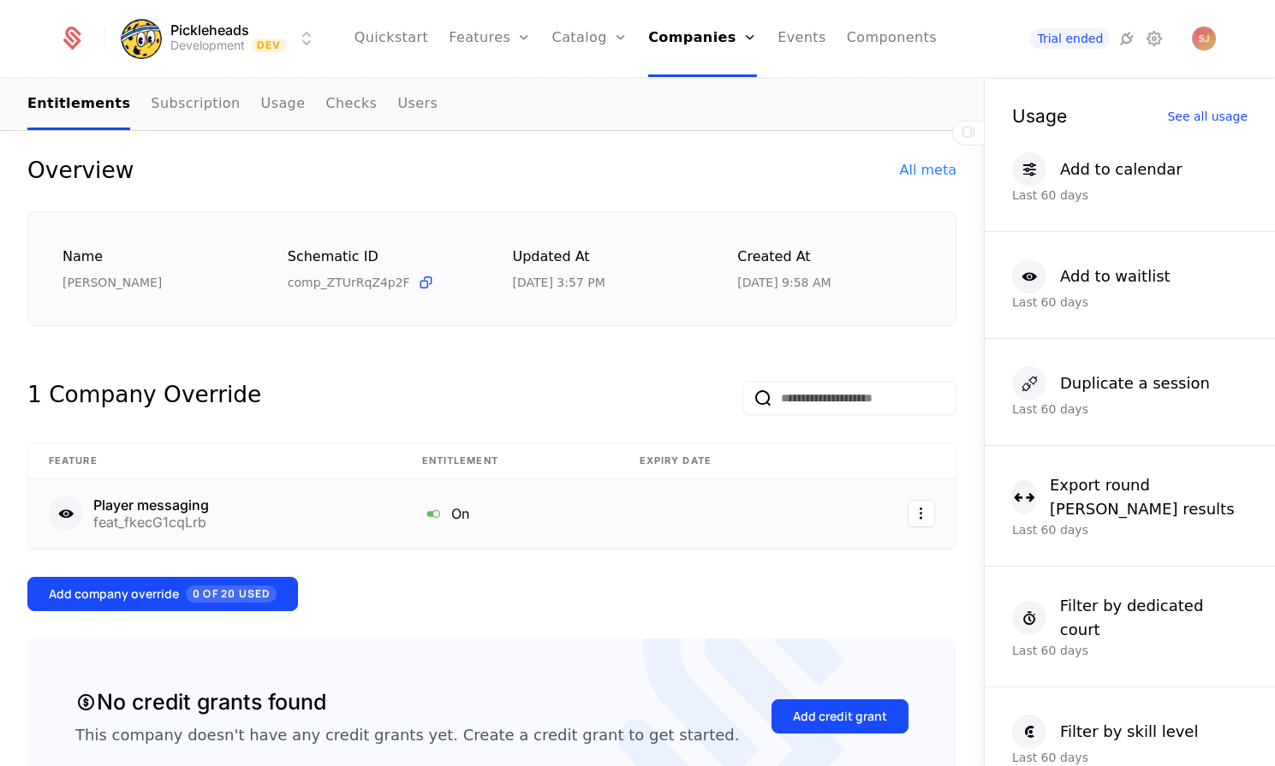
scroll to position [163, 0]
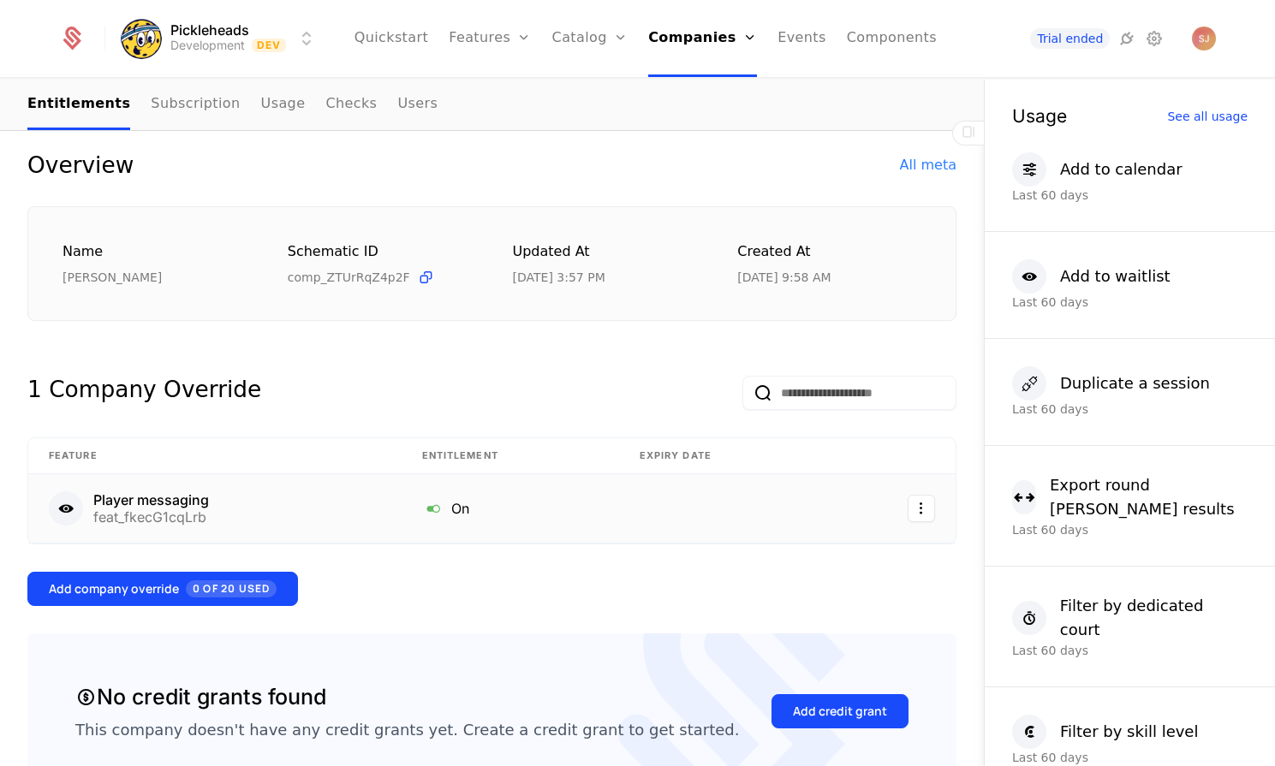
click at [473, 521] on td "On" at bounding box center [510, 508] width 217 height 69
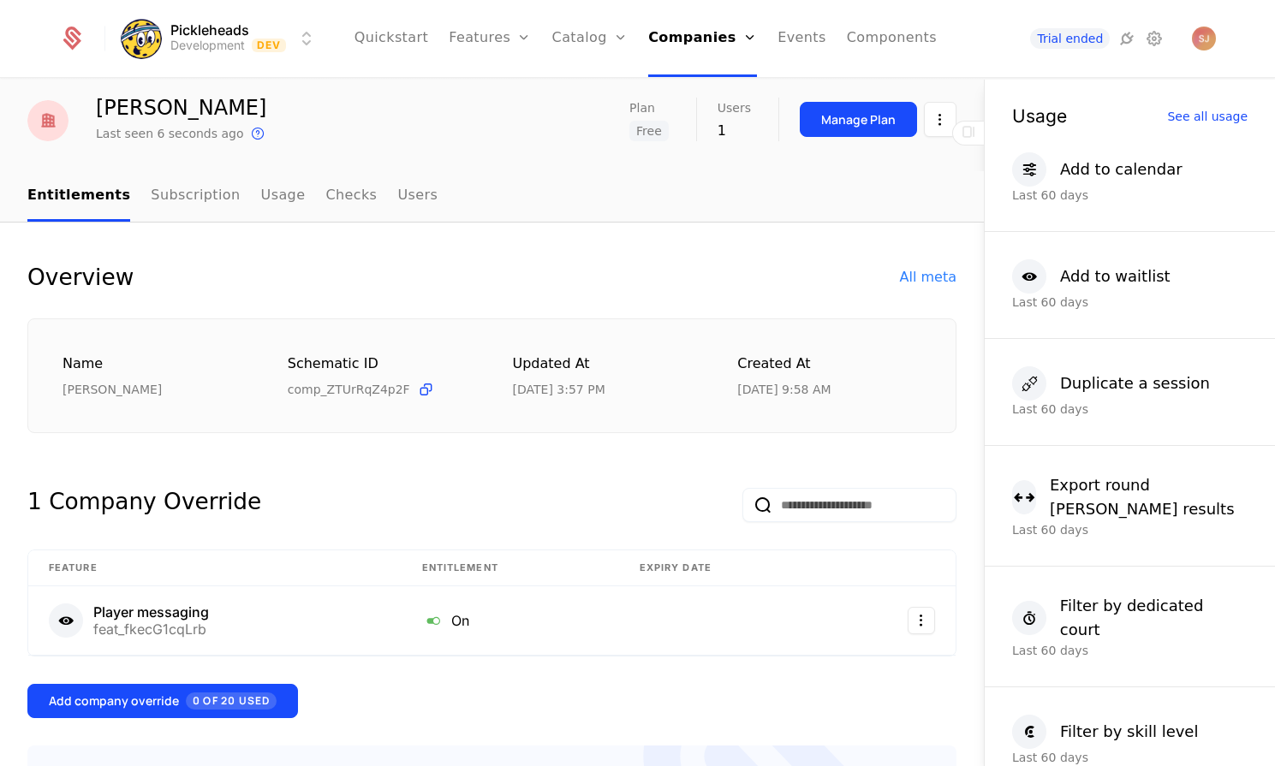
scroll to position [0, 0]
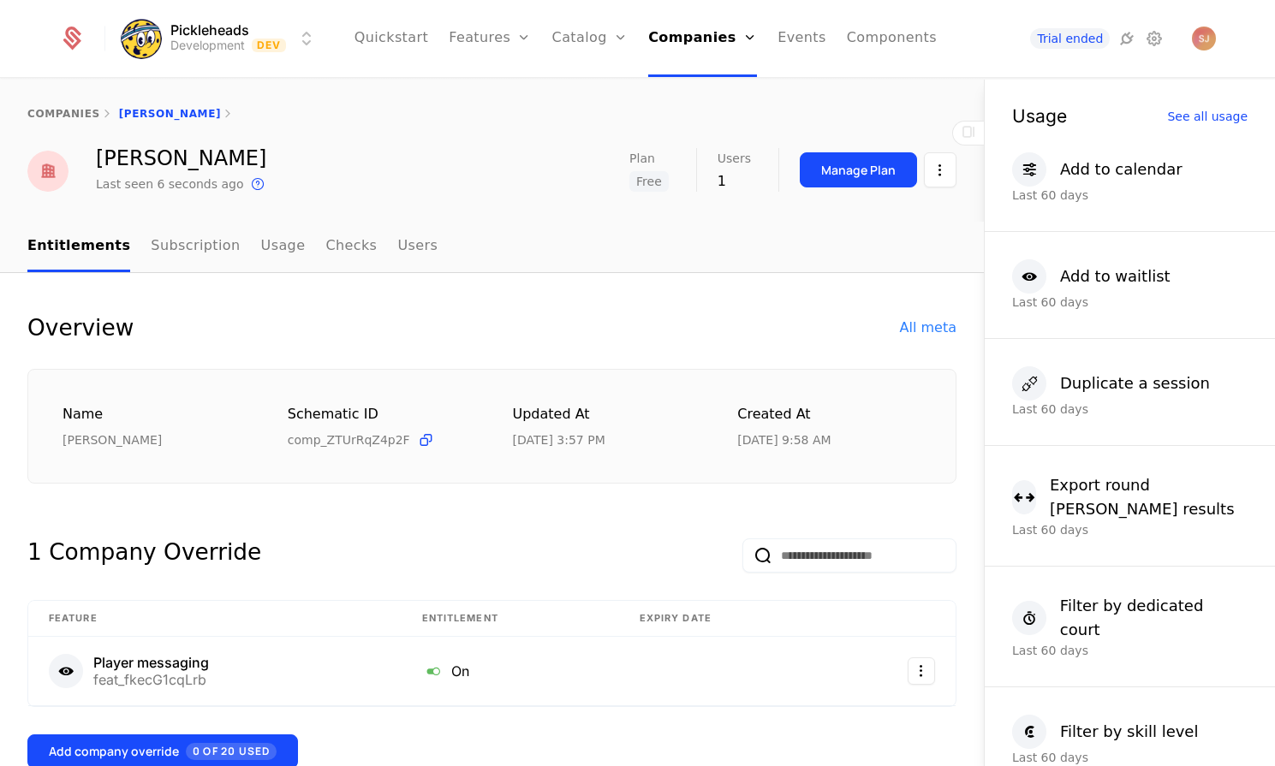
click at [80, 104] on div "companies Jasand Pereza" at bounding box center [492, 114] width 984 height 69
click at [75, 117] on link "companies" at bounding box center [63, 114] width 73 height 12
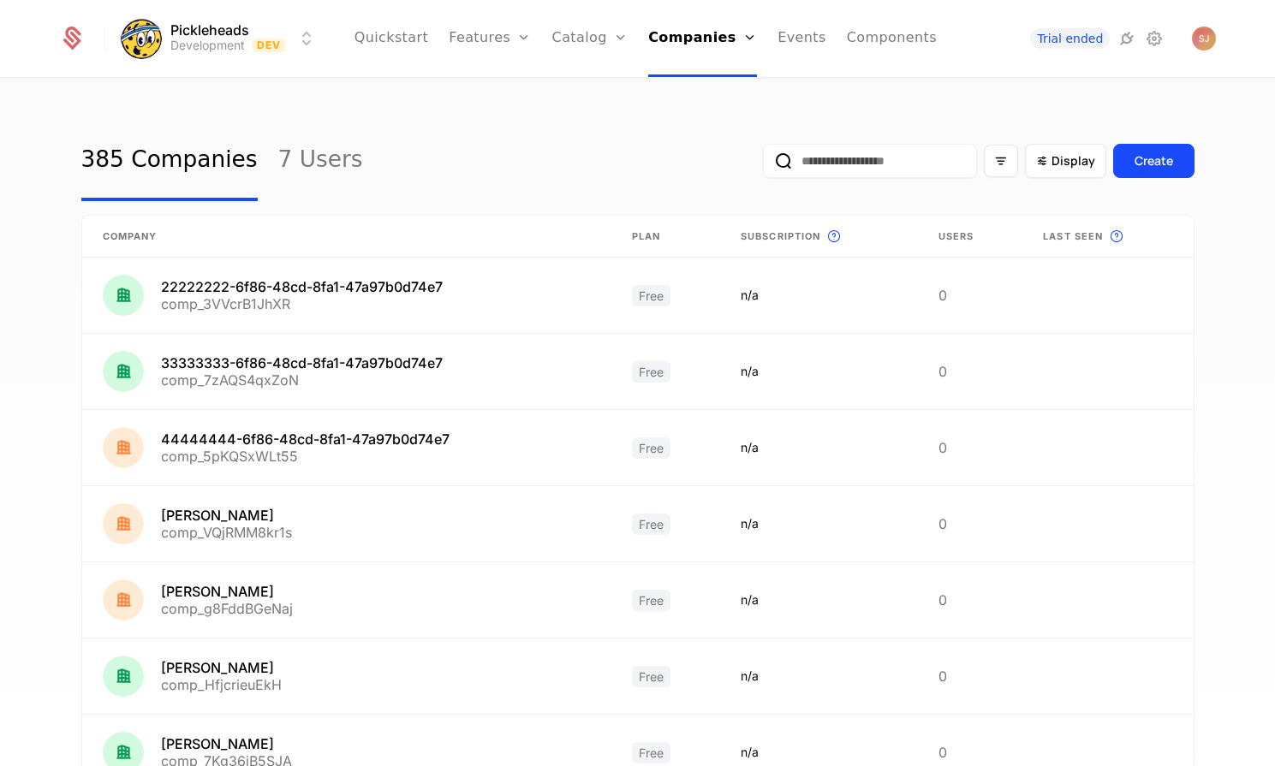
click at [847, 152] on input "email" at bounding box center [870, 161] width 214 height 34
type input "******"
click at [763, 164] on button "submit" at bounding box center [763, 164] width 0 height 0
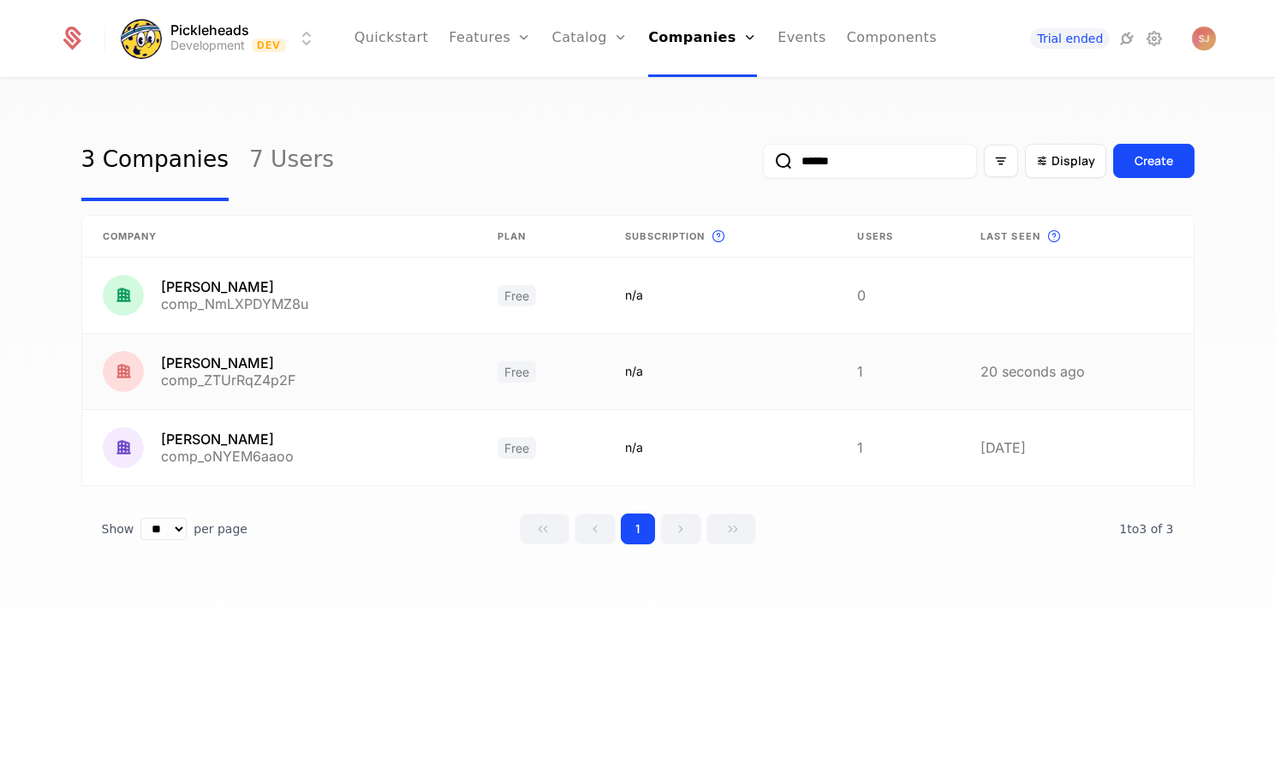
click at [406, 395] on link at bounding box center [280, 371] width 396 height 75
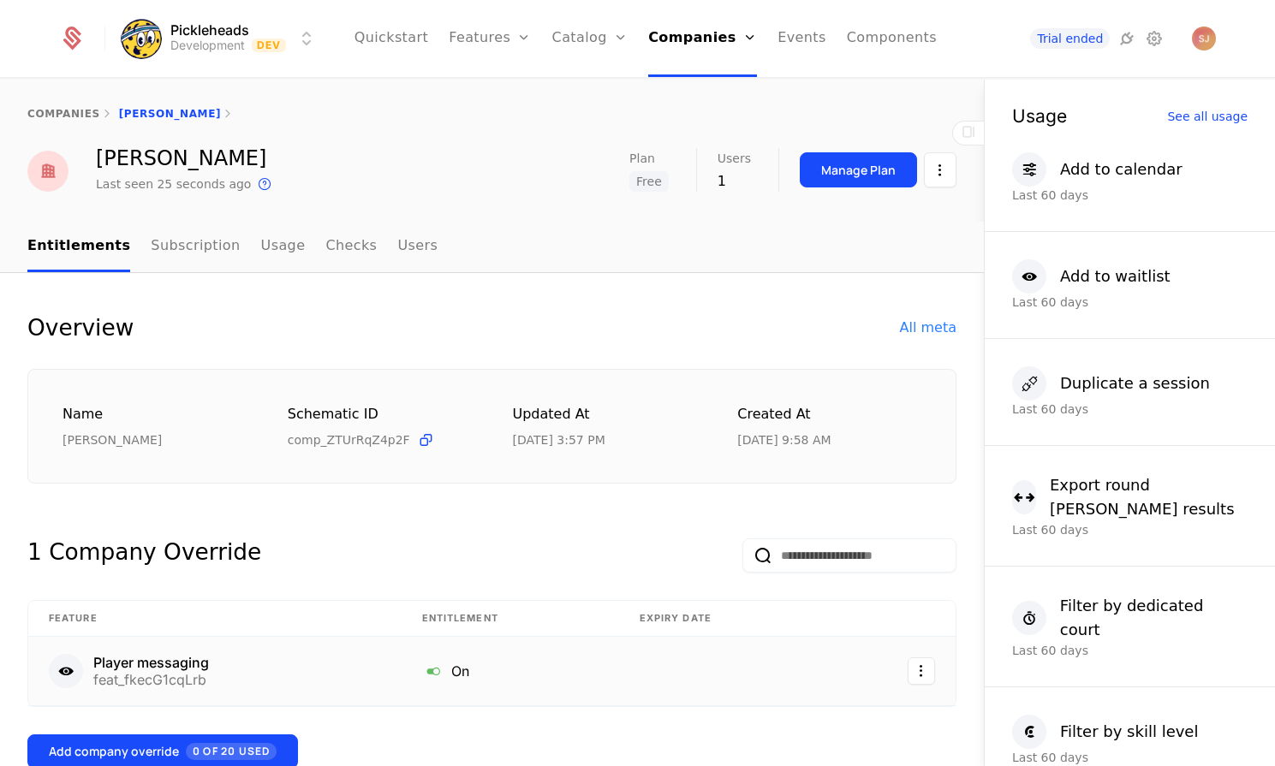
click at [918, 676] on html "Pickleheads Development Dev Quickstart Features Features Flags Catalog Plans Ad…" at bounding box center [637, 383] width 1275 height 766
click at [867, 641] on div "View feature" at bounding box center [832, 632] width 97 height 24
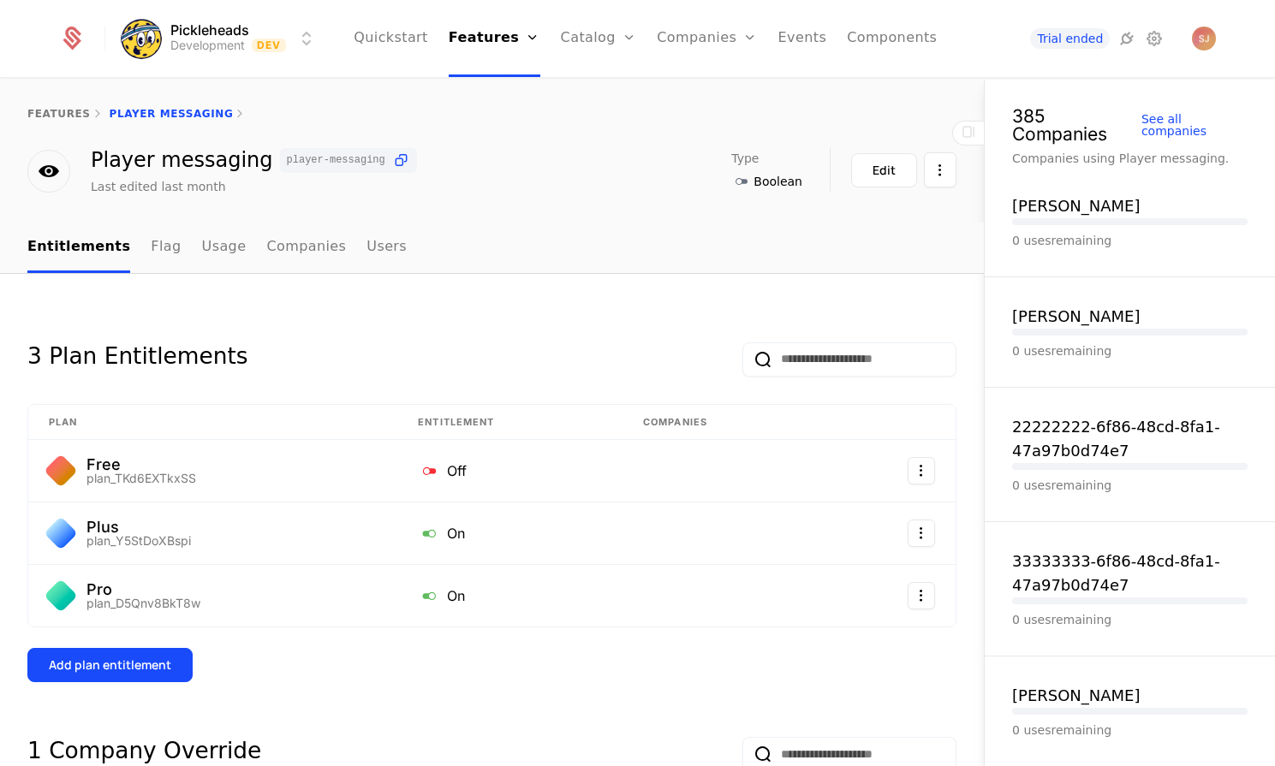
click at [305, 34] on html "Pickleheads Development Dev Quickstart Features Features Flags Catalog Plans Ad…" at bounding box center [637, 383] width 1275 height 766
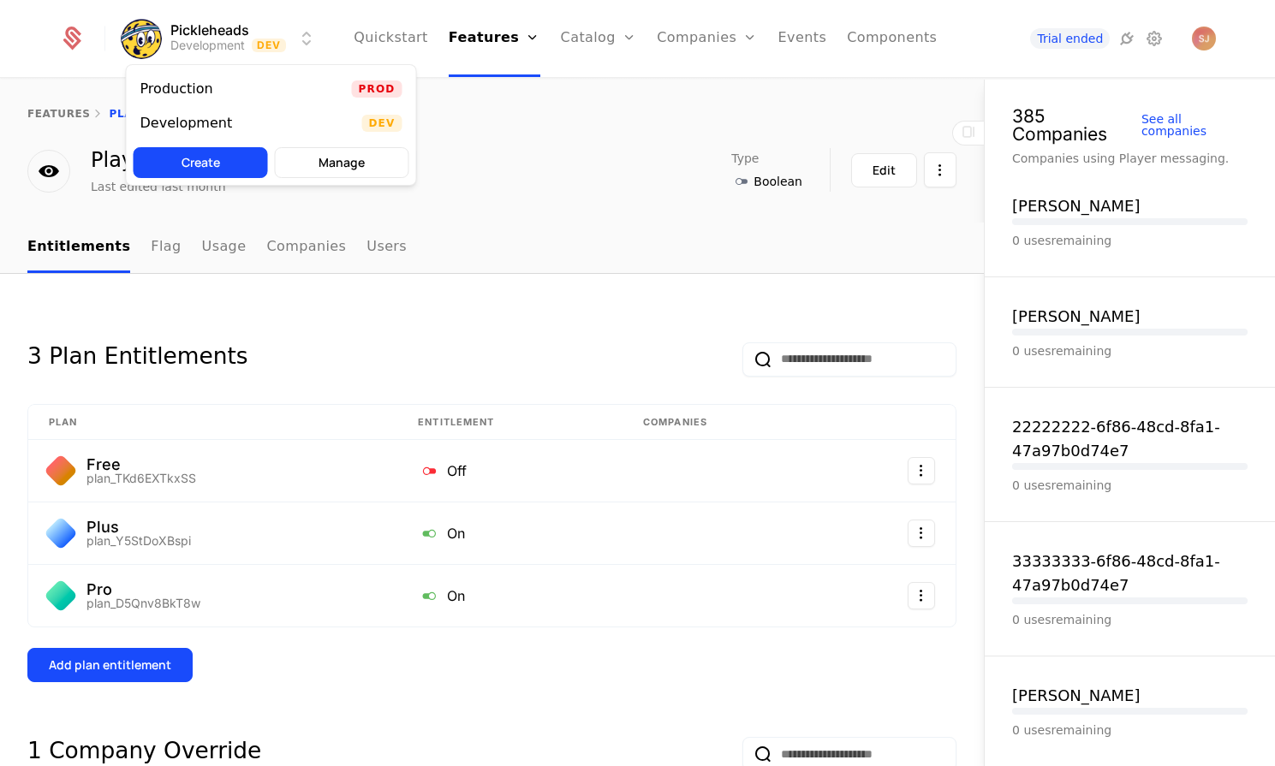
click at [197, 82] on div "Production" at bounding box center [176, 89] width 73 height 14
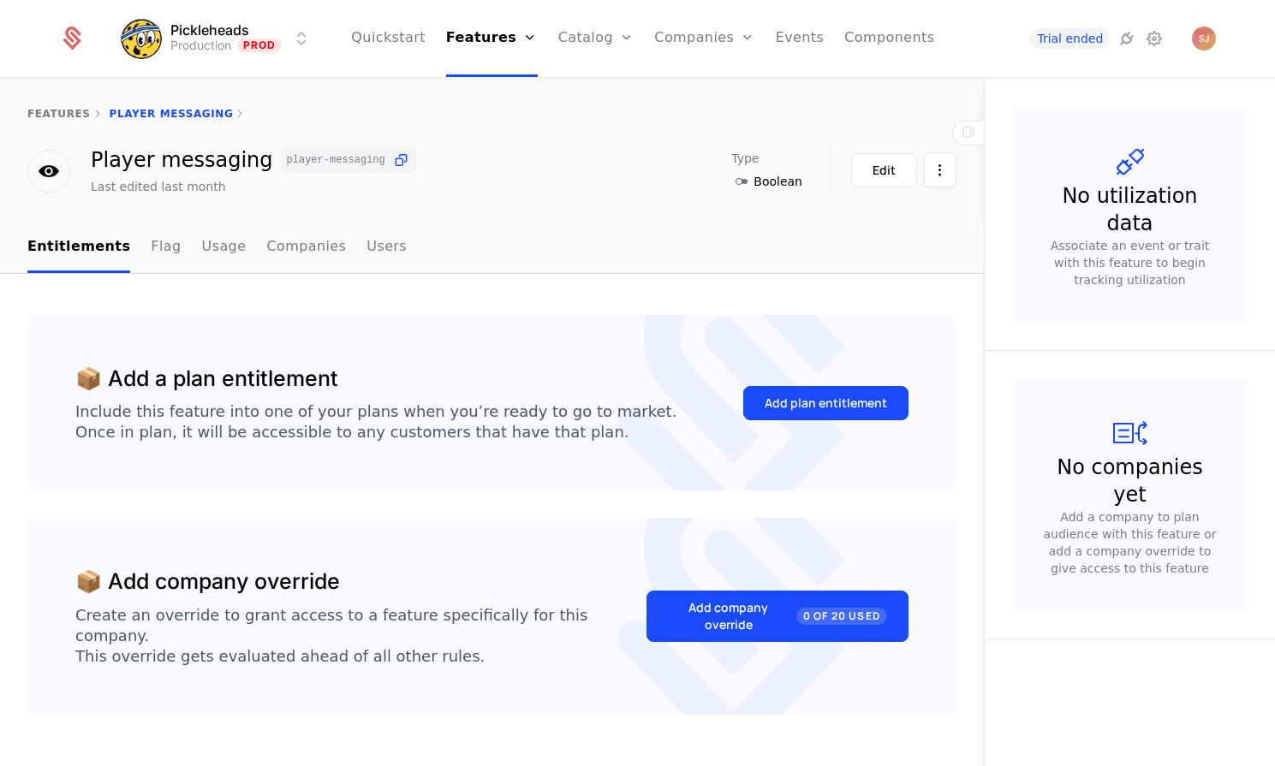
click at [685, 33] on link "Companies" at bounding box center [704, 38] width 100 height 77
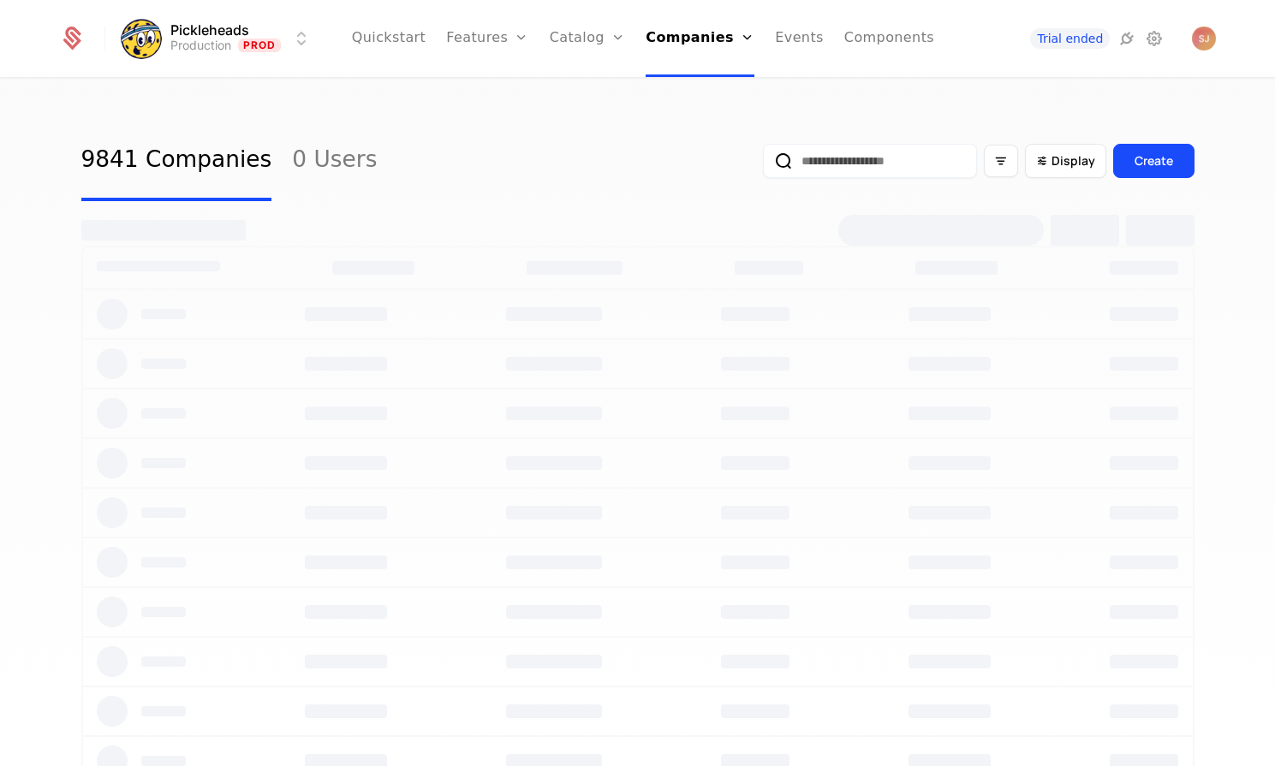
click at [876, 164] on input "email" at bounding box center [870, 161] width 214 height 34
type input "*"
type input "******"
click at [763, 164] on button "submit" at bounding box center [763, 164] width 0 height 0
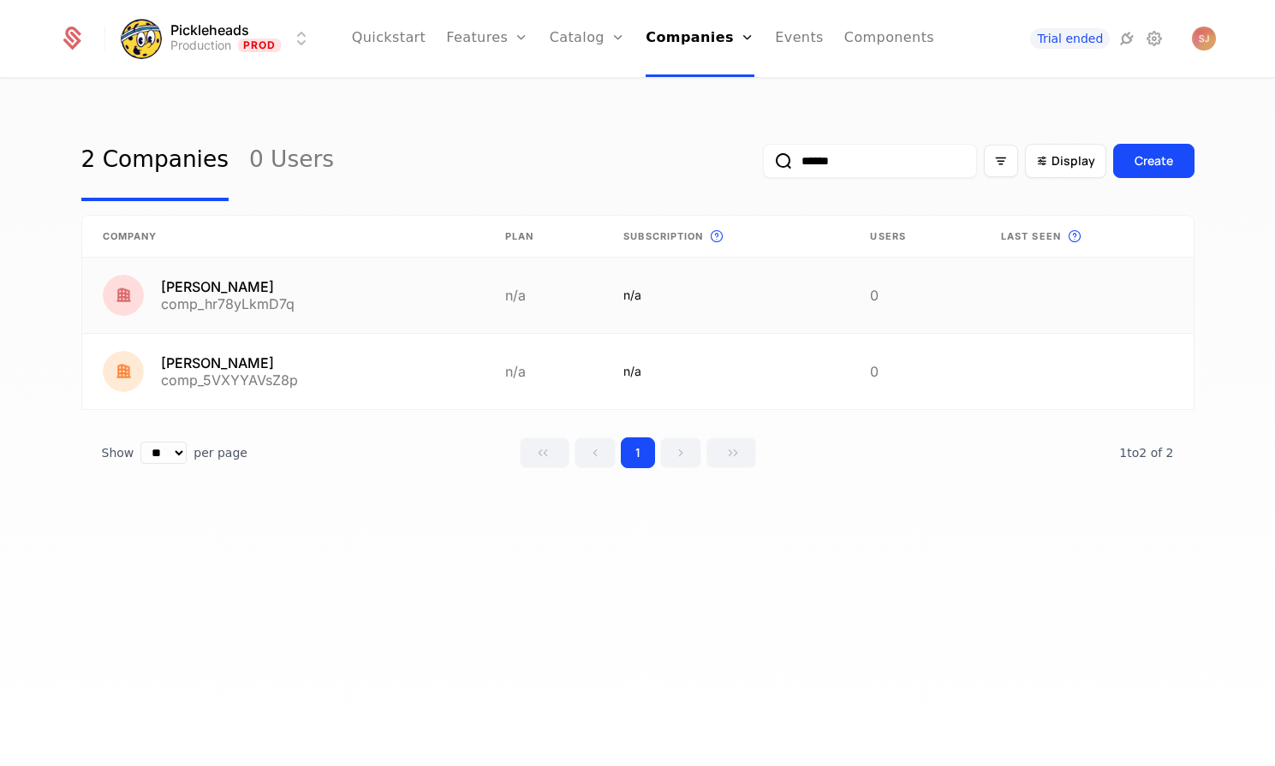
drag, startPoint x: 1163, startPoint y: 159, endPoint x: 1016, endPoint y: 289, distance: 196.0
click at [1016, 289] on div "2 Companies 0 Users ****** Display Create Company Plan Subscription This is the…" at bounding box center [637, 308] width 1113 height 375
click at [898, 603] on div "2 Companies 0 Users ****** Display Create Company Plan Subscription This is the…" at bounding box center [637, 428] width 1275 height 697
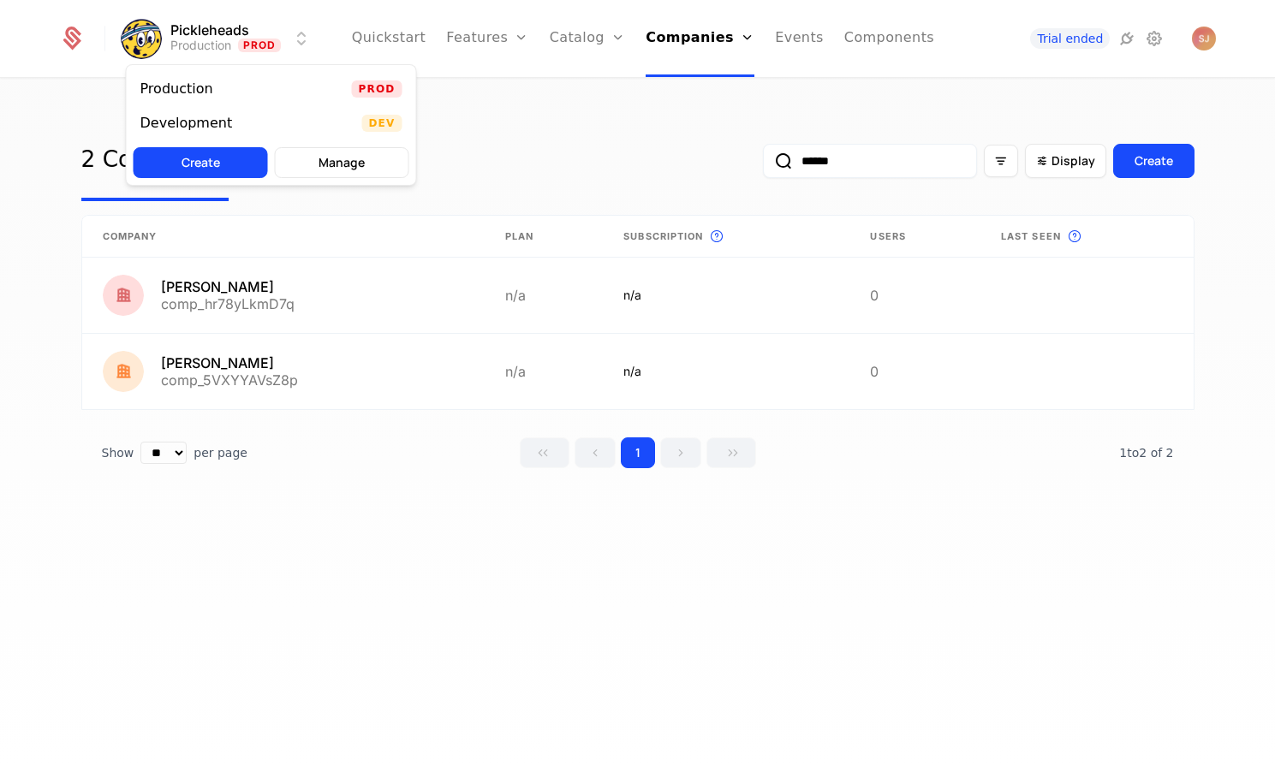
click at [278, 32] on html "Pickleheads Production Prod Quickstart Features Features Flags Catalog Plans Ad…" at bounding box center [637, 383] width 1275 height 766
click at [335, 127] on div "Development Dev" at bounding box center [271, 123] width 289 height 34
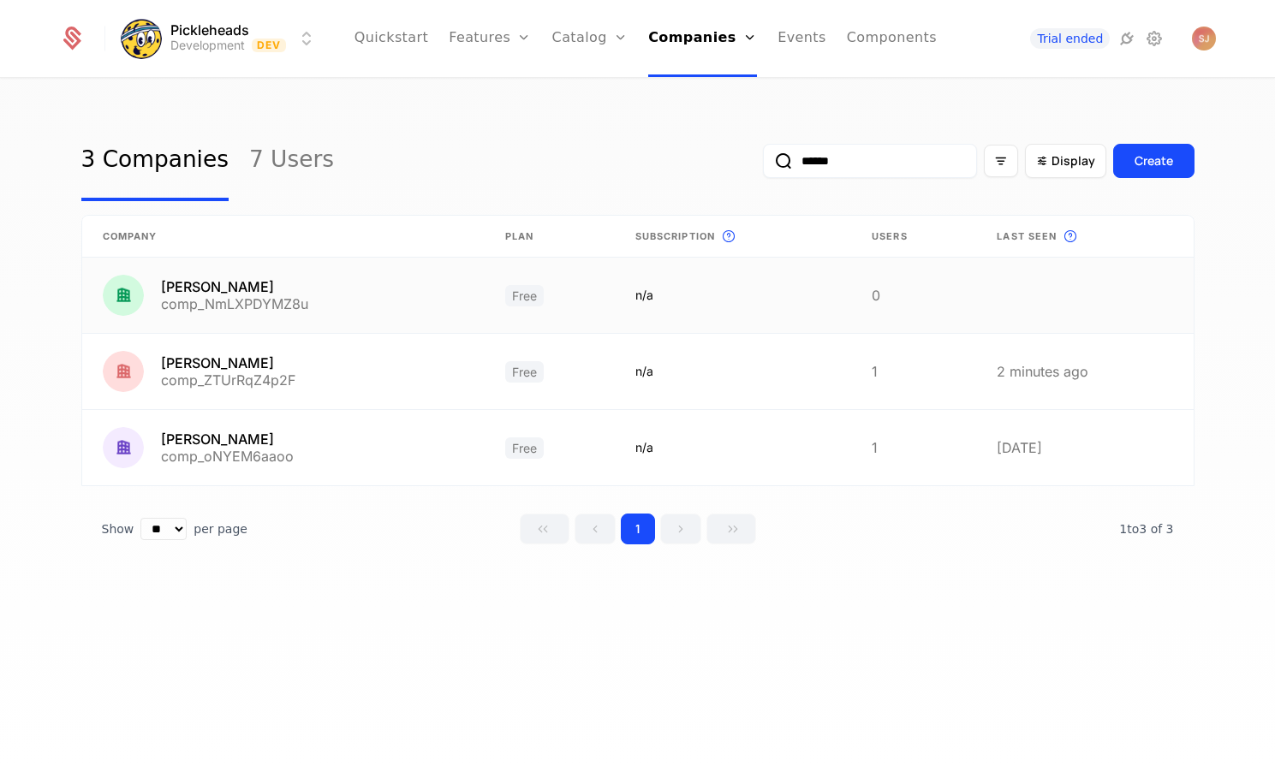
click at [374, 312] on link at bounding box center [283, 295] width 402 height 75
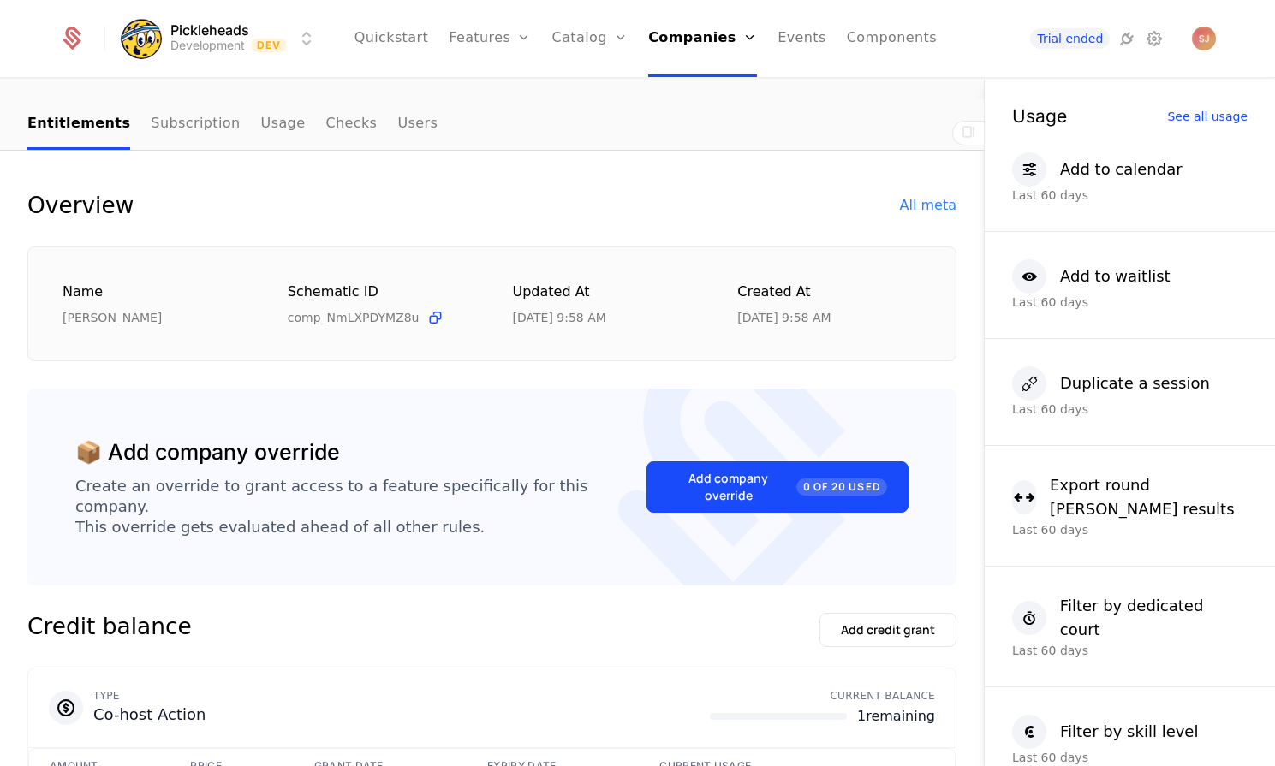
scroll to position [122, 0]
click at [668, 482] on div "Add company override 0 of 20 Used" at bounding box center [777, 488] width 219 height 34
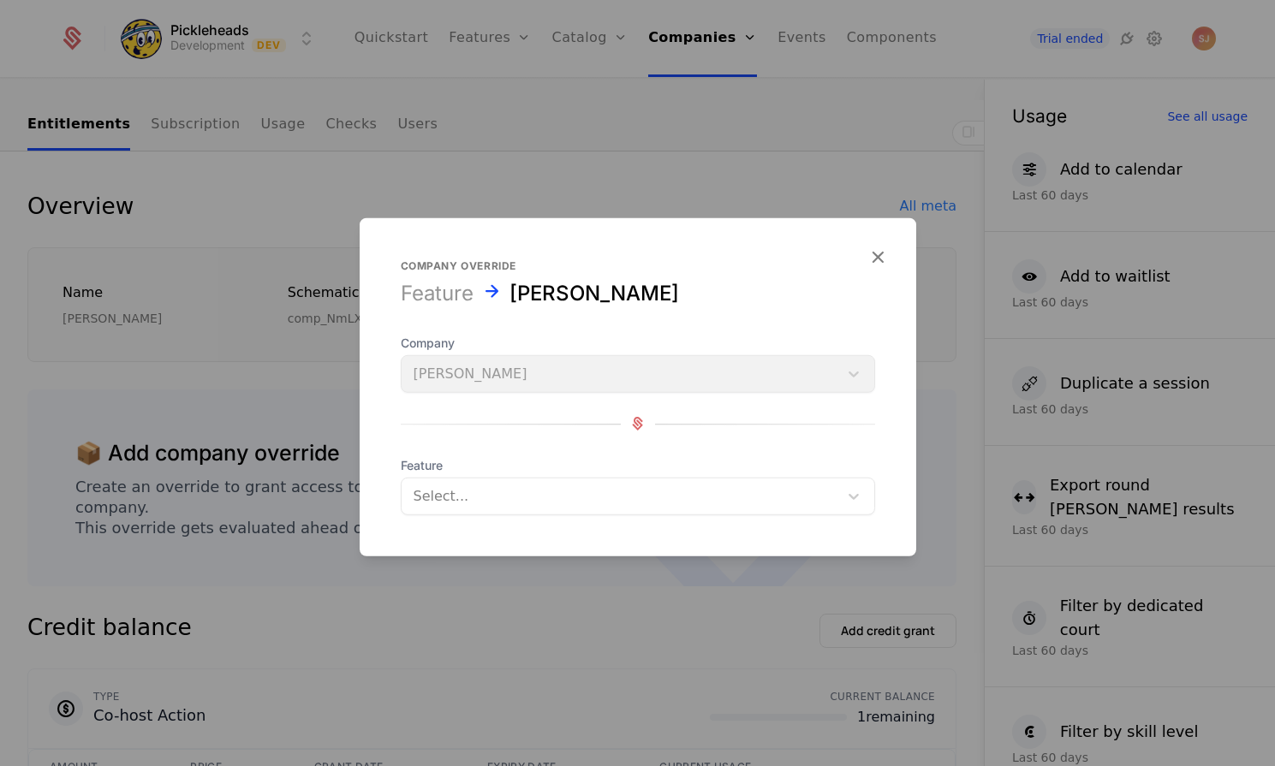
click at [501, 486] on div at bounding box center [620, 496] width 413 height 24
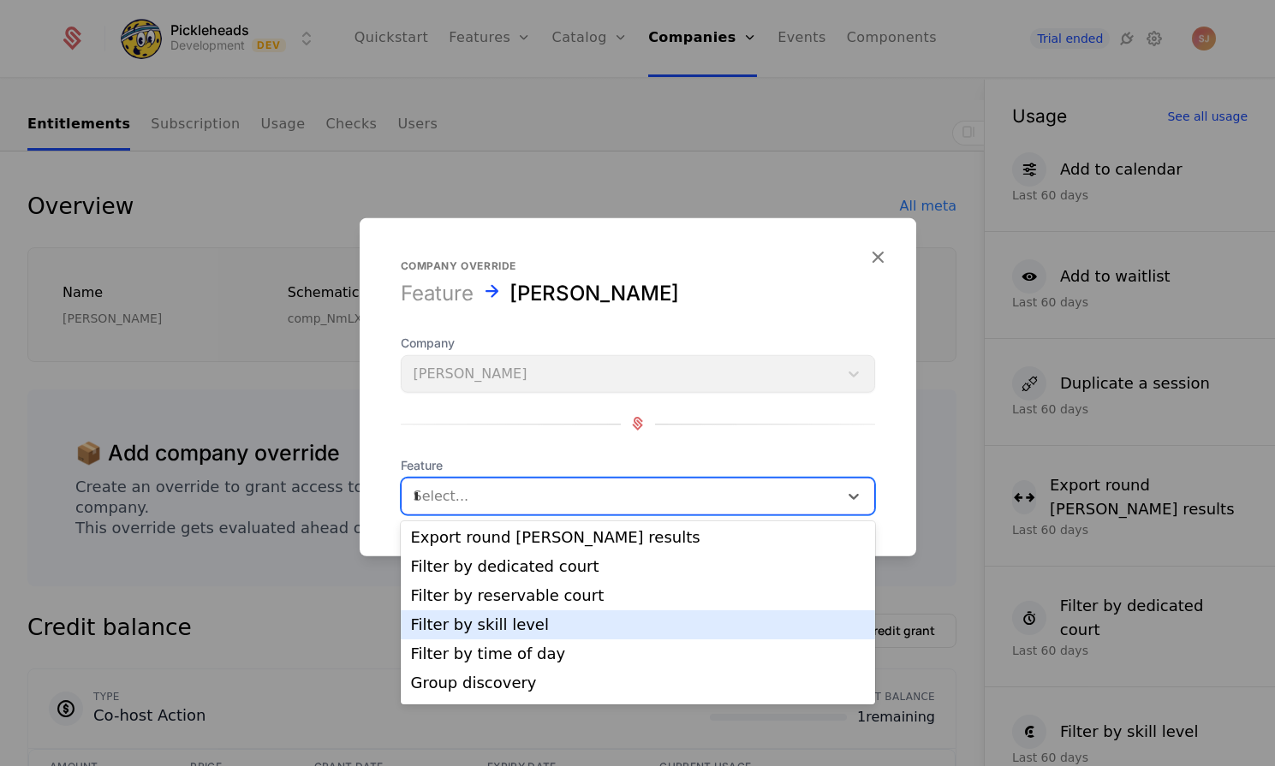
scroll to position [0, 0]
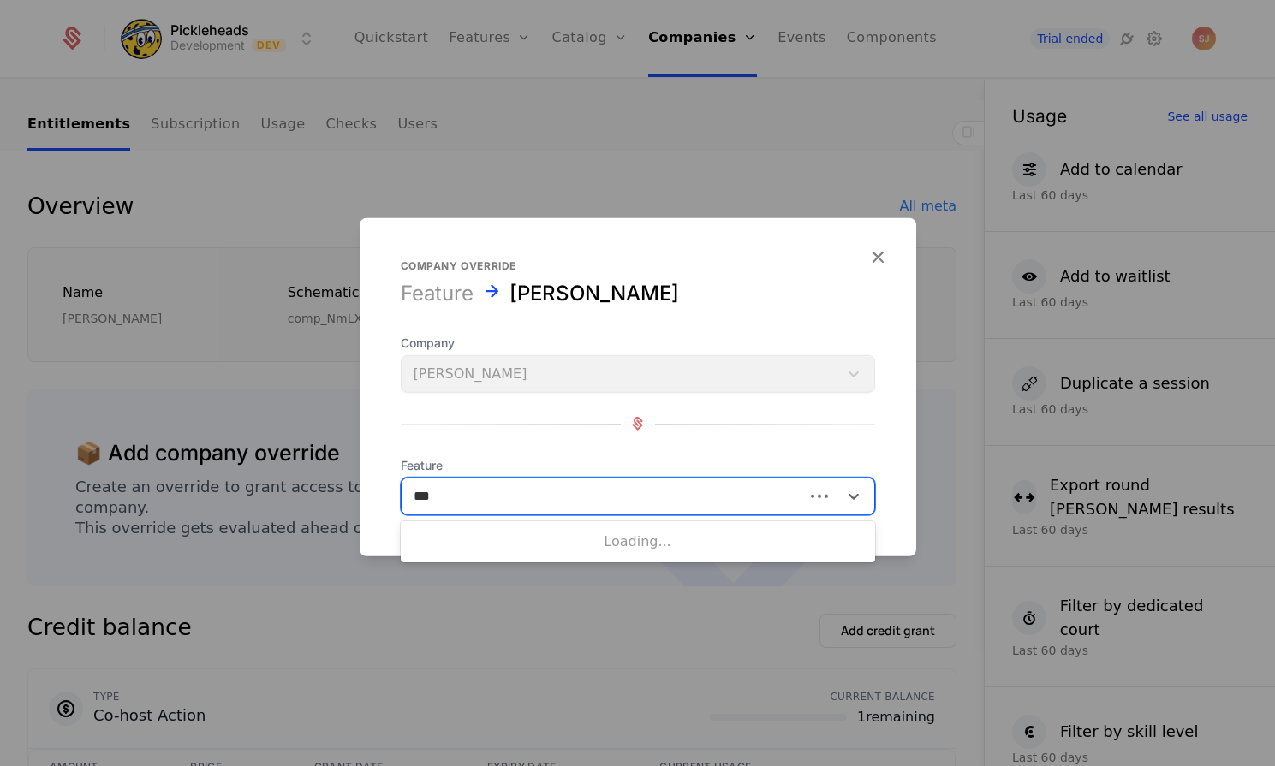
type input "****"
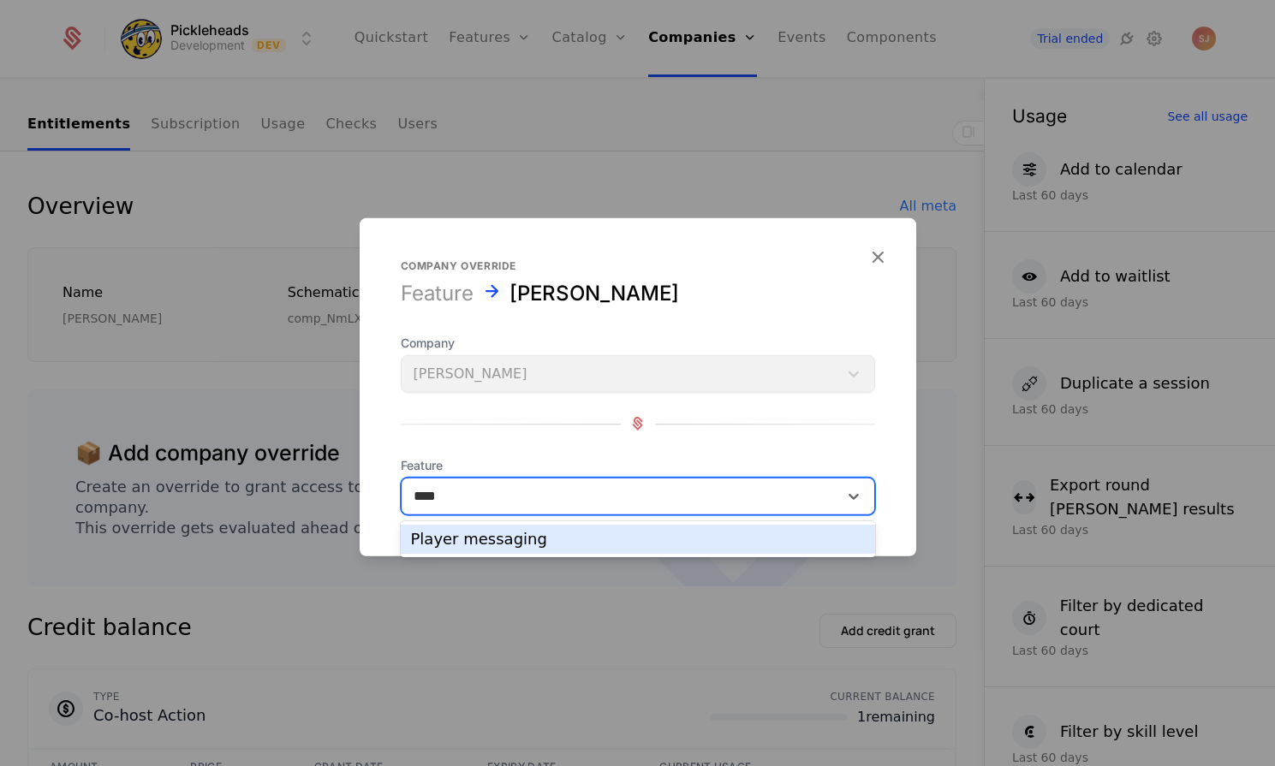
click at [512, 545] on div "Player messaging" at bounding box center [638, 539] width 454 height 15
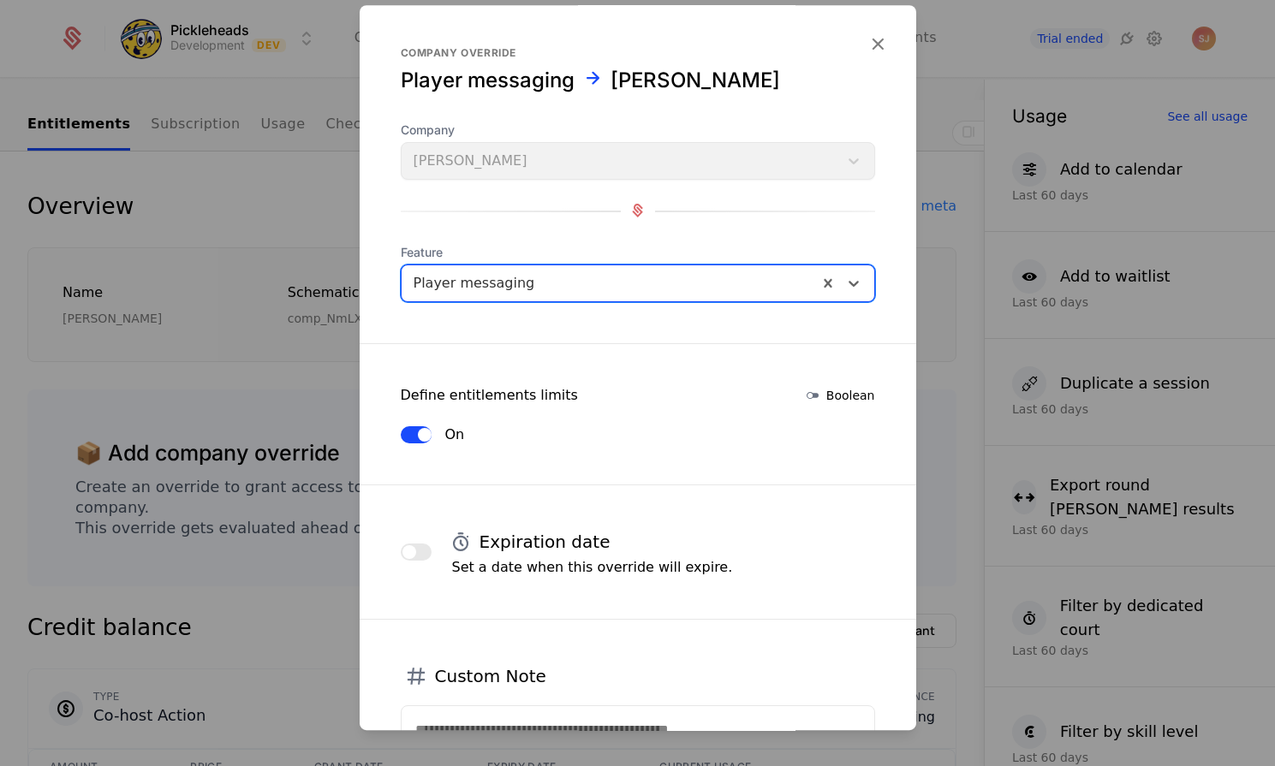
scroll to position [185, 0]
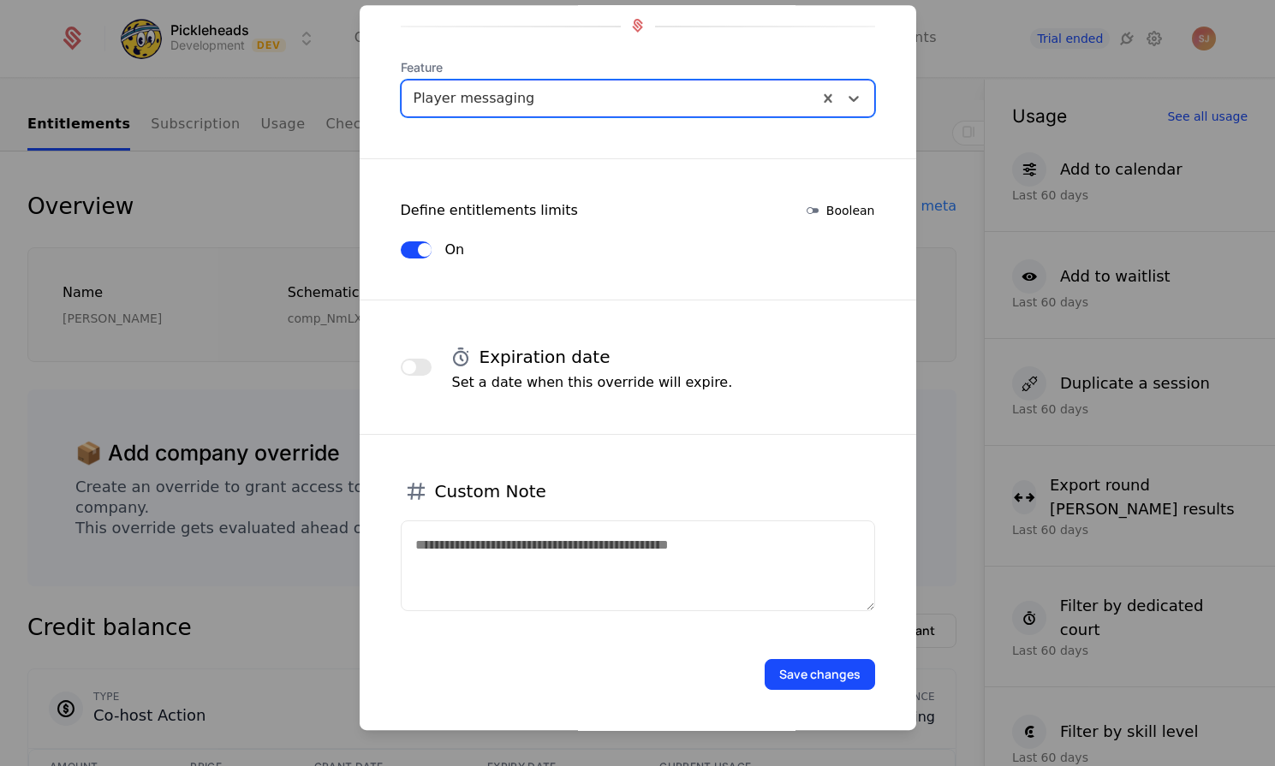
click at [783, 676] on button "Save changes" at bounding box center [820, 674] width 110 height 31
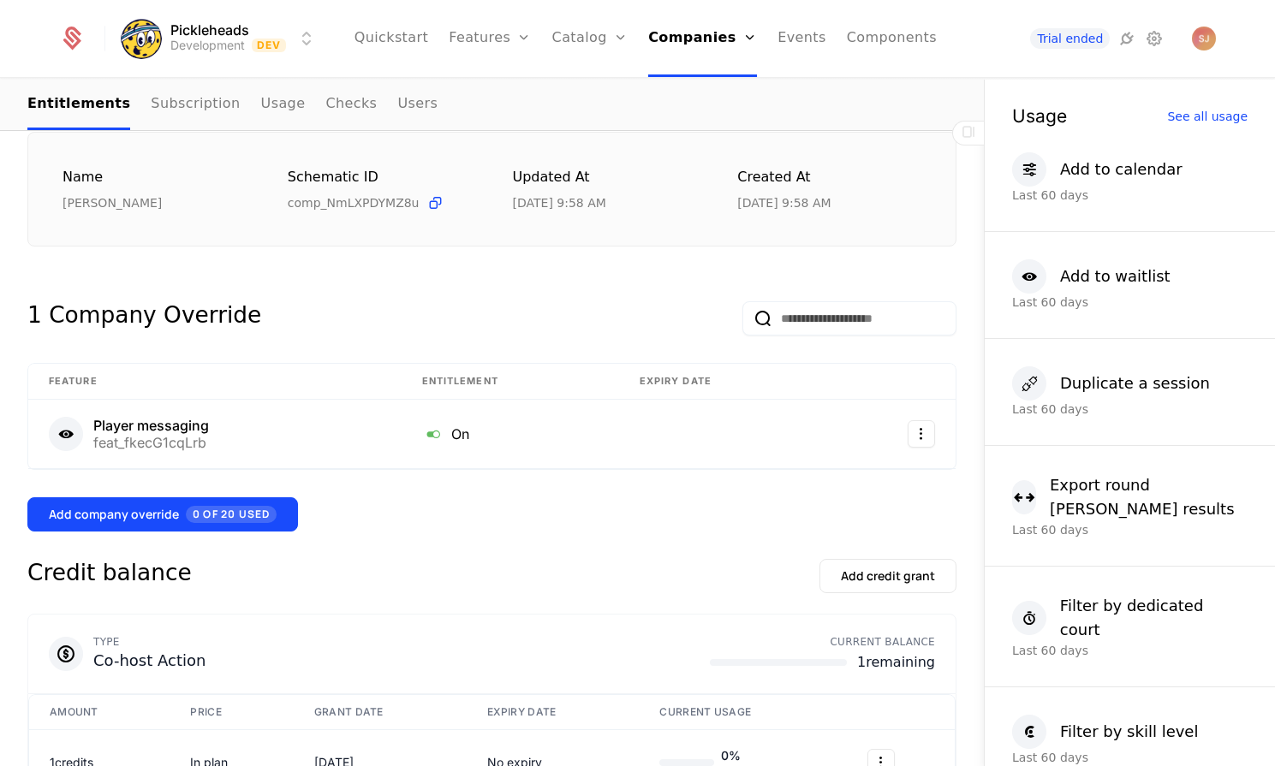
scroll to position [0, 0]
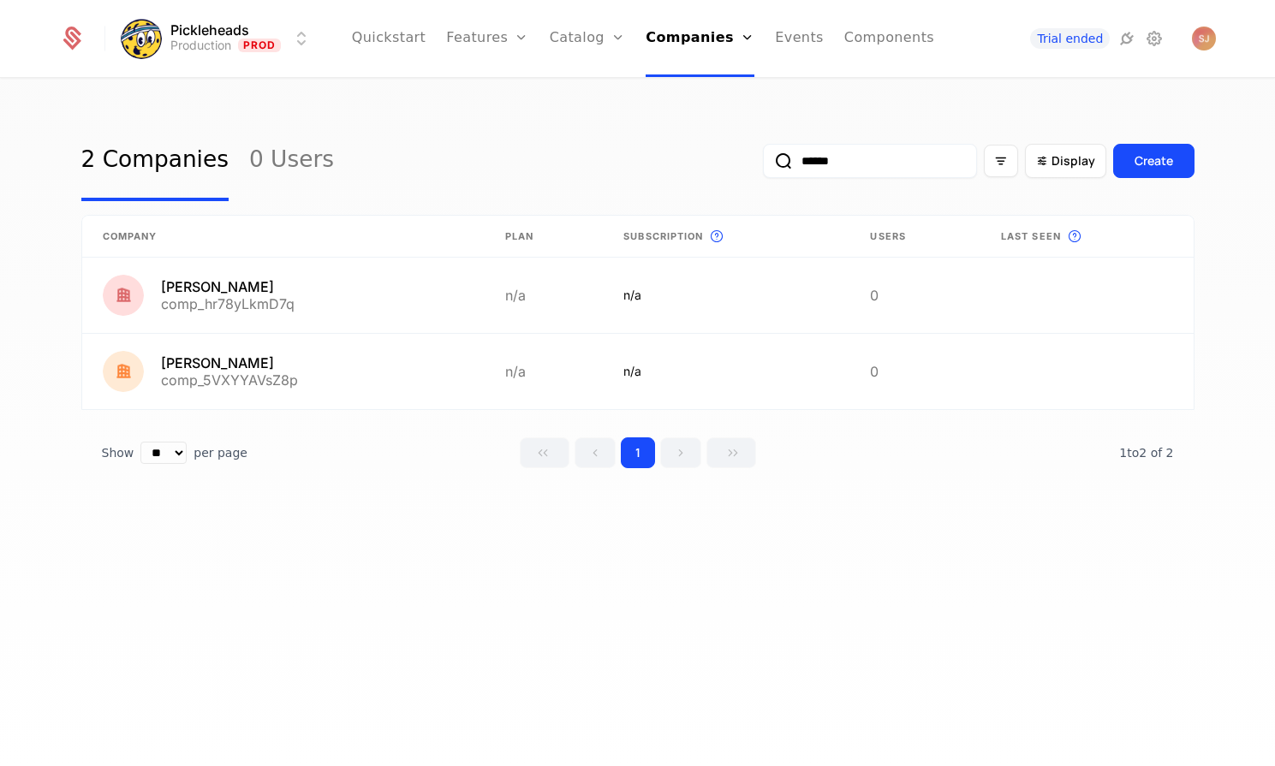
click at [847, 161] on input "******" at bounding box center [870, 161] width 214 height 34
click at [763, 164] on button "submit" at bounding box center [763, 164] width 0 height 0
click at [311, 38] on html "Pickleheads Production Prod Quickstart Features Features Flags Catalog Plans Ad…" at bounding box center [637, 383] width 1275 height 766
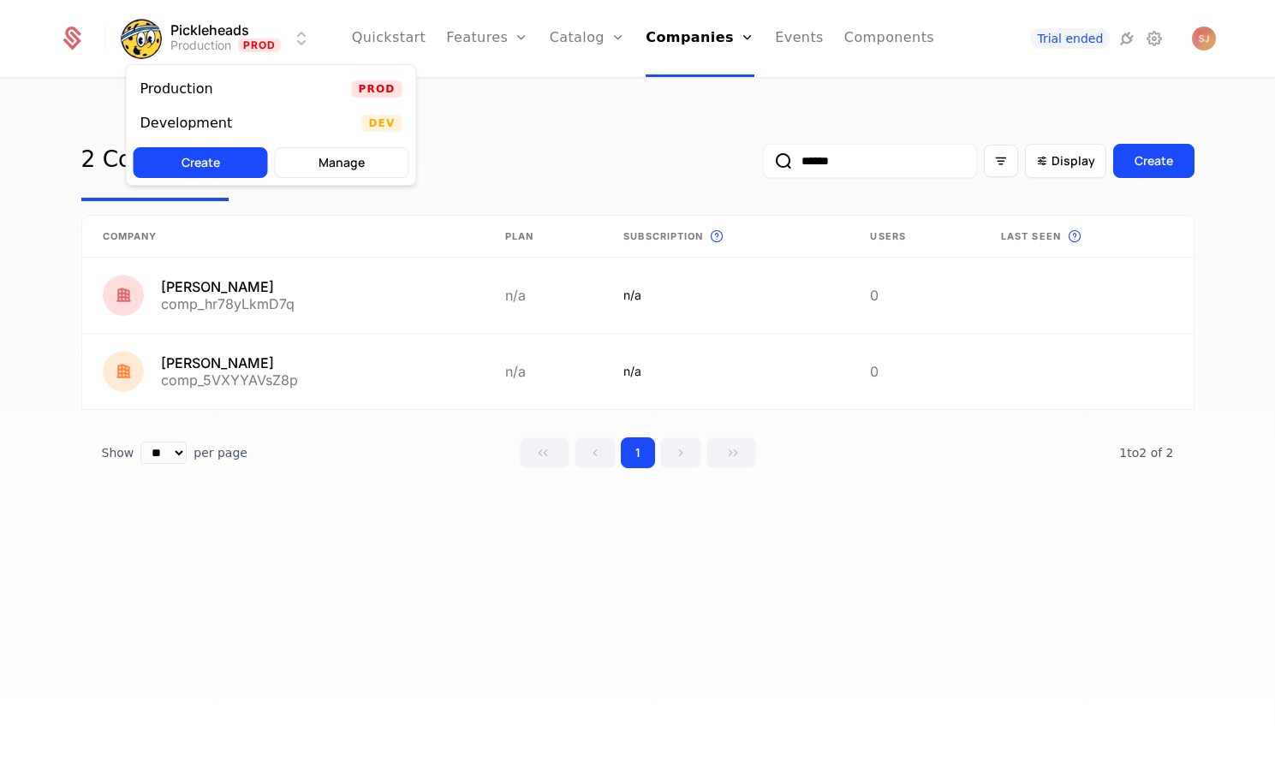
click at [381, 116] on span "Dev" at bounding box center [381, 123] width 40 height 17
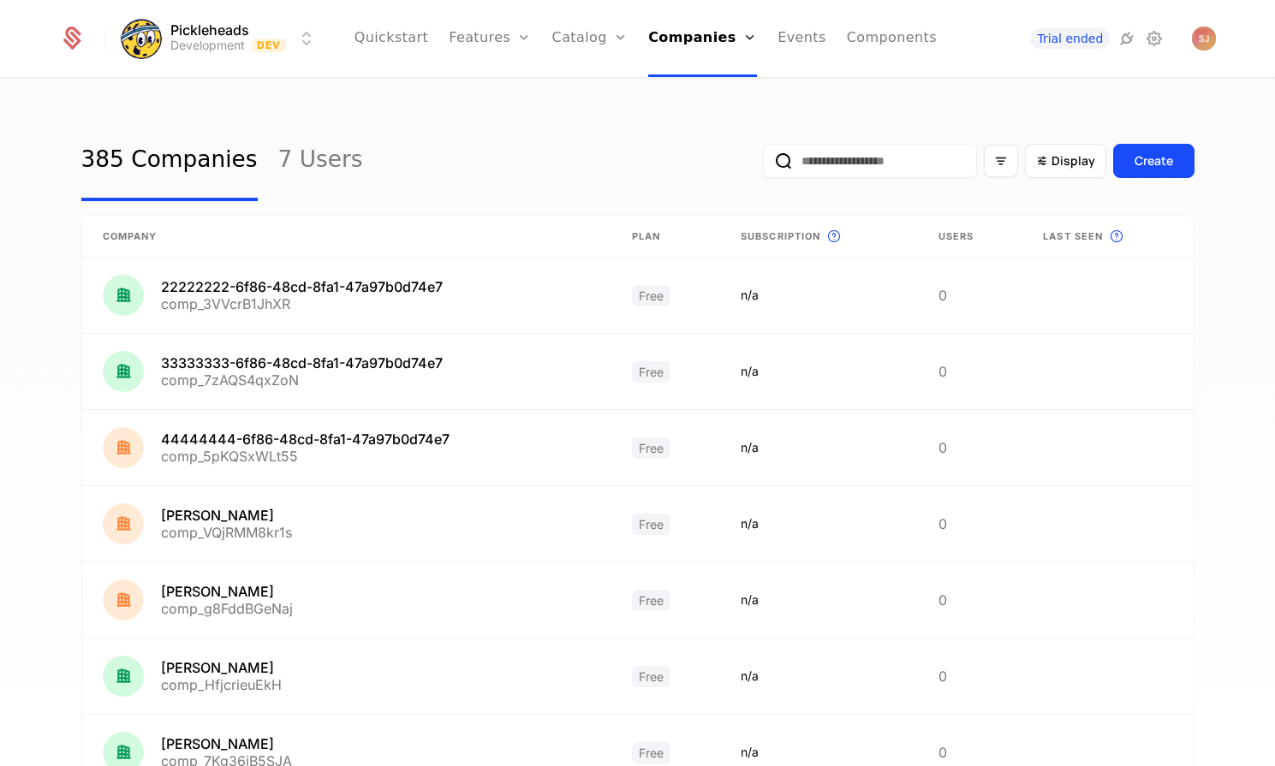
click at [837, 148] on input "email" at bounding box center [870, 161] width 214 height 34
type input "******"
click at [763, 164] on button "submit" at bounding box center [763, 164] width 0 height 0
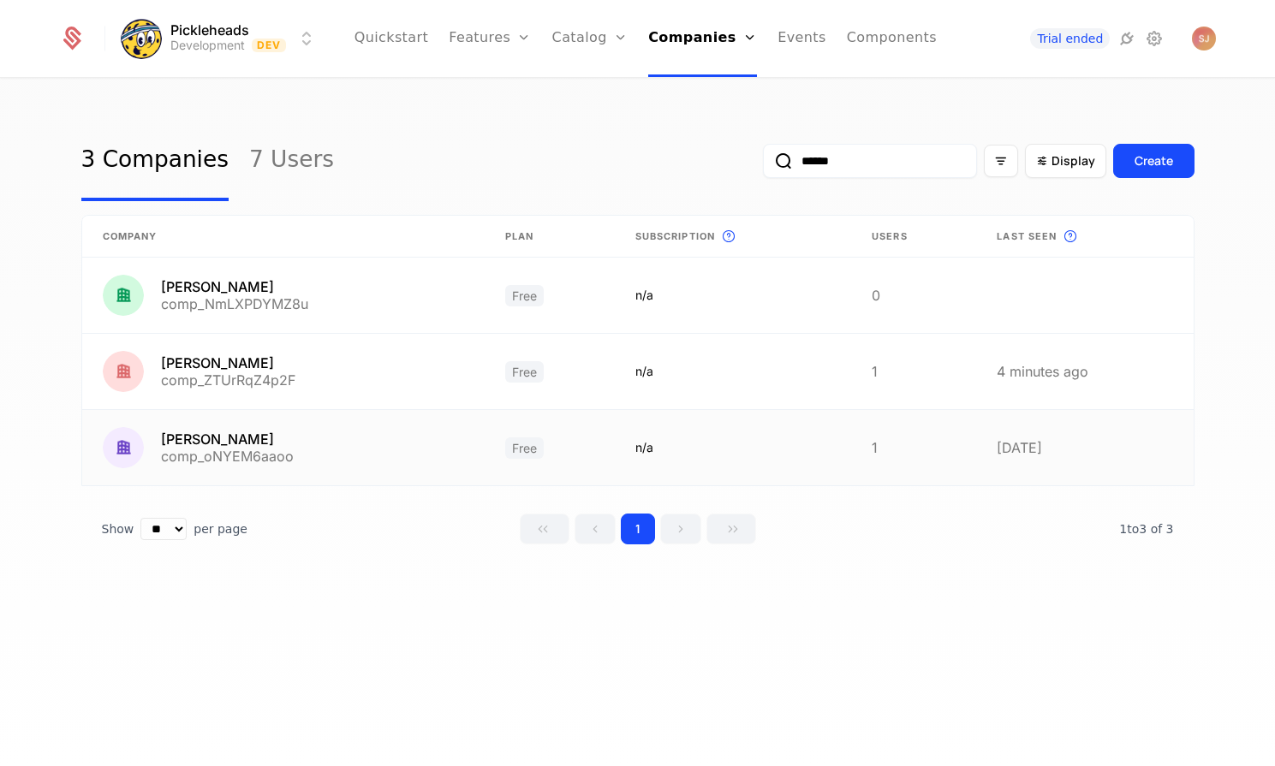
click at [837, 455] on link at bounding box center [733, 447] width 236 height 75
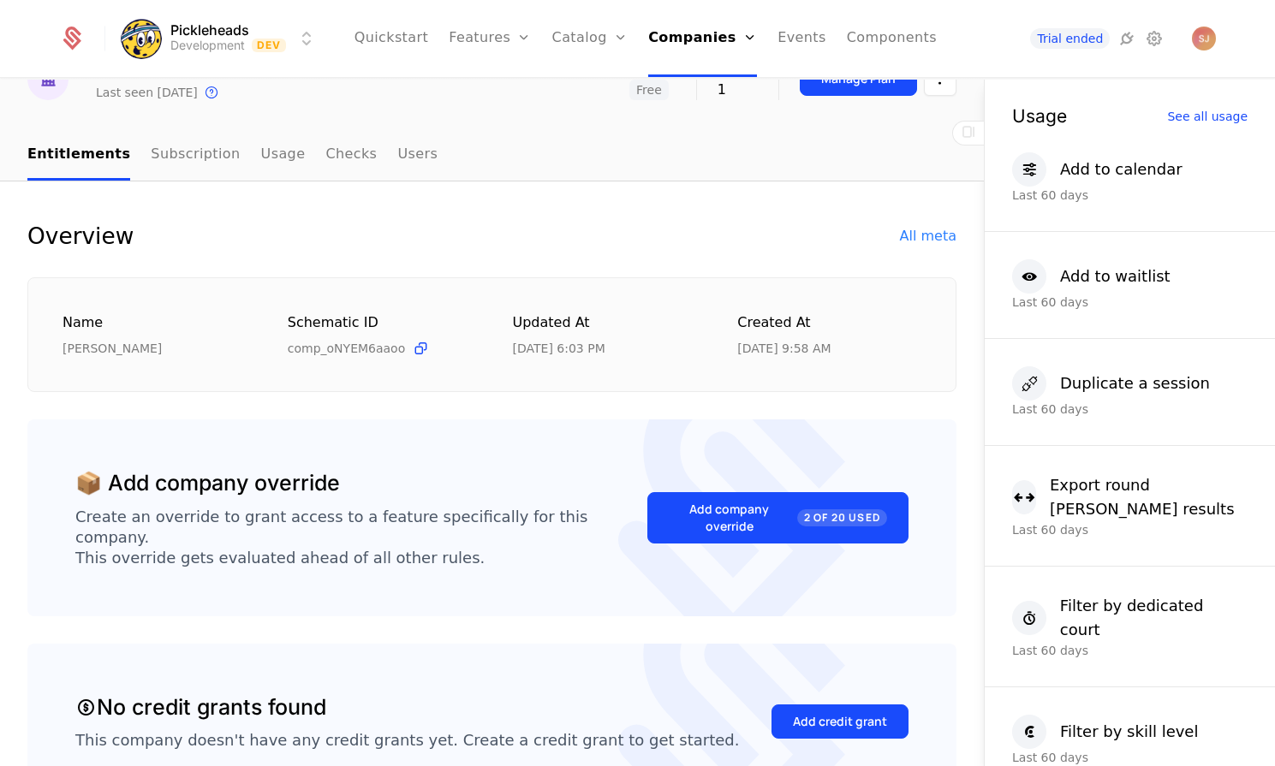
scroll to position [14, 0]
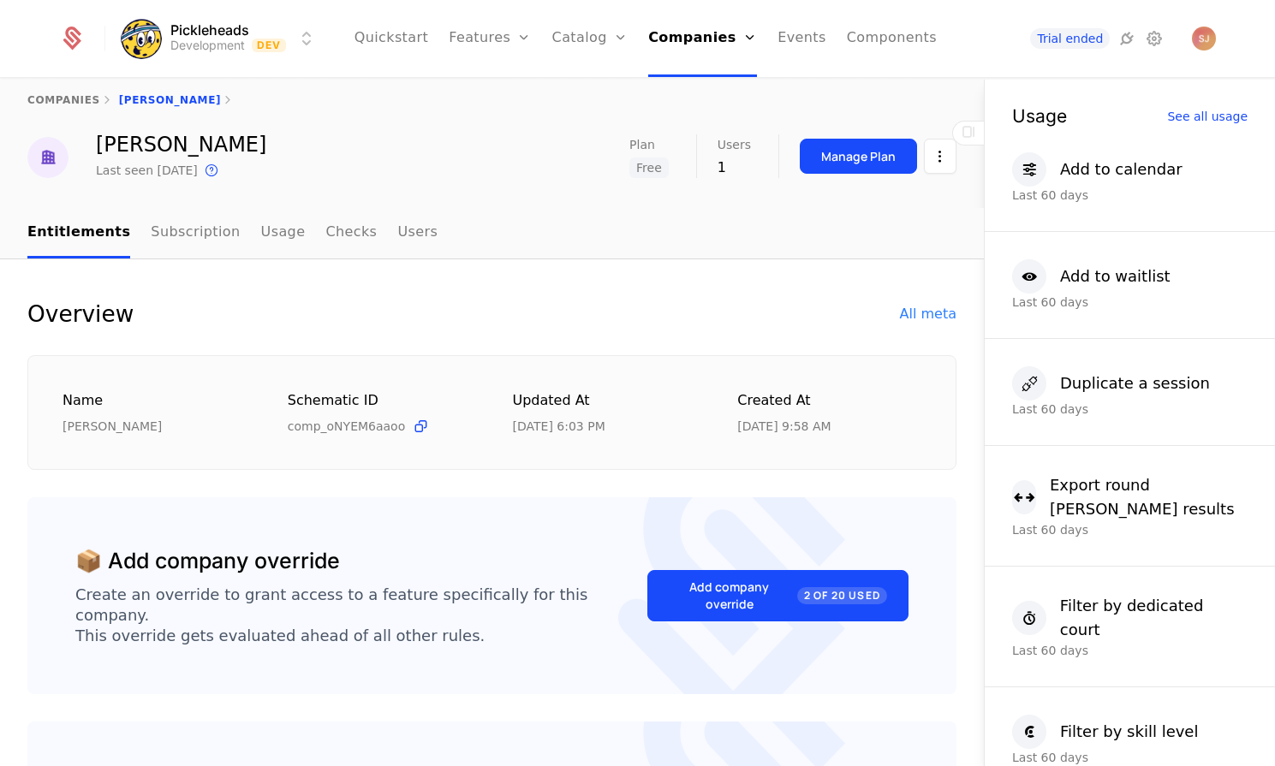
click at [699, 596] on button "Add company override 2 of 20 Used" at bounding box center [777, 595] width 261 height 51
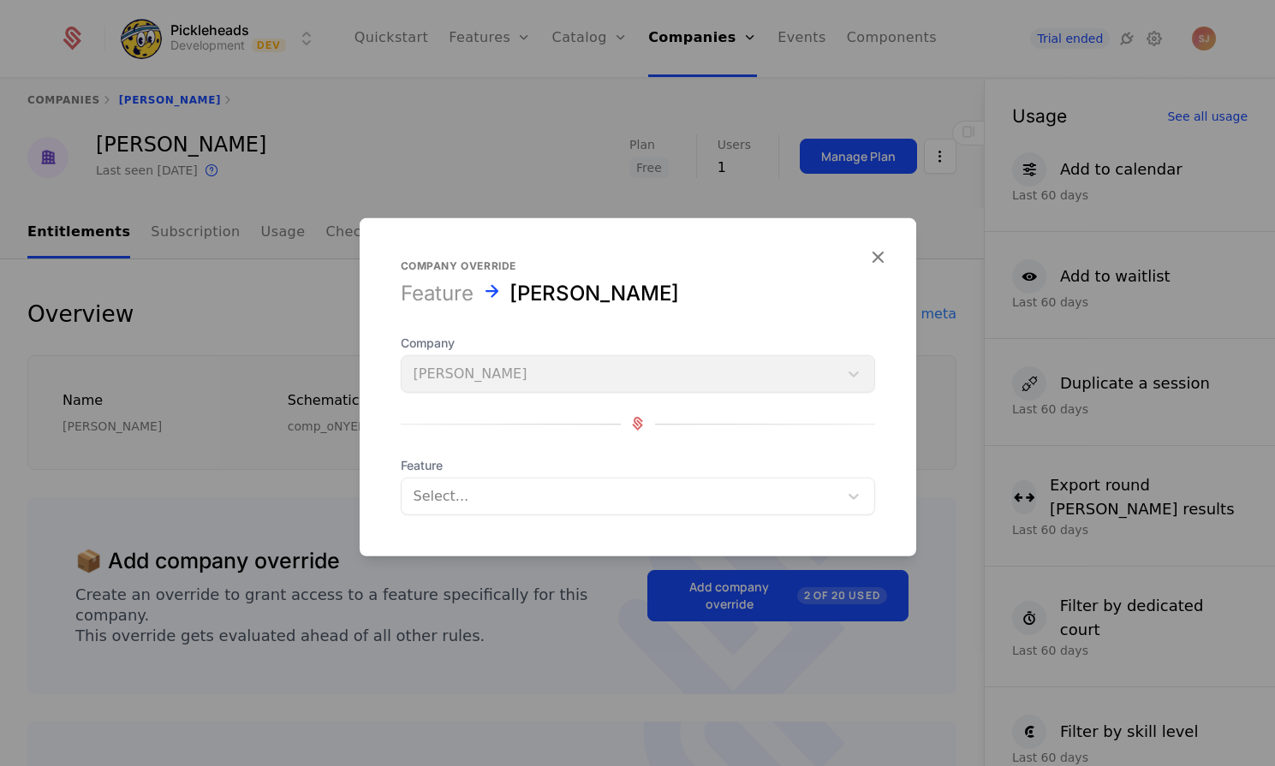
click at [513, 497] on div at bounding box center [620, 496] width 413 height 24
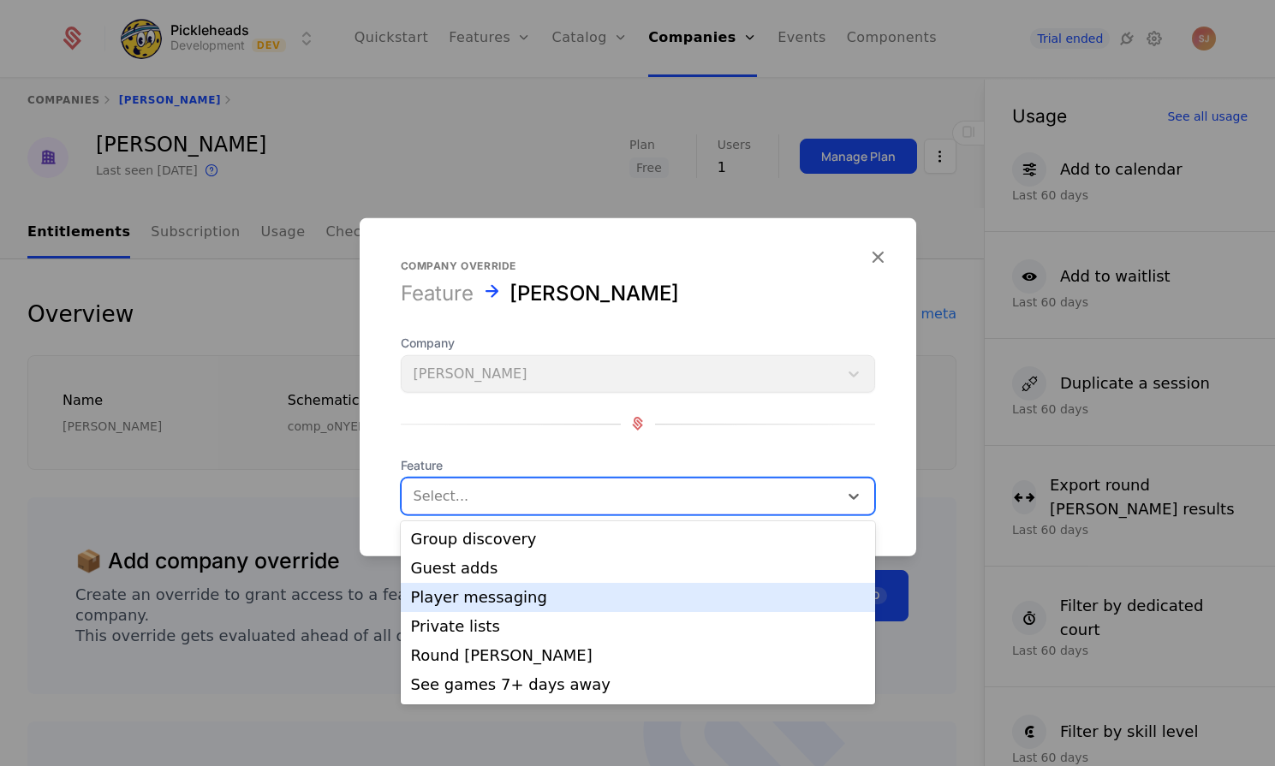
scroll to position [235, 0]
click at [524, 602] on div "Player messaging" at bounding box center [638, 594] width 454 height 15
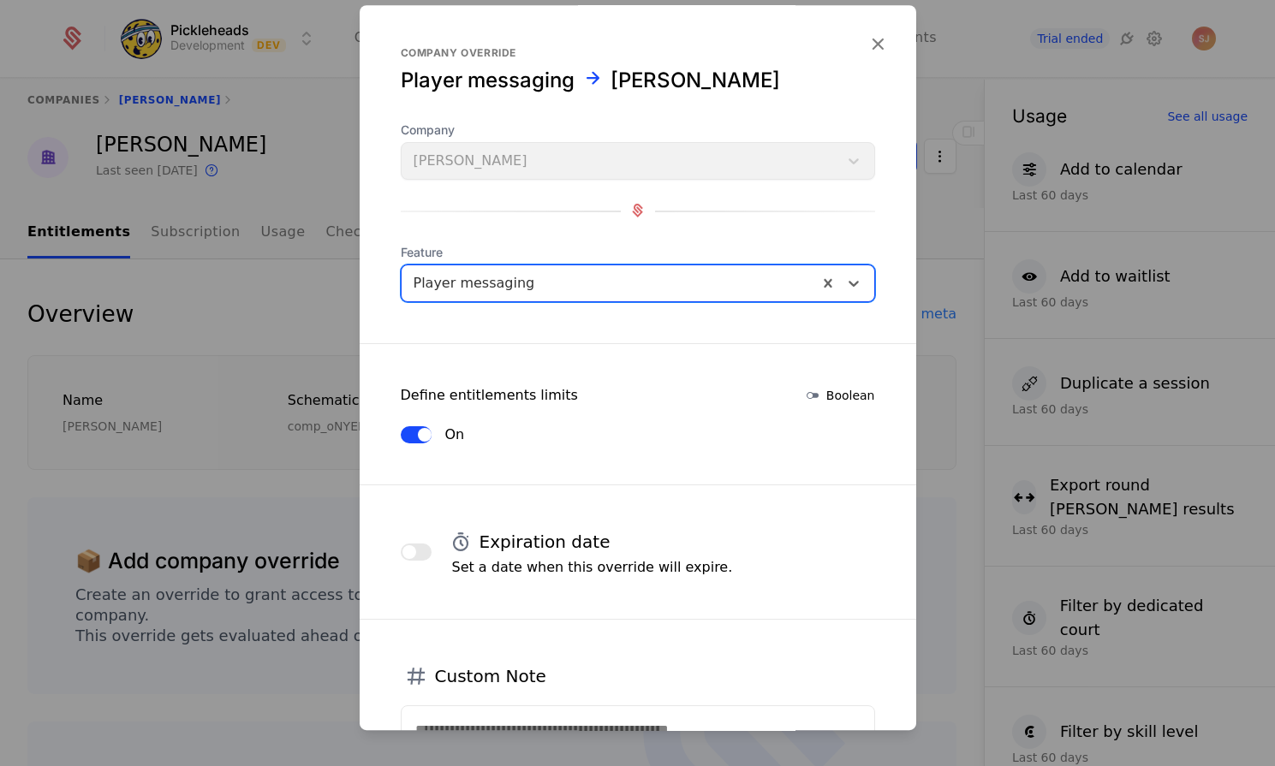
scroll to position [185, 0]
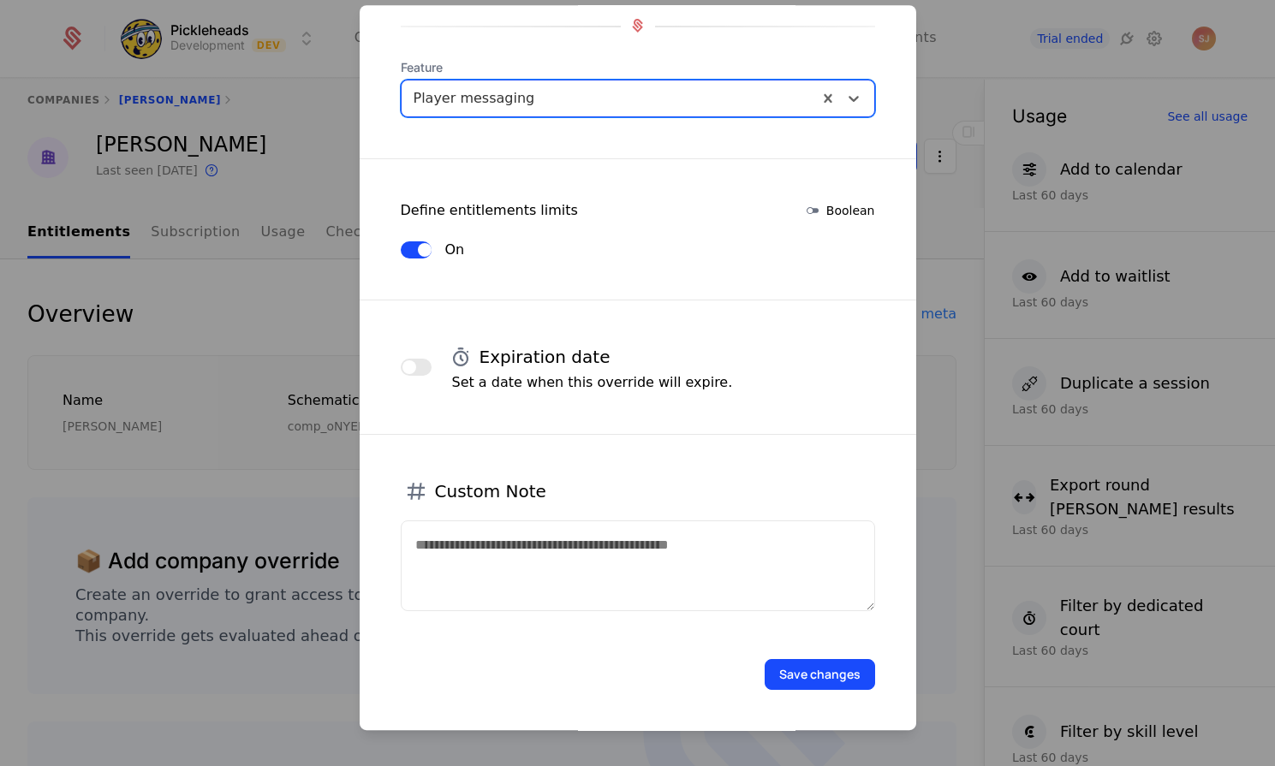
click at [806, 670] on button "Save changes" at bounding box center [820, 674] width 110 height 31
